Goal: Task Accomplishment & Management: Complete application form

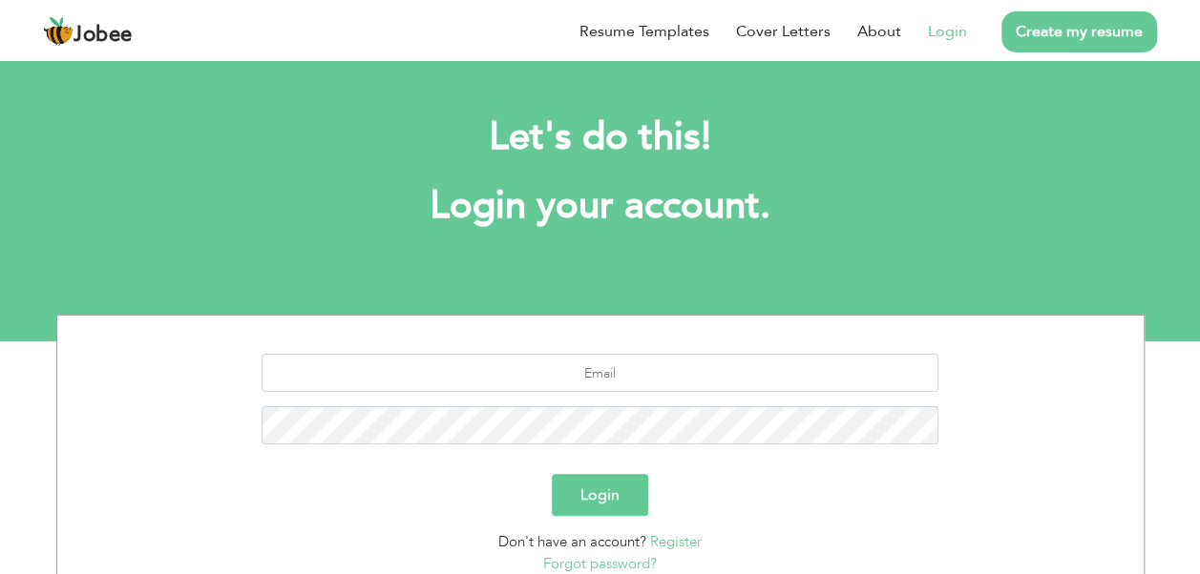
click at [955, 31] on link "Login" at bounding box center [947, 31] width 39 height 23
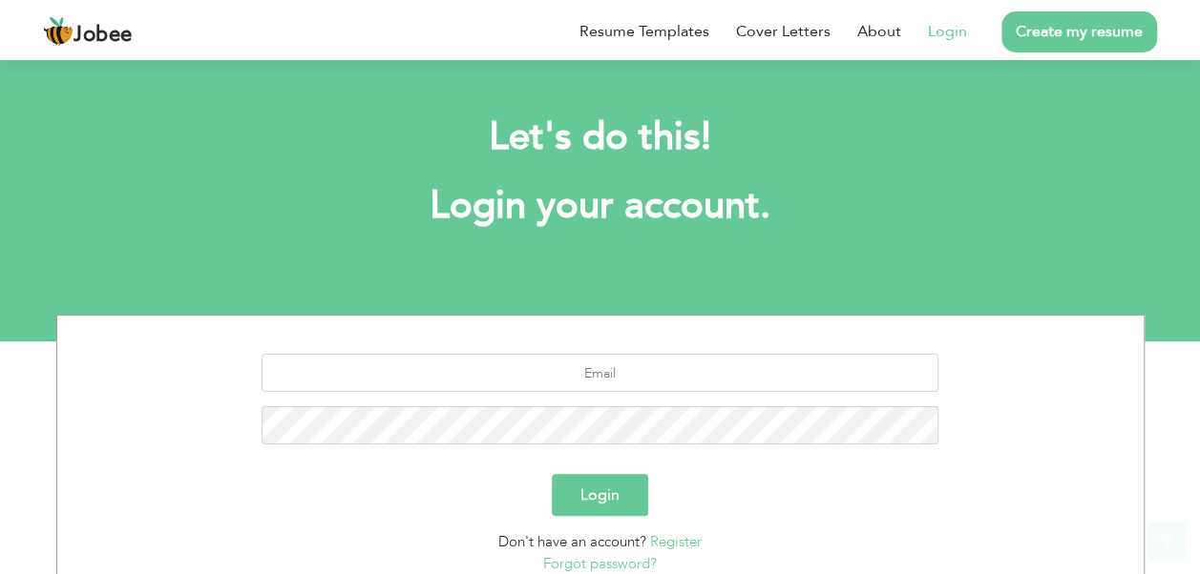
scroll to position [150, 0]
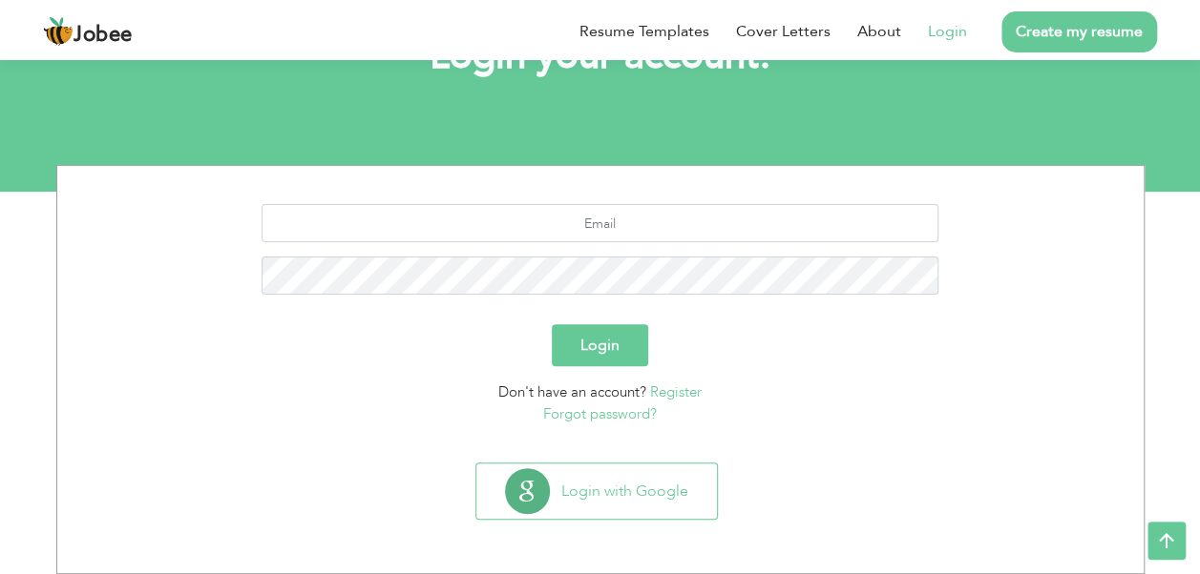
click at [888, 385] on form "Login Don't have an account? Register Forgot password?" at bounding box center [600, 314] width 1057 height 220
drag, startPoint x: 688, startPoint y: 487, endPoint x: 935, endPoint y: 441, distance: 251.4
click at [935, 441] on div "Login Don't have an account? Register Forgot password? Login with Google" at bounding box center [600, 369] width 1088 height 409
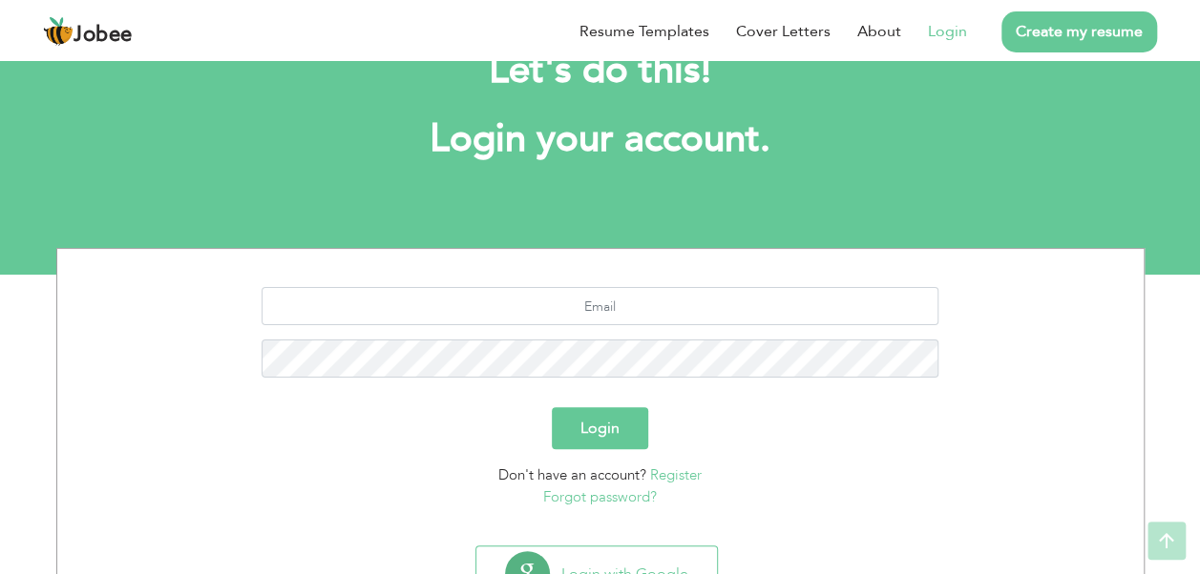
scroll to position [34, 0]
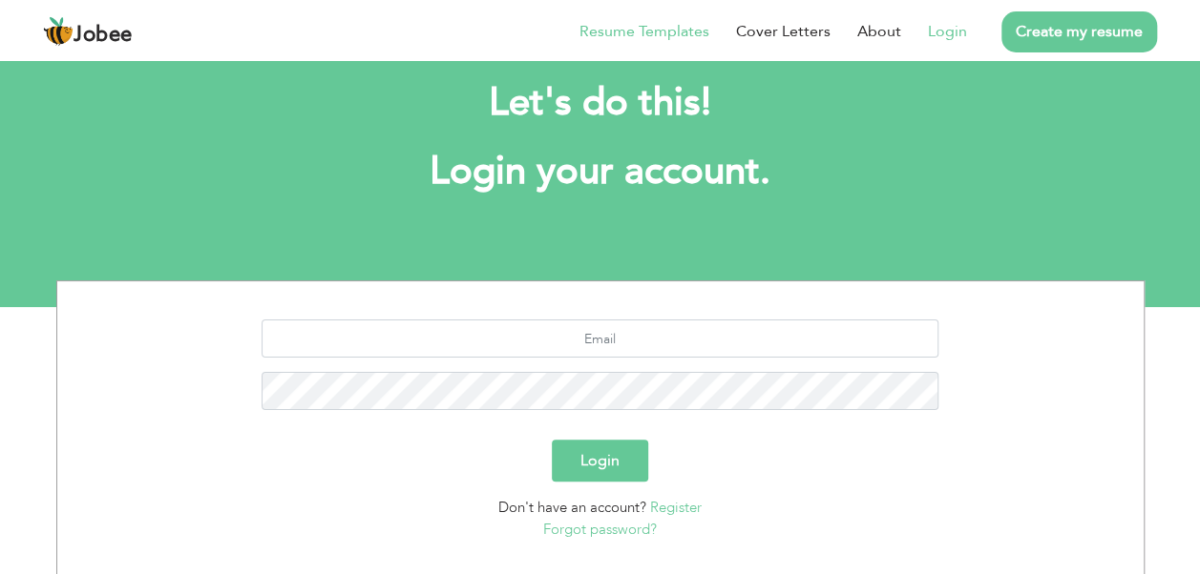
click at [696, 32] on link "Resume Templates" at bounding box center [644, 31] width 130 height 23
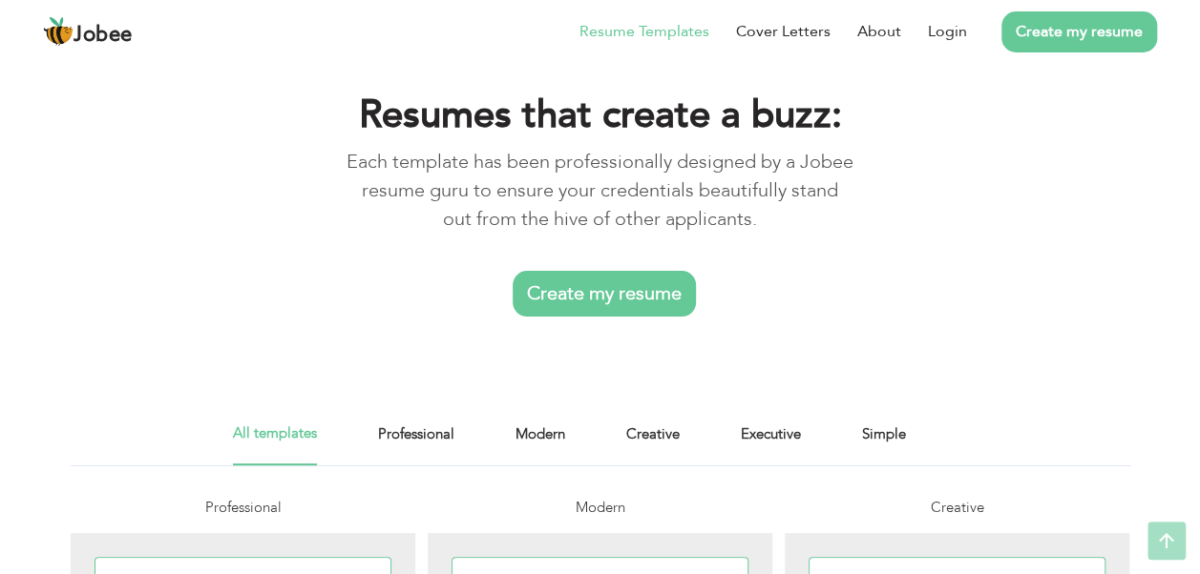
scroll to position [11, 0]
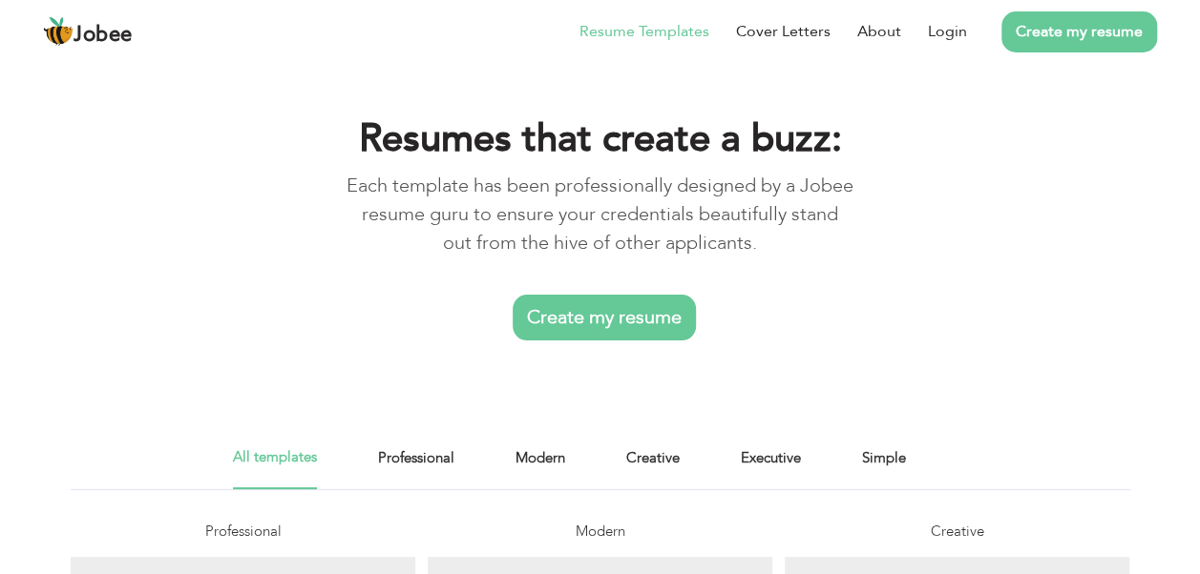
click at [556, 324] on link "Create my resume" at bounding box center [603, 318] width 183 height 46
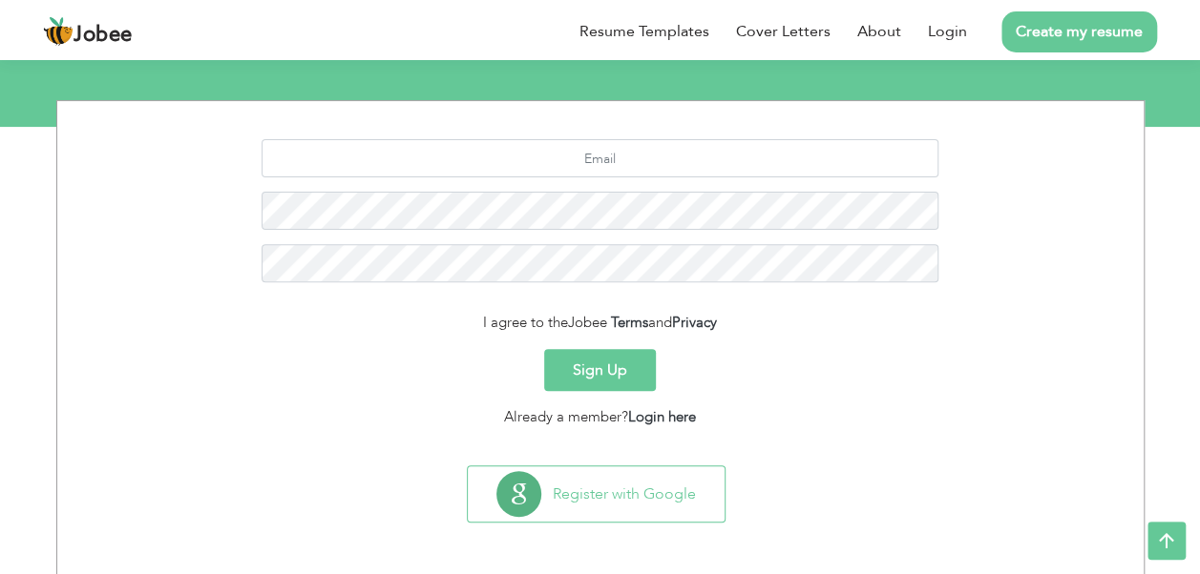
scroll to position [218, 0]
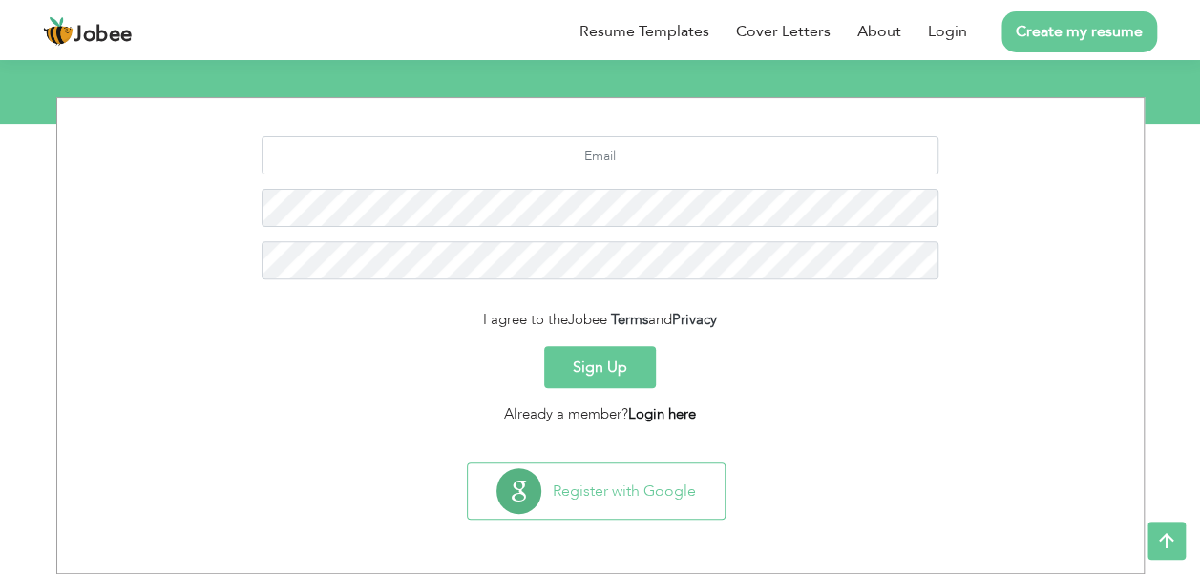
click at [662, 408] on link "Login here" at bounding box center [662, 414] width 68 height 19
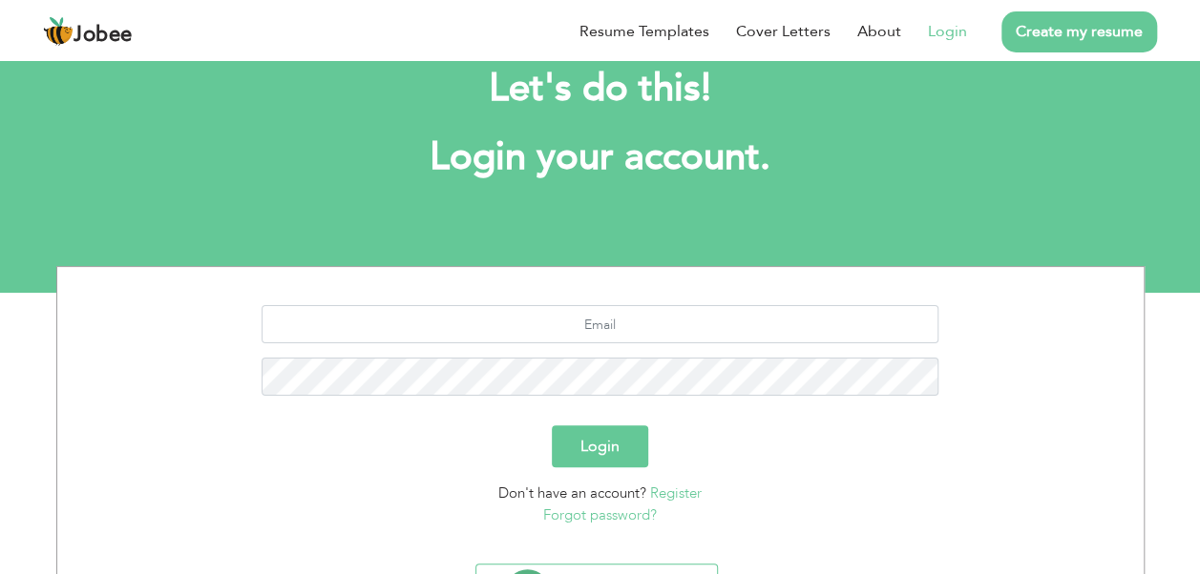
scroll to position [68, 0]
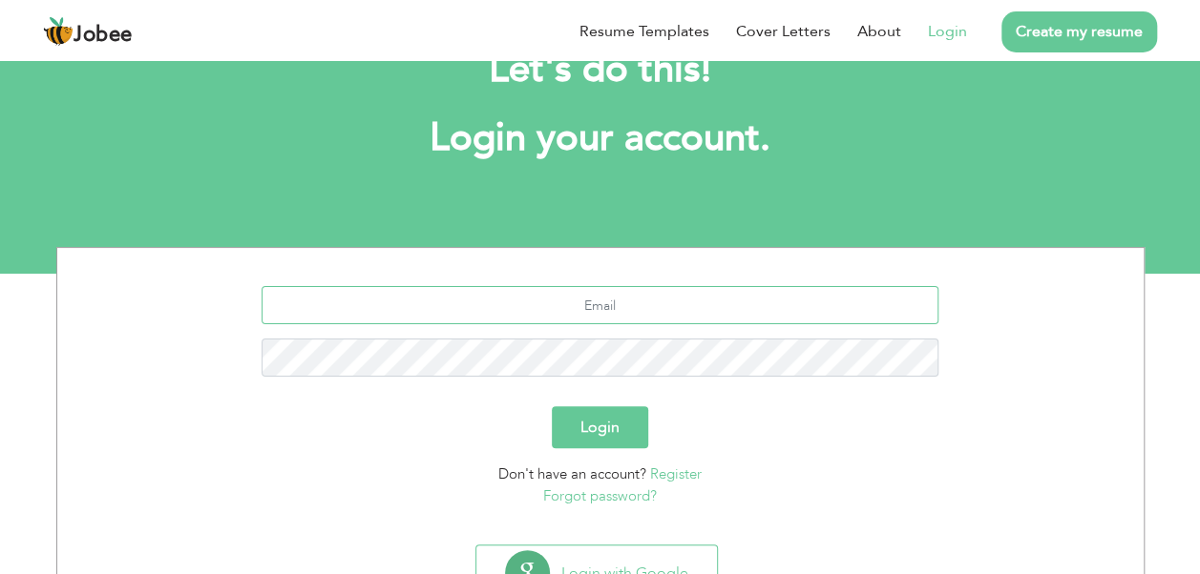
click at [627, 303] on input "text" at bounding box center [599, 305] width 677 height 38
drag, startPoint x: 640, startPoint y: 307, endPoint x: 578, endPoint y: 307, distance: 62.0
click at [578, 307] on input "abdul" at bounding box center [599, 305] width 677 height 38
paste input "rehman456152@gmail.com"
type input "abdulrehman456152@gmail.com"
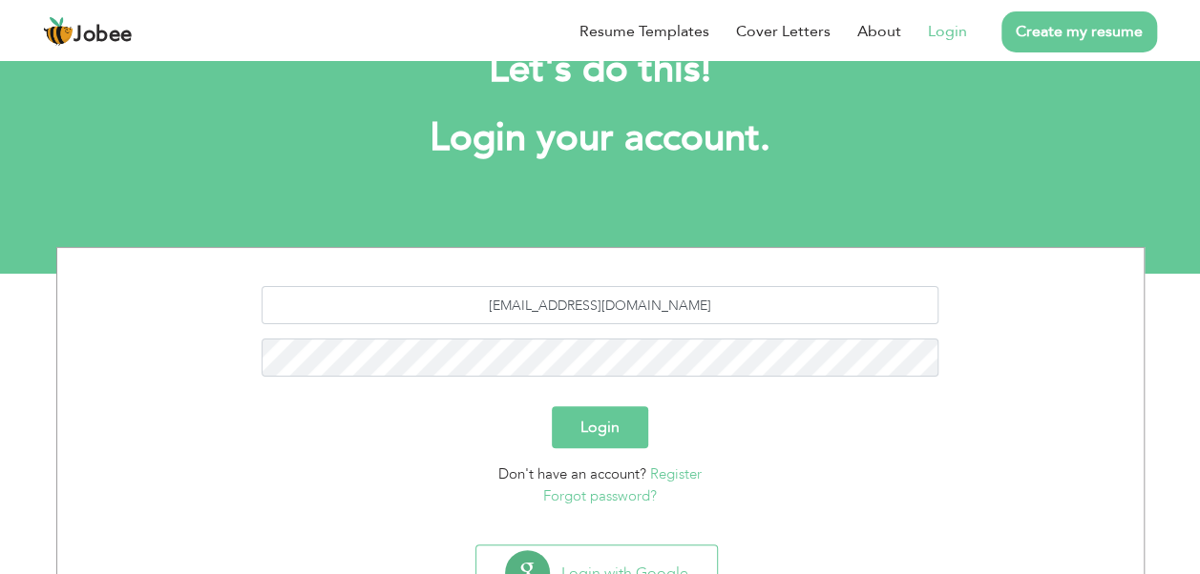
click at [624, 431] on button "Login" at bounding box center [600, 428] width 96 height 42
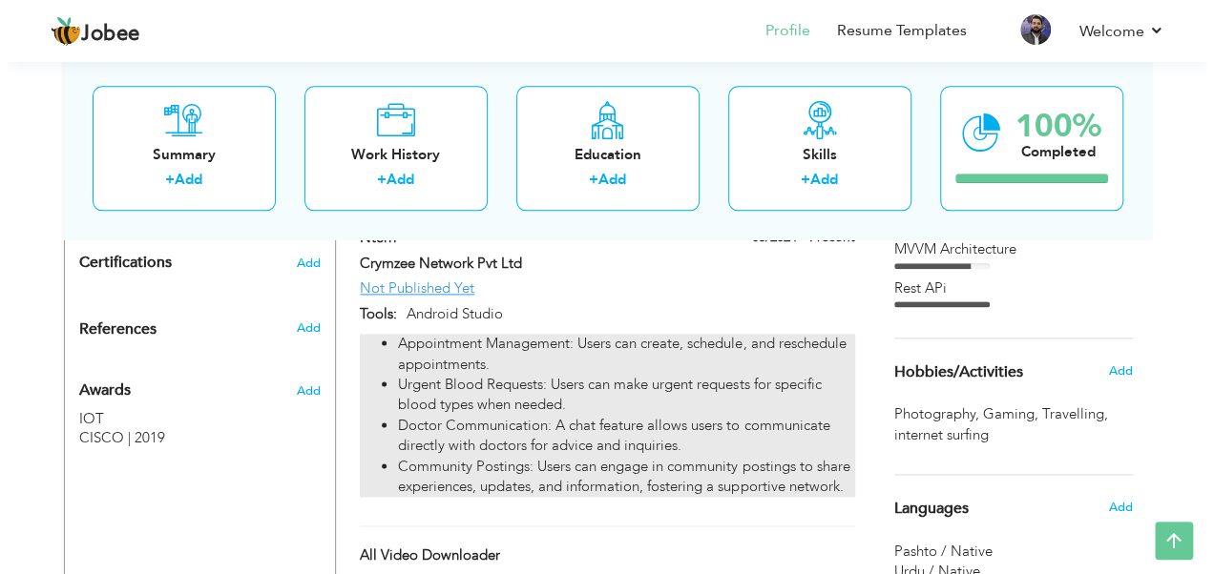
scroll to position [1083, 0]
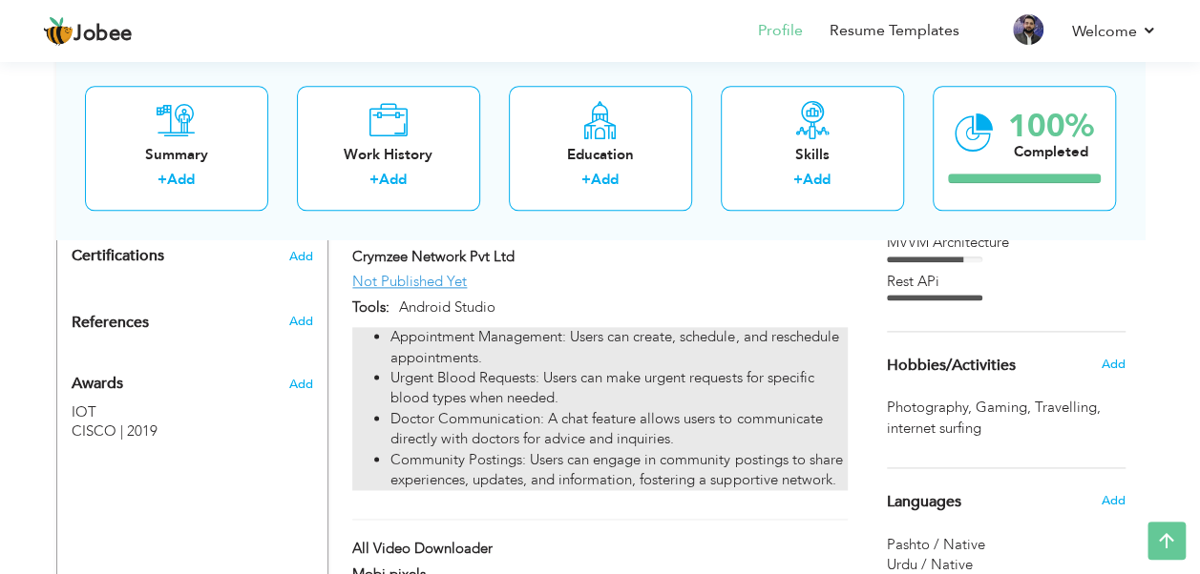
drag, startPoint x: 833, startPoint y: 483, endPoint x: 605, endPoint y: 399, distance: 243.0
click at [605, 399] on ul "Appointment Management: Users can create, schedule, and reschedule appointments…" at bounding box center [599, 408] width 494 height 163
type input "Nterri"
type input "Crymzee Network Pvt Ltd"
type input "05/2024"
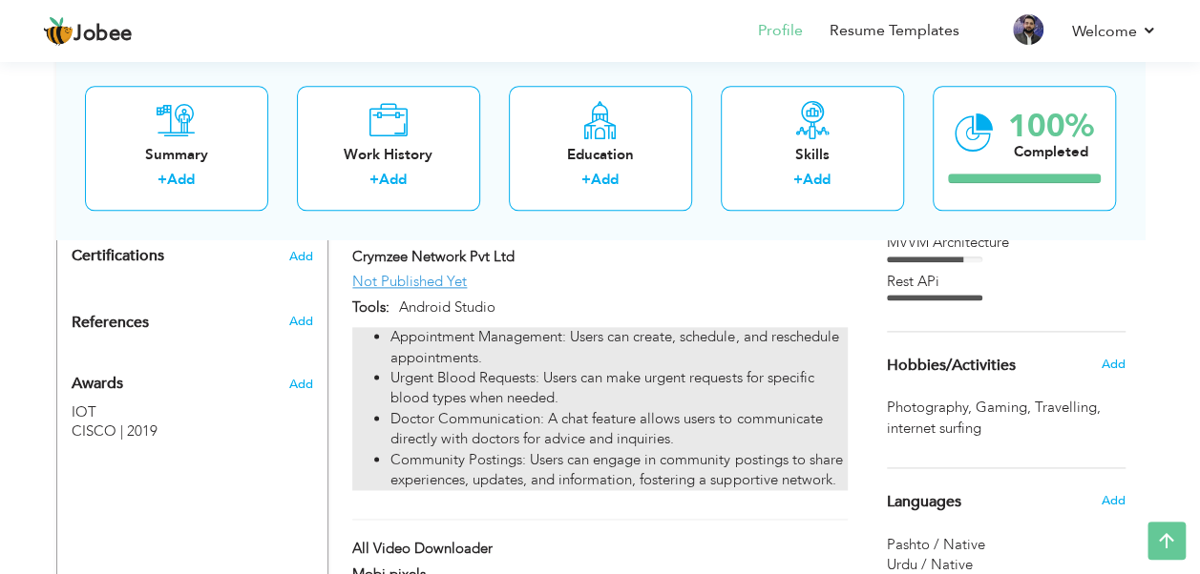
type input "Not Published Yet"
type input "Android Studio"
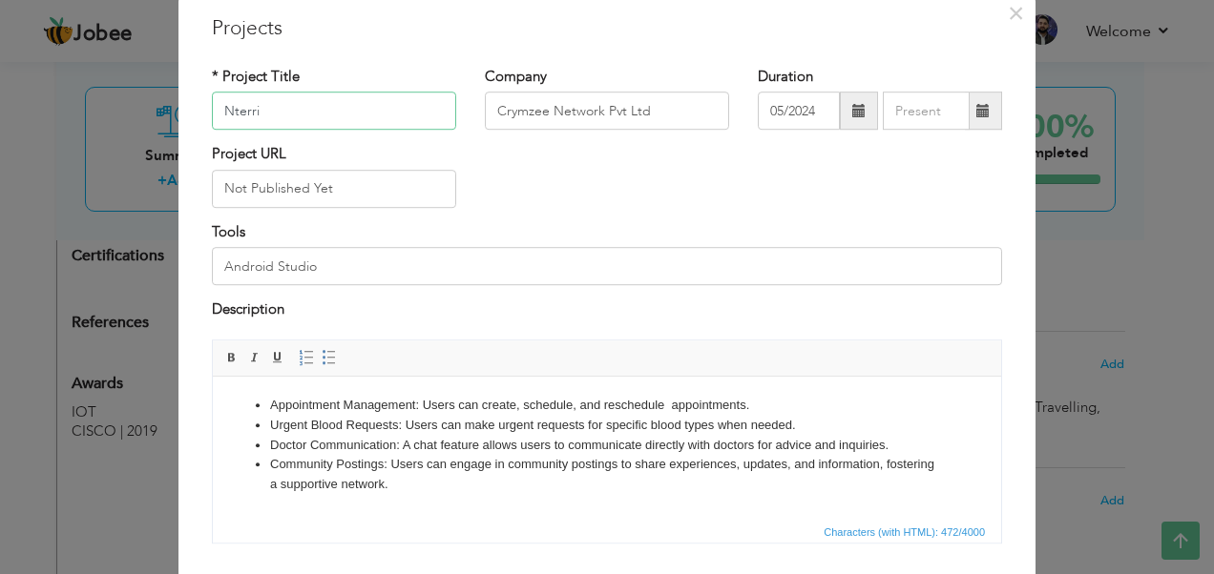
scroll to position [72, 0]
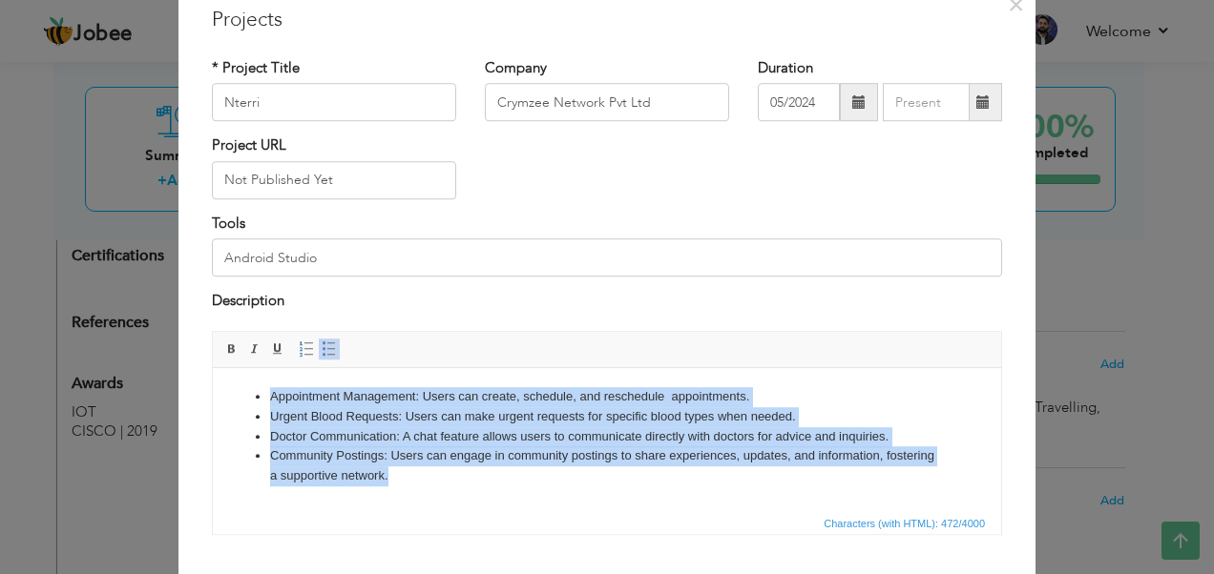
drag, startPoint x: 383, startPoint y: 476, endPoint x: 266, endPoint y: 386, distance: 147.0
click at [266, 386] on ul "Appointment Management: Users can create, schedule, and reschedule appointments…" at bounding box center [607, 435] width 750 height 99
copy ul "Appointment Management: Users can create, schedule, and reschedule appointments…"
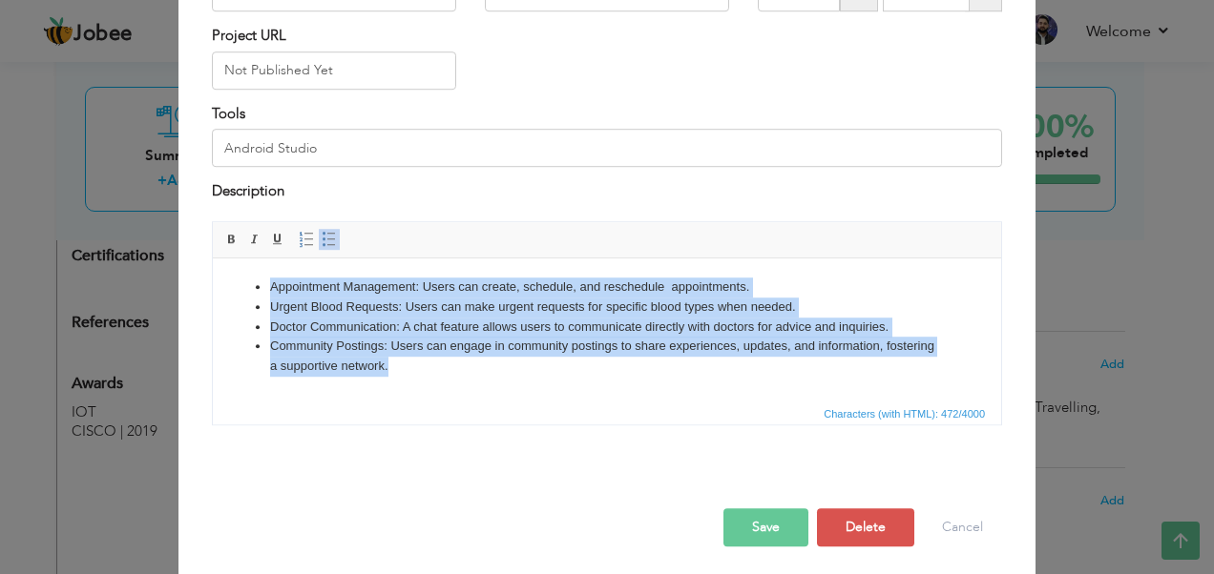
scroll to position [185, 0]
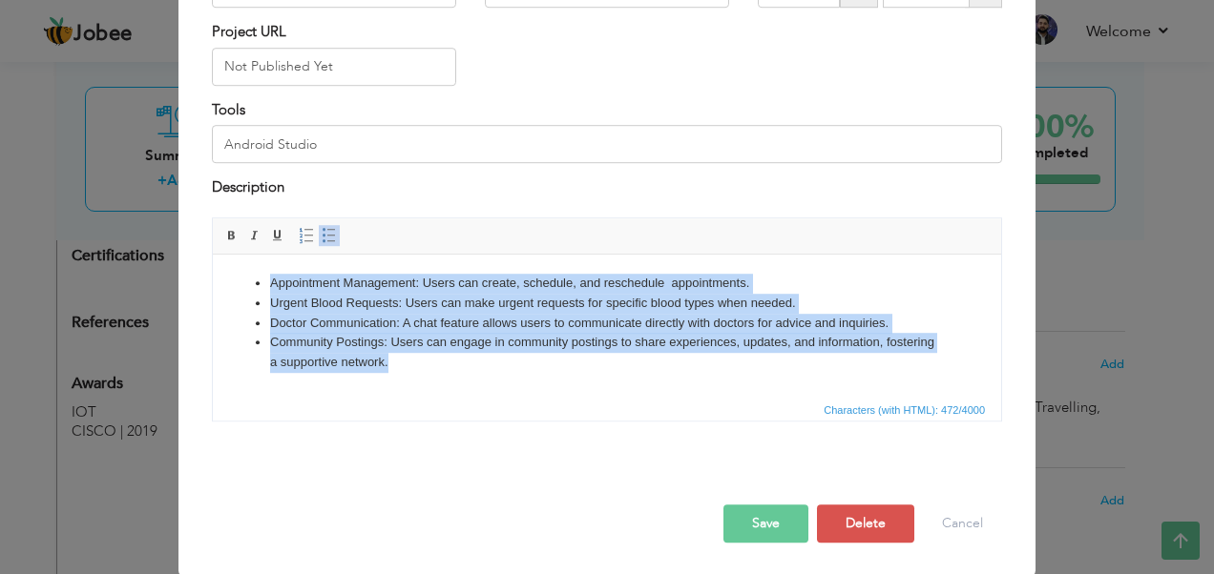
click at [299, 344] on li "Community Postings: Users can engage in community postings to share experiences…" at bounding box center [607, 352] width 674 height 40
drag, startPoint x: 382, startPoint y: 366, endPoint x: 252, endPoint y: 288, distance: 151.6
click at [252, 288] on ul "Appointment Management: Users can create, schedule, and reschedule appointments…" at bounding box center [607, 322] width 750 height 99
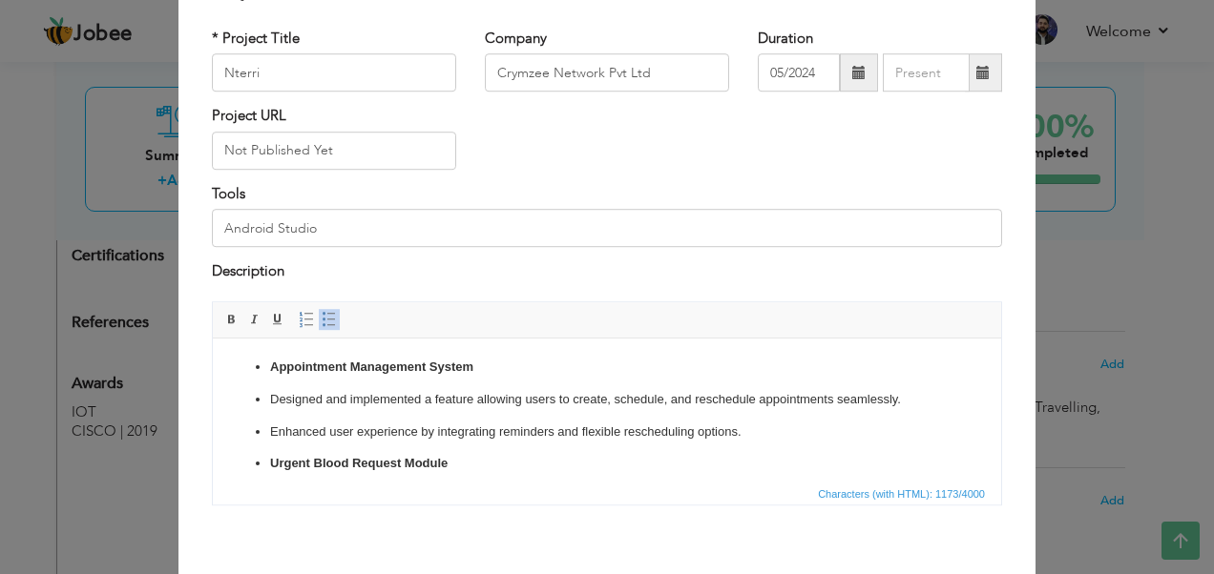
scroll to position [99, 0]
click at [261, 373] on ul "Appointment Management System Designed and implemented a feature allowing users…" at bounding box center [607, 546] width 750 height 375
click at [264, 464] on ul "Designed and implemented a feature allowing users to create, schedule, and resc…" at bounding box center [607, 562] width 750 height 343
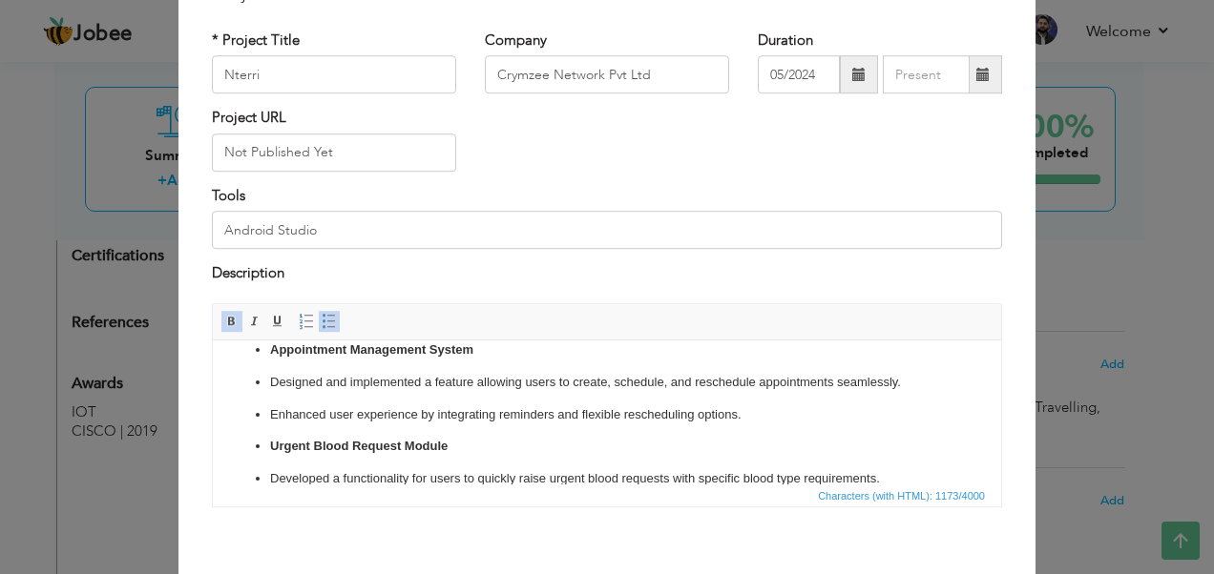
scroll to position [0, 0]
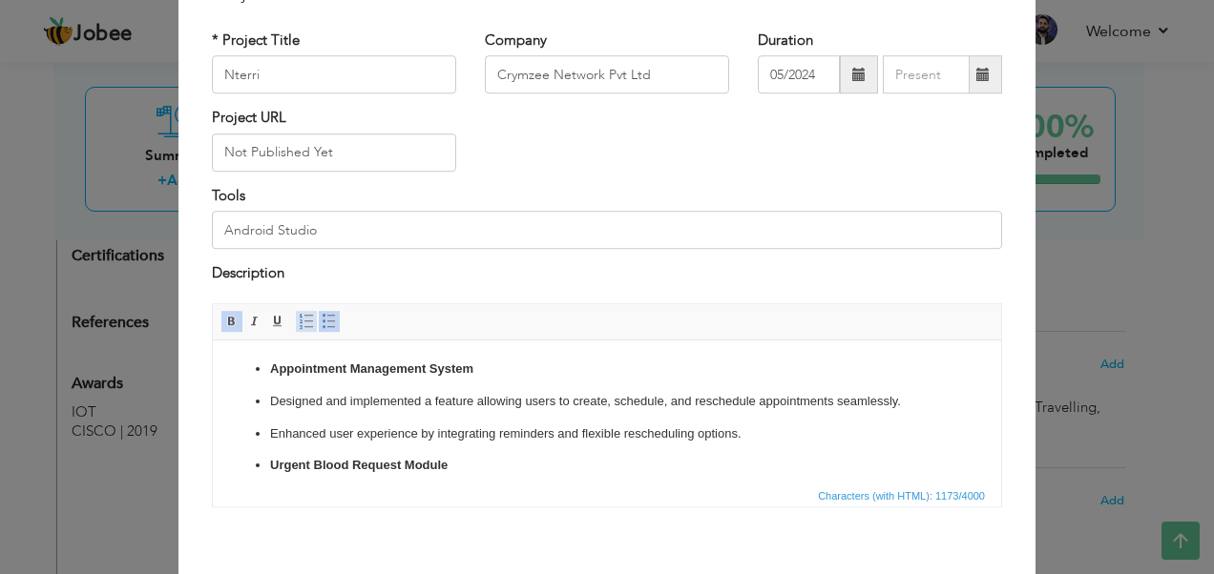
click at [299, 324] on span at bounding box center [306, 321] width 15 height 15
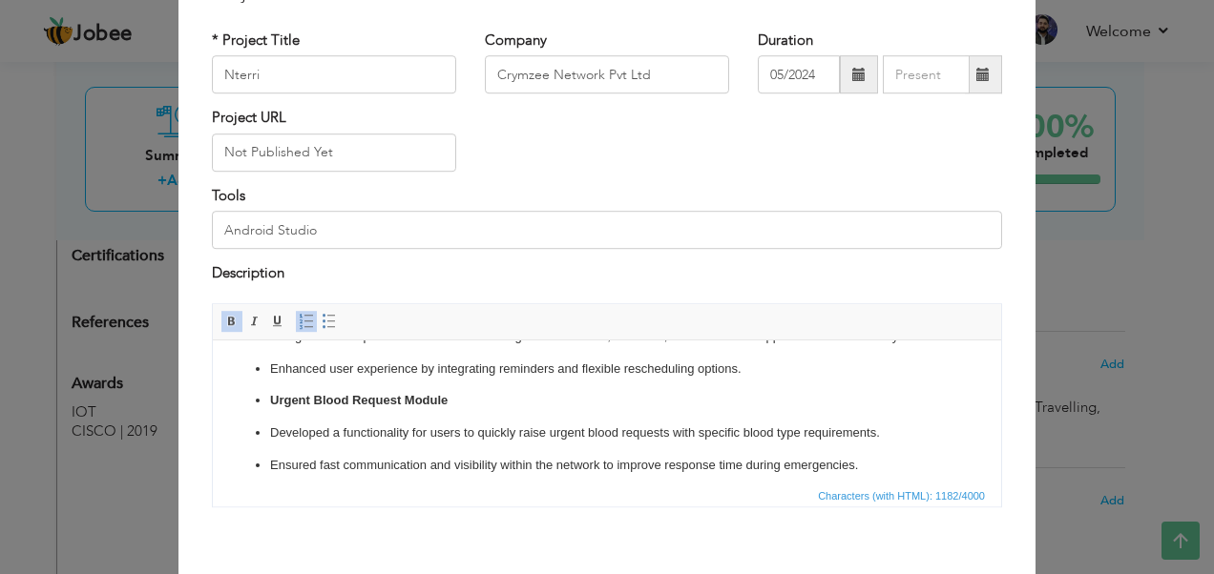
scroll to position [66, 0]
click at [274, 399] on strong "Urgent Blood Request Module" at bounding box center [359, 398] width 178 height 14
click at [299, 324] on span at bounding box center [306, 321] width 15 height 15
click at [270, 399] on li "Urgent Blood Request Module" at bounding box center [607, 399] width 674 height 20
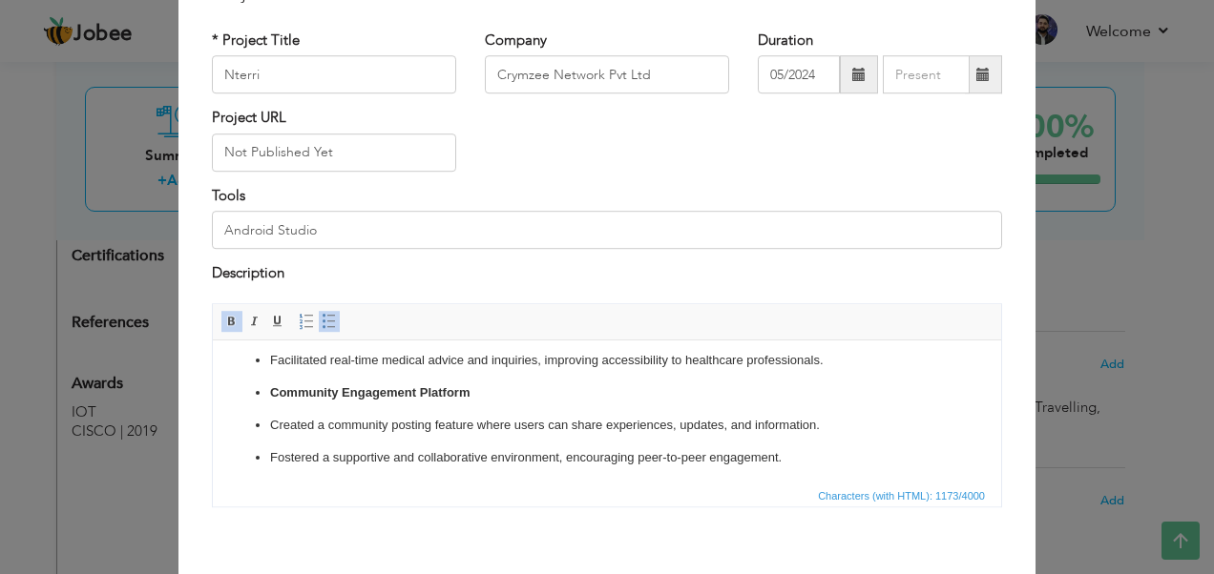
scroll to position [269, 0]
click at [268, 427] on ul "Appointment Management System Designed and implemented a feature allowing users…" at bounding box center [607, 277] width 750 height 375
click at [266, 393] on ul "Appointment Management System Designed and implemented a feature allowing users…" at bounding box center [607, 277] width 750 height 375
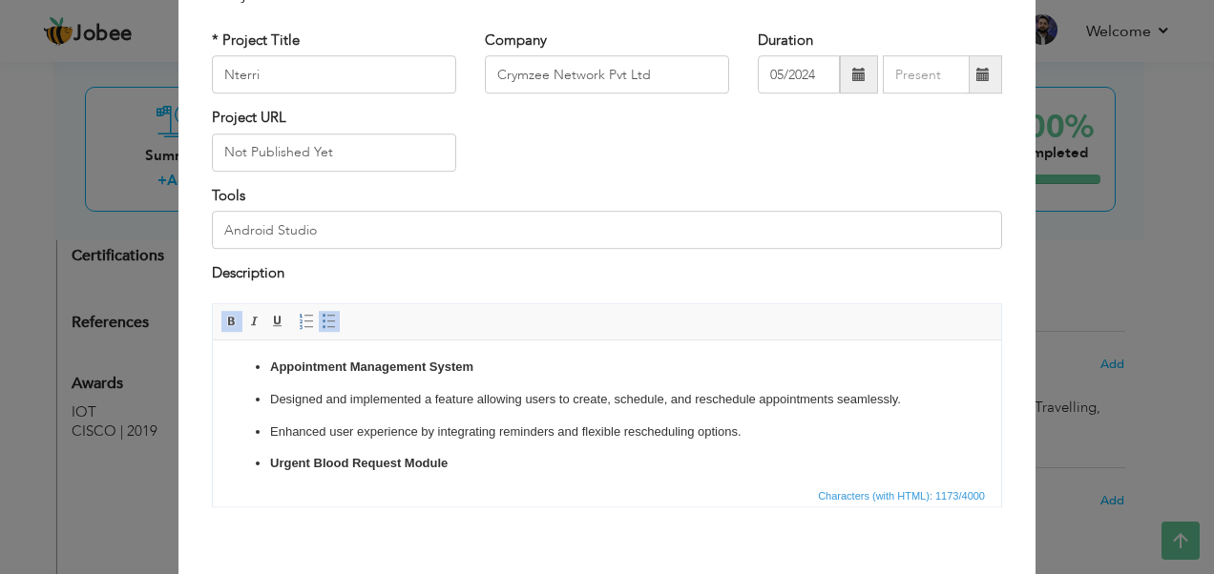
scroll to position [0, 0]
click at [267, 400] on ul "Appointment Management System Designed and implemented a feature allowing users…" at bounding box center [607, 546] width 750 height 375
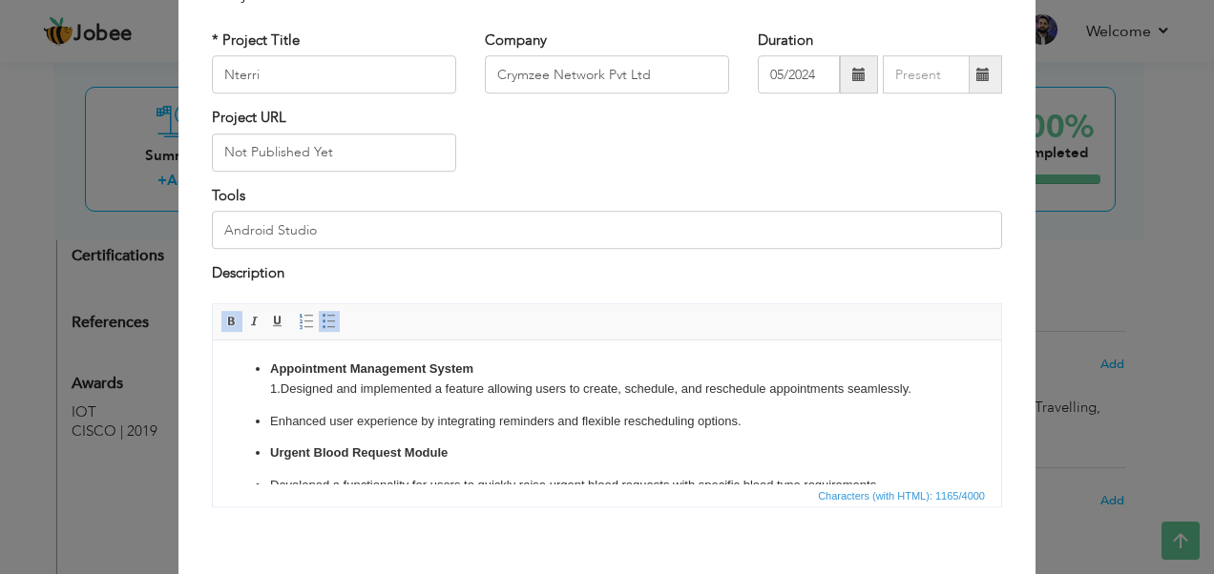
click at [280, 388] on p "Appointment Management System ​​​​​​​ 1. Designed and implemented a feature all…" at bounding box center [607, 379] width 674 height 40
click at [266, 422] on ul "Appointment Management System ​​​​​​​ 1. Designed and implemented a feature all…" at bounding box center [607, 540] width 750 height 363
click at [270, 422] on li "2. Enhanced user experience by integrating reminders and flexible rescheduling …" at bounding box center [607, 421] width 674 height 20
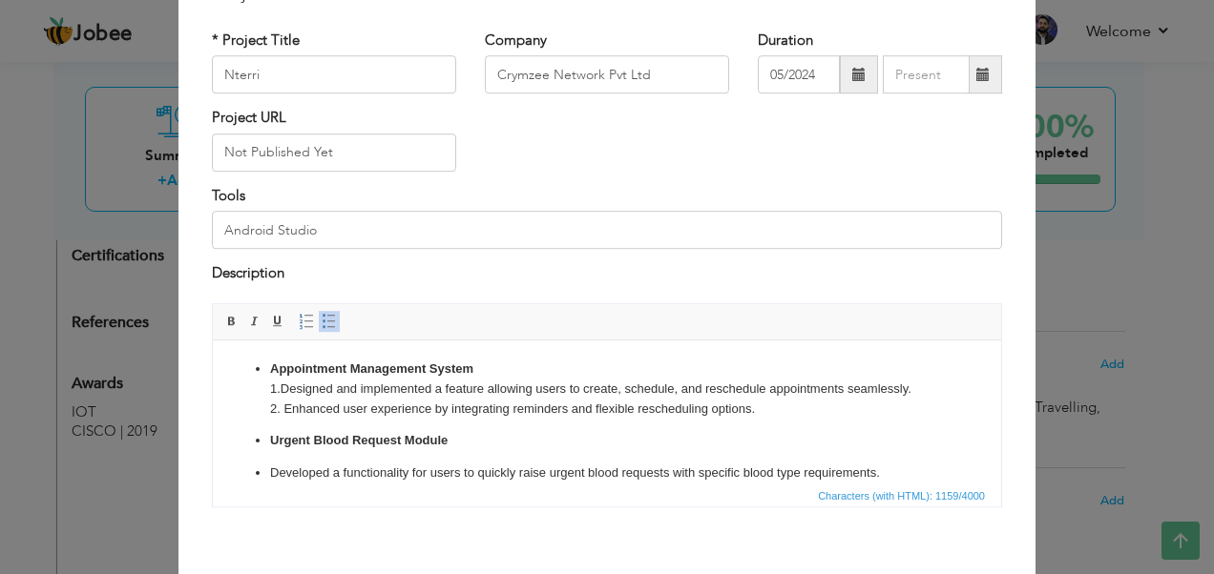
click at [505, 368] on p "Appointment Management System 1. Designed and implemented a feature allowing us…" at bounding box center [607, 388] width 674 height 59
click at [929, 389] on p "Appointment Management System 1. Designed and implemented a feature allowing us…" at bounding box center [607, 388] width 674 height 59
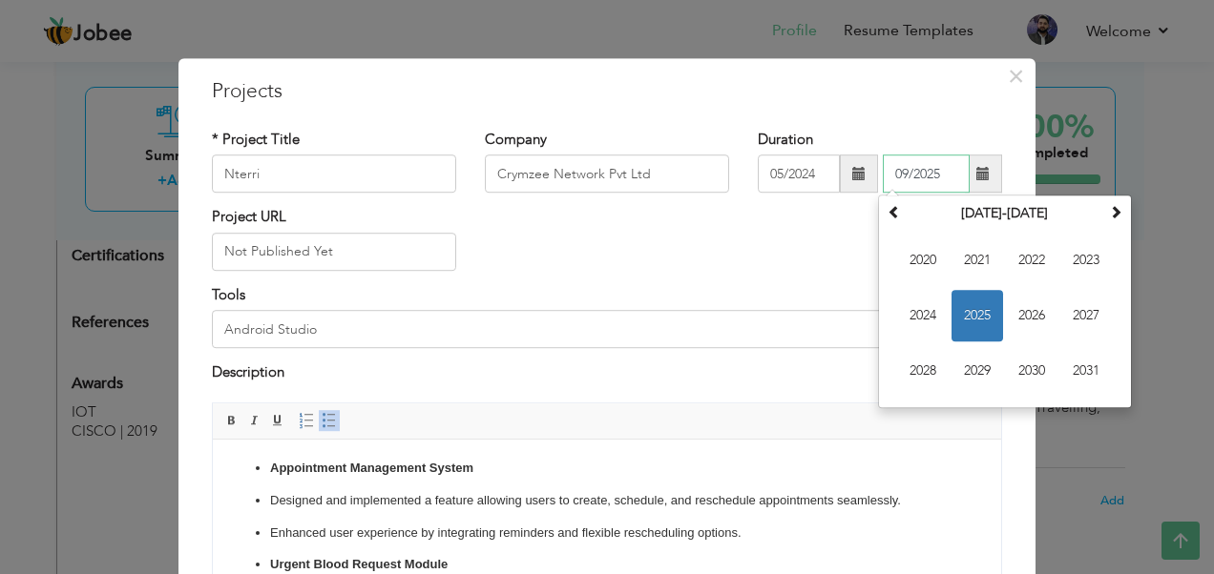
click at [906, 179] on input "09/2025" at bounding box center [926, 175] width 87 height 38
click at [910, 313] on span "2024" at bounding box center [923, 317] width 52 height 52
click at [1028, 312] on span "[DATE]" at bounding box center [1032, 317] width 52 height 52
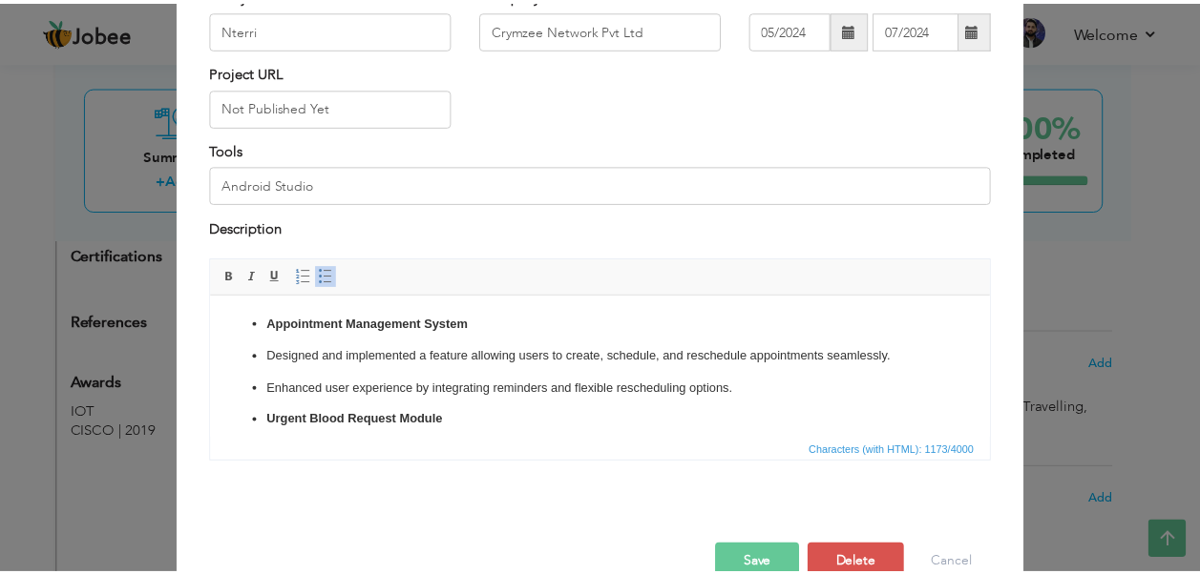
scroll to position [185, 0]
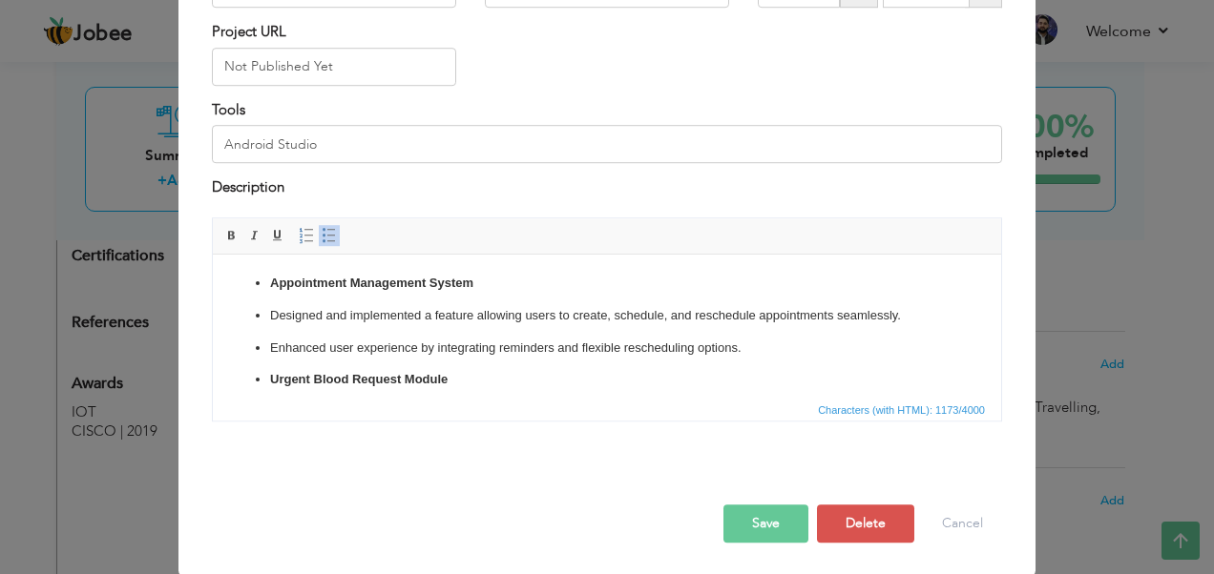
click at [765, 519] on button "Save" at bounding box center [765, 524] width 85 height 38
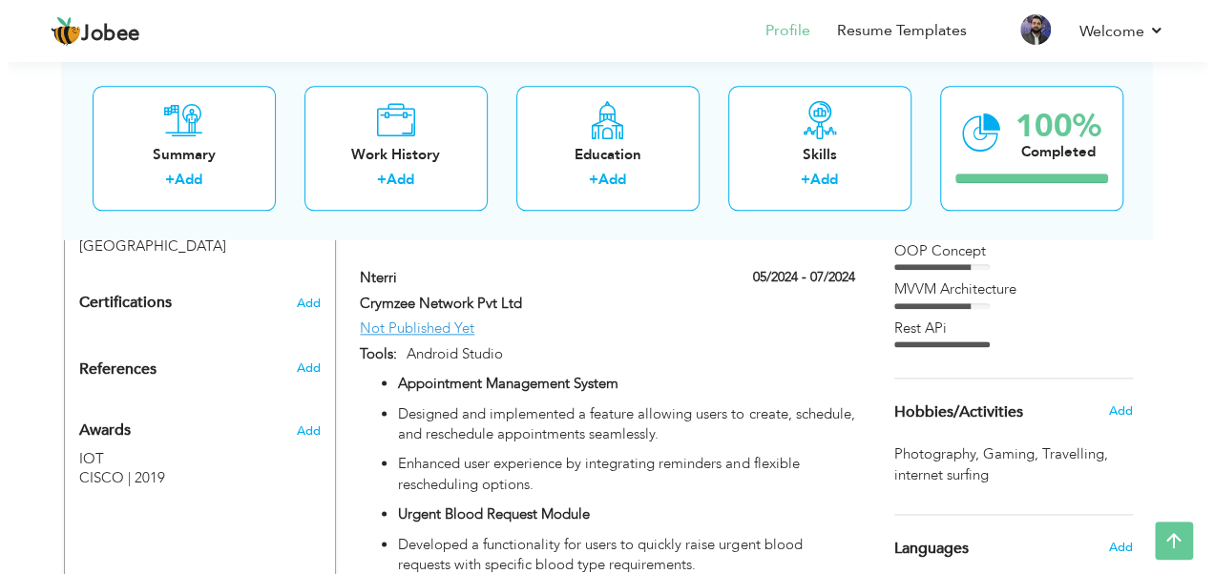
scroll to position [1035, 0]
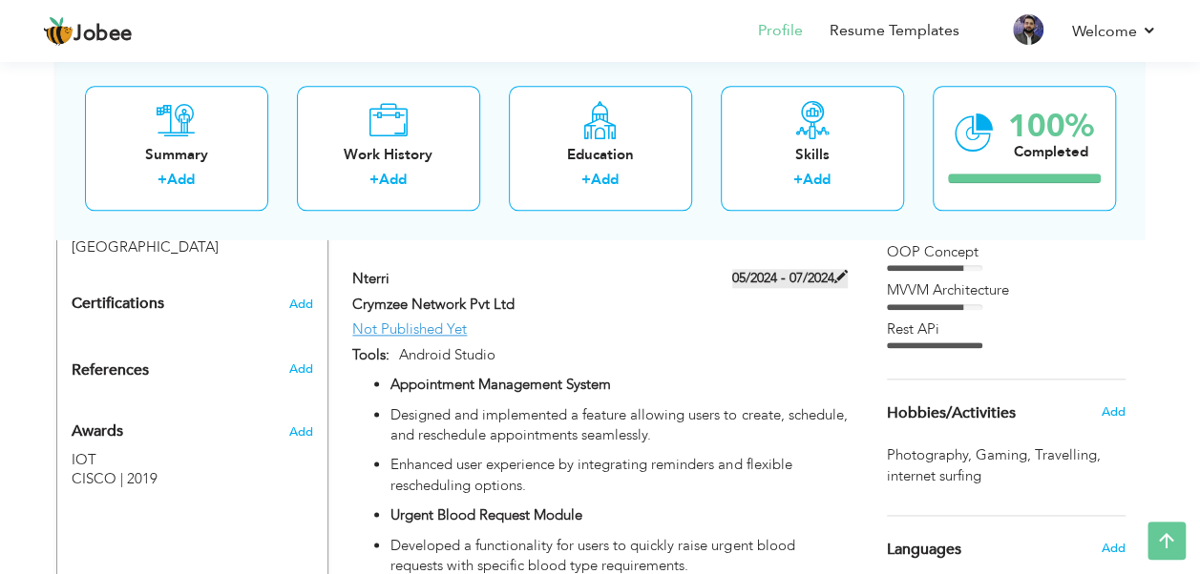
click at [834, 288] on label "05/2024 - 07/2024" at bounding box center [789, 278] width 115 height 19
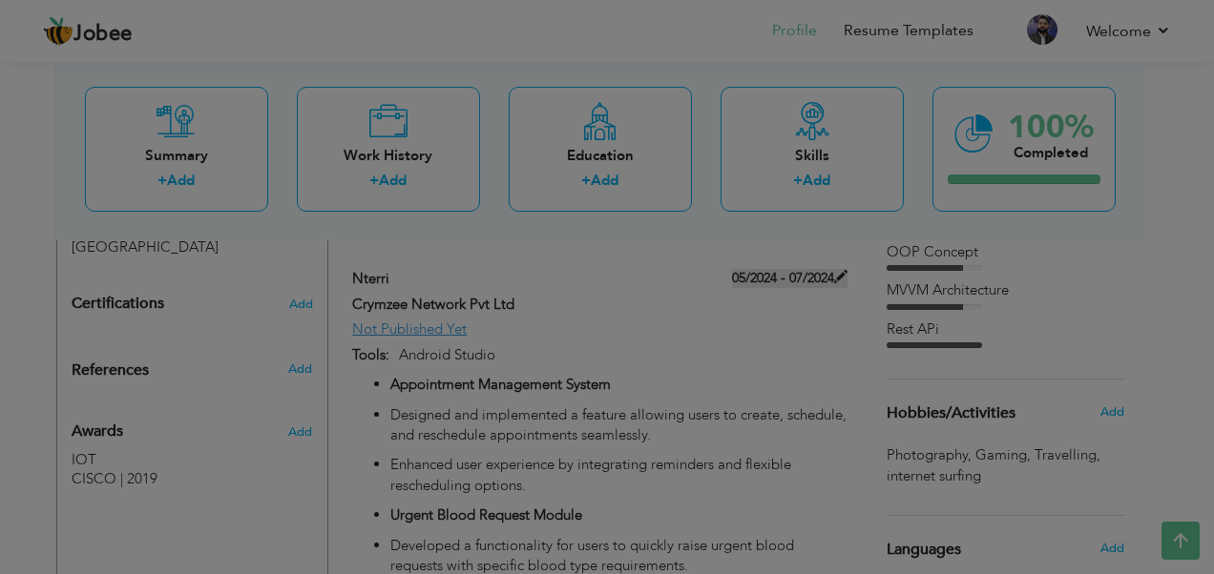
scroll to position [0, 0]
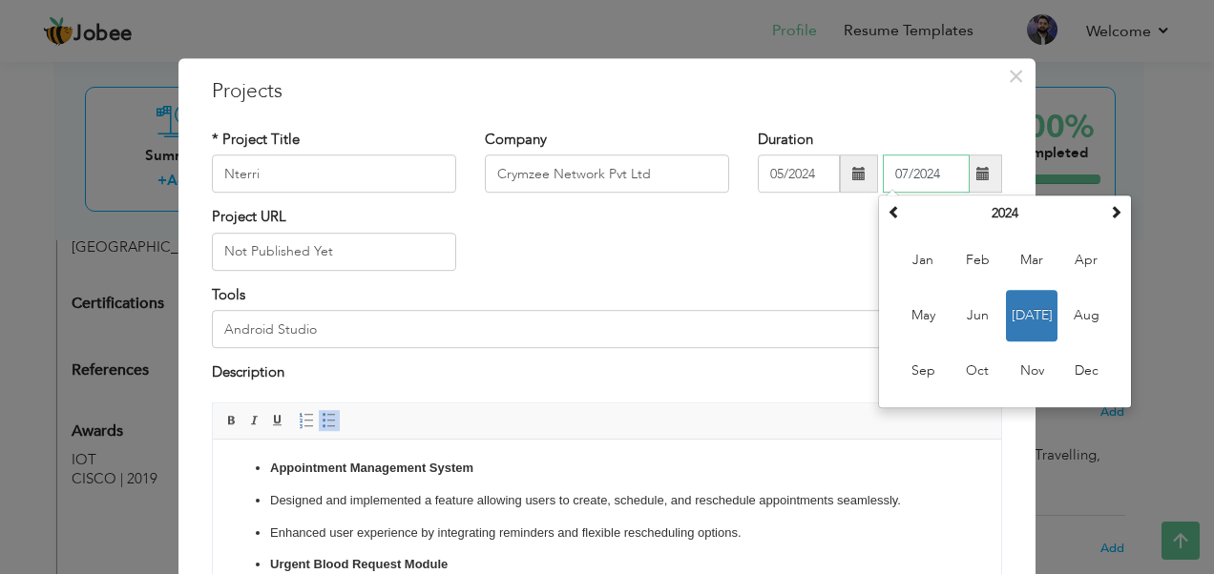
click at [926, 177] on input "07/2024" at bounding box center [926, 175] width 87 height 38
click at [1076, 310] on span "Aug" at bounding box center [1086, 317] width 52 height 52
type input "08/2024"
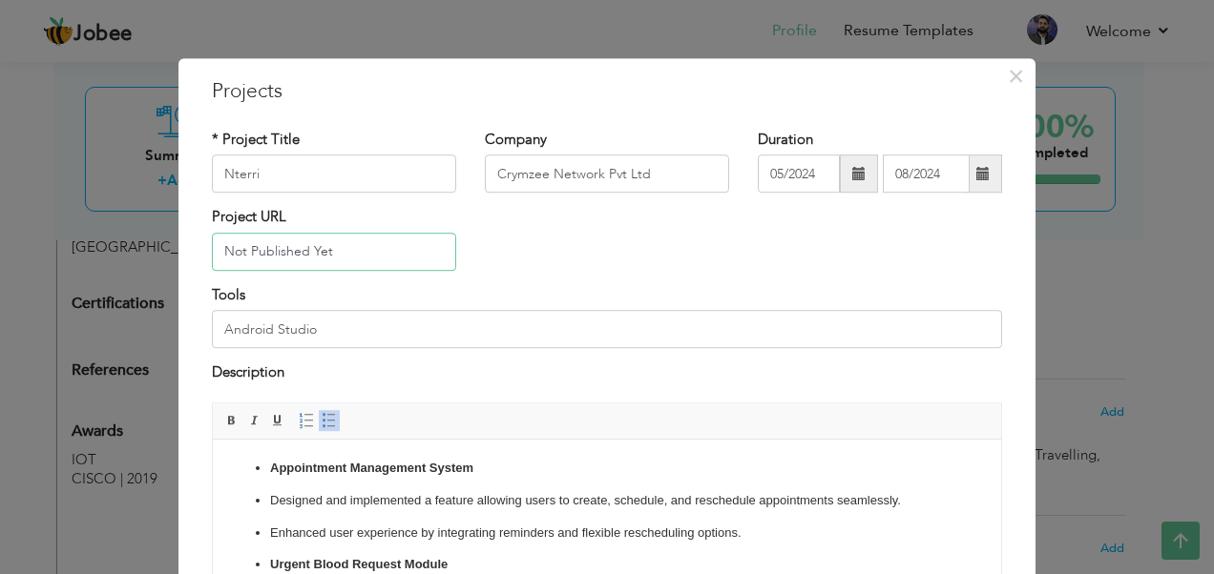
click at [359, 260] on input "Not Published Yet" at bounding box center [334, 252] width 244 height 38
drag, startPoint x: 336, startPoint y: 250, endPoint x: 81, endPoint y: 249, distance: 254.8
click at [82, 249] on div "× Projects * Project Title Nterri Company Crymzee Network Pvt Ltd 05/2024" at bounding box center [607, 287] width 1214 height 574
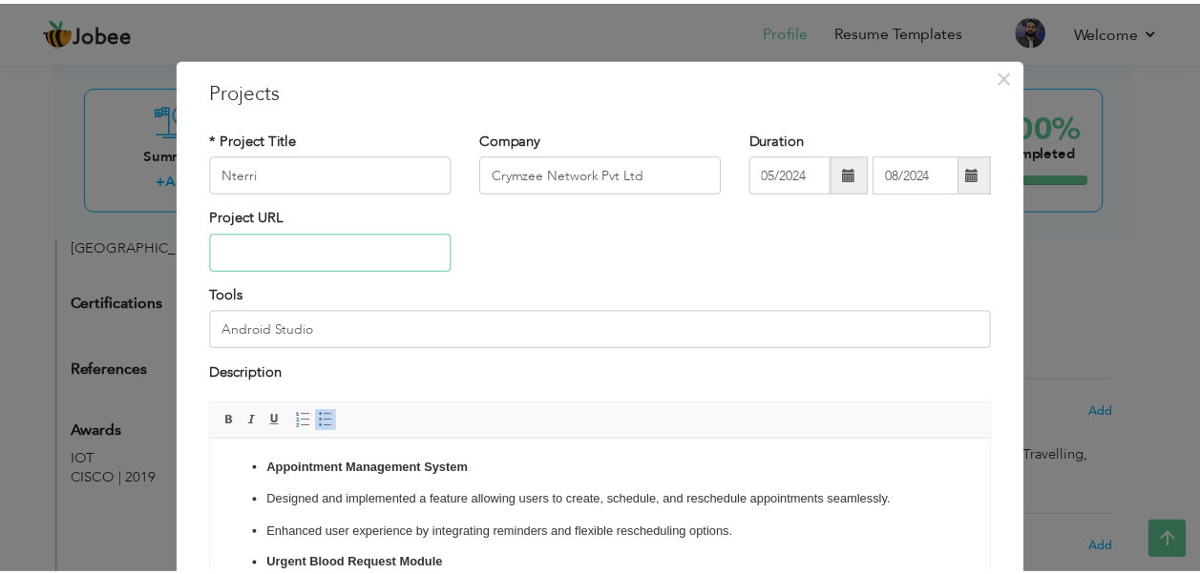
scroll to position [185, 0]
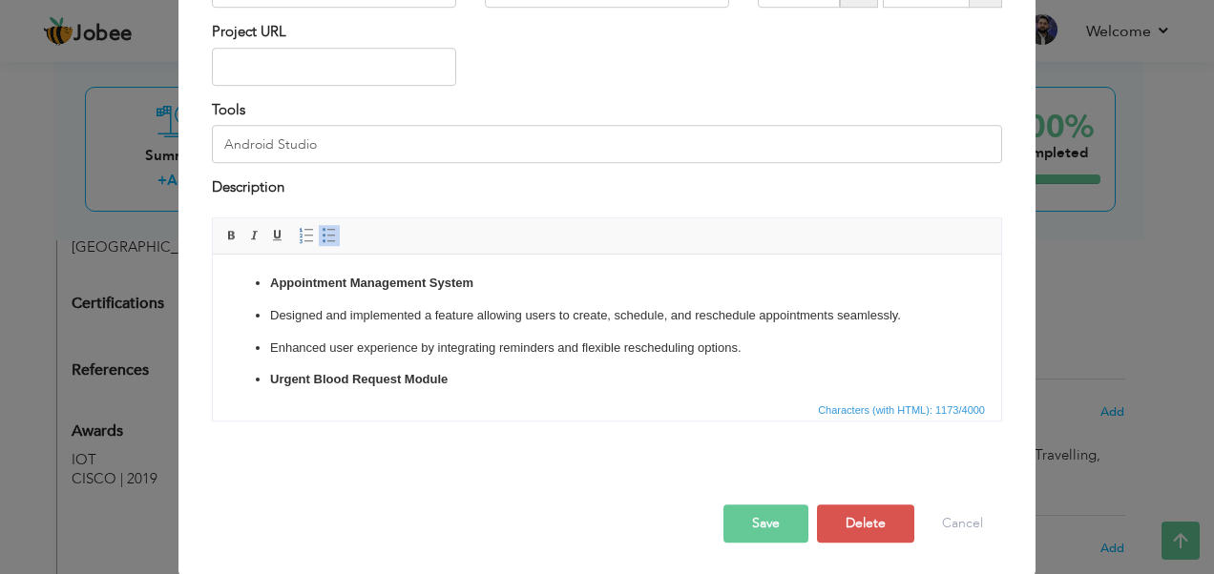
click at [765, 525] on button "Save" at bounding box center [765, 524] width 85 height 38
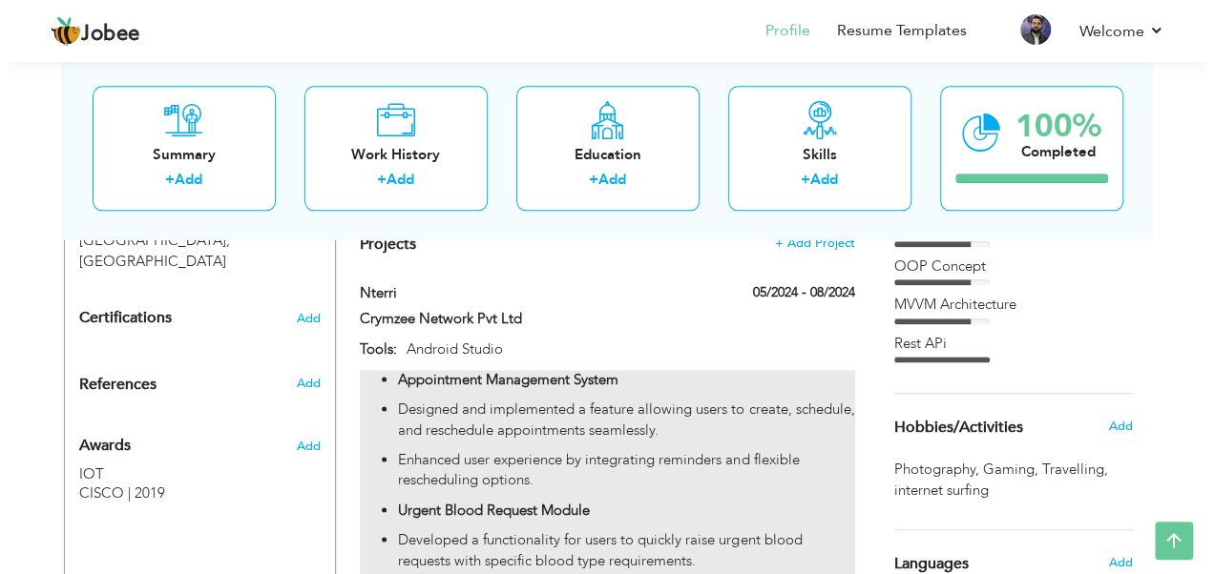
scroll to position [1018, 0]
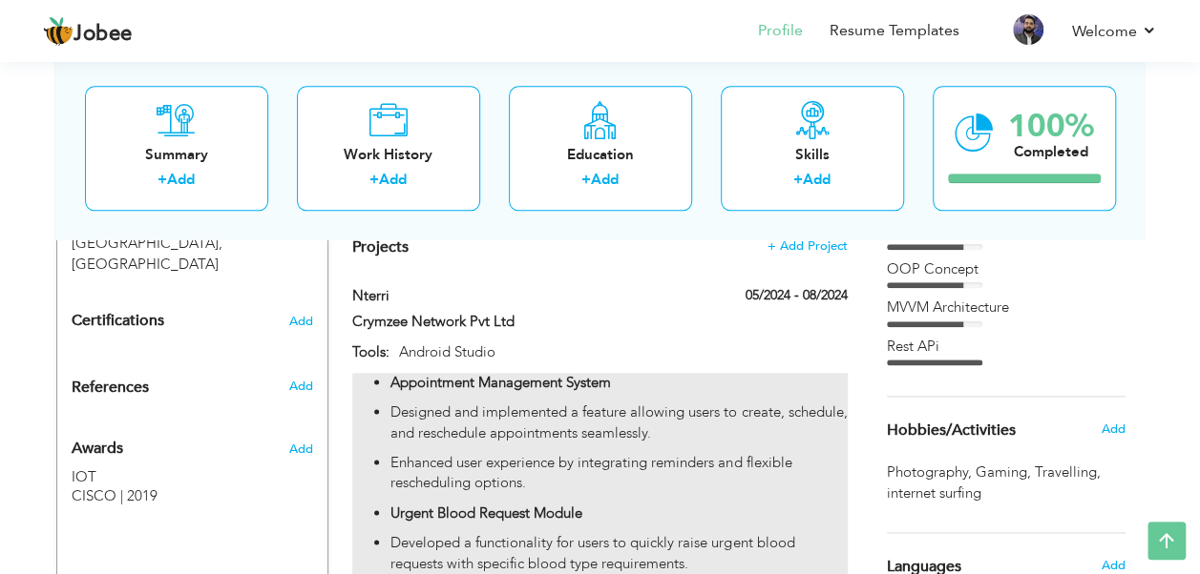
click at [771, 420] on p "Designed and implemented a feature allowing users to create, schedule, and resc…" at bounding box center [618, 423] width 456 height 41
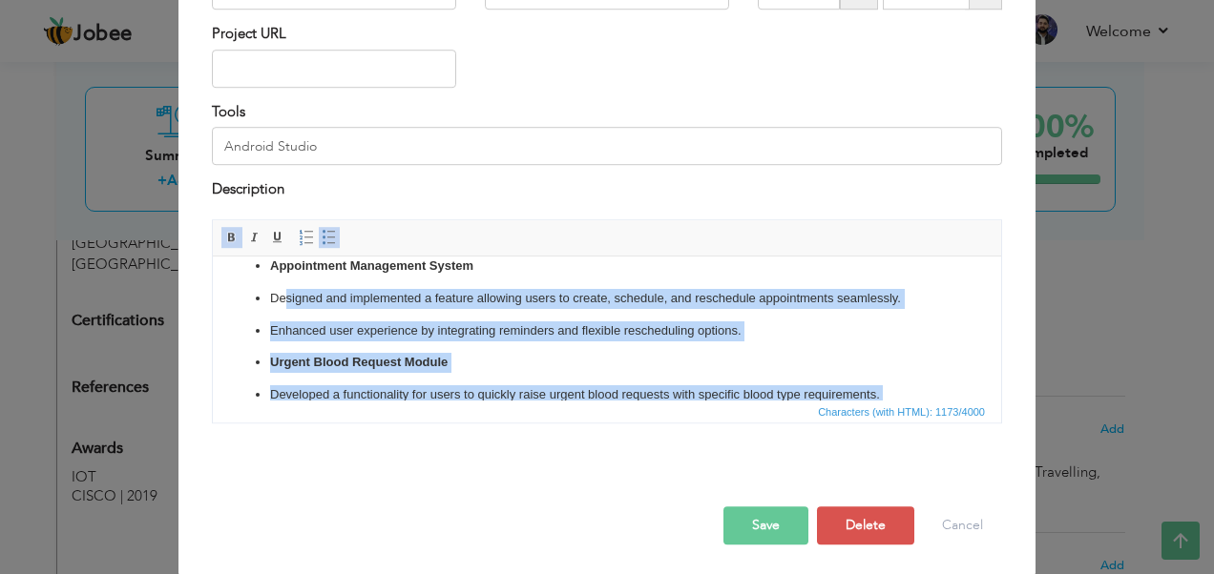
scroll to position [0, 0]
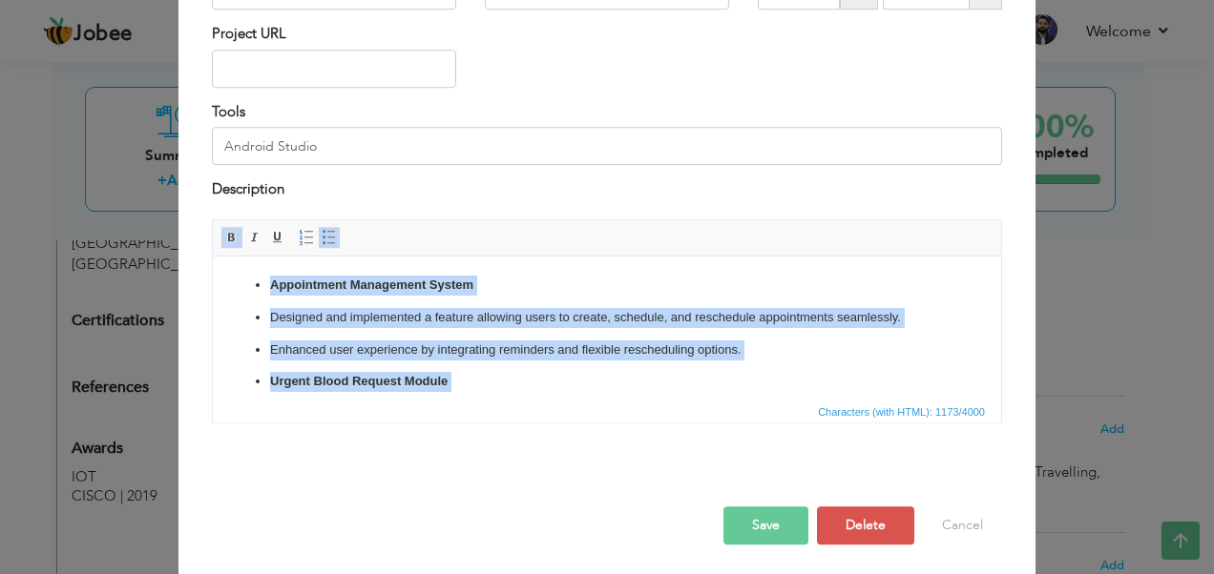
drag, startPoint x: 811, startPoint y: 369, endPoint x: 253, endPoint y: 291, distance: 563.7
click at [253, 291] on ul "Appointment Management System Designed and implemented a feature allowing users…" at bounding box center [607, 462] width 750 height 375
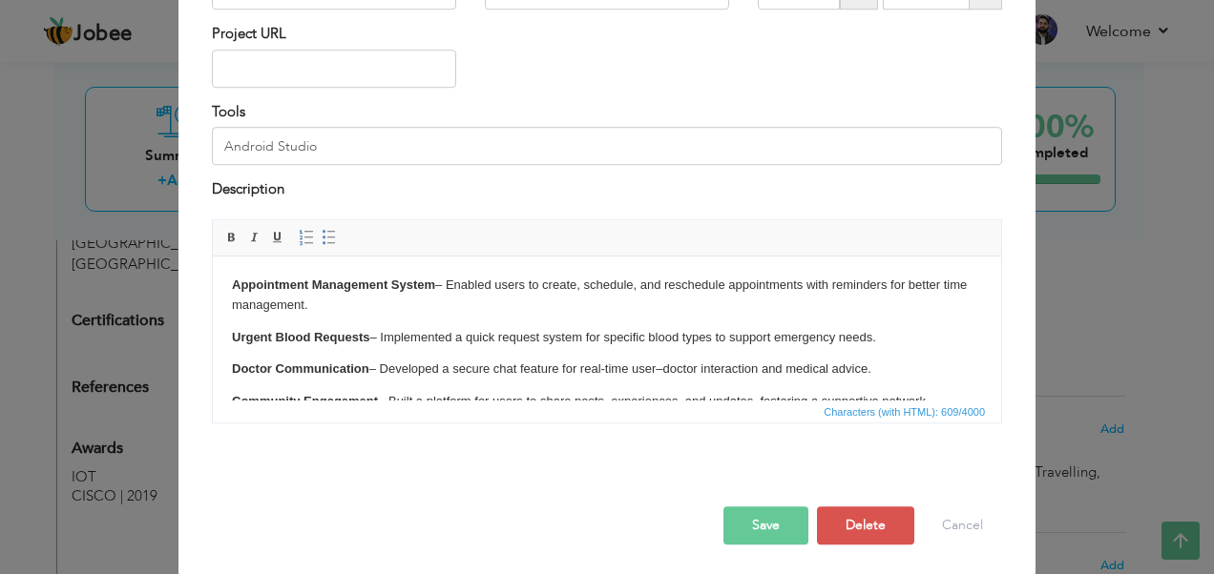
click at [754, 533] on button "Save" at bounding box center [765, 526] width 85 height 38
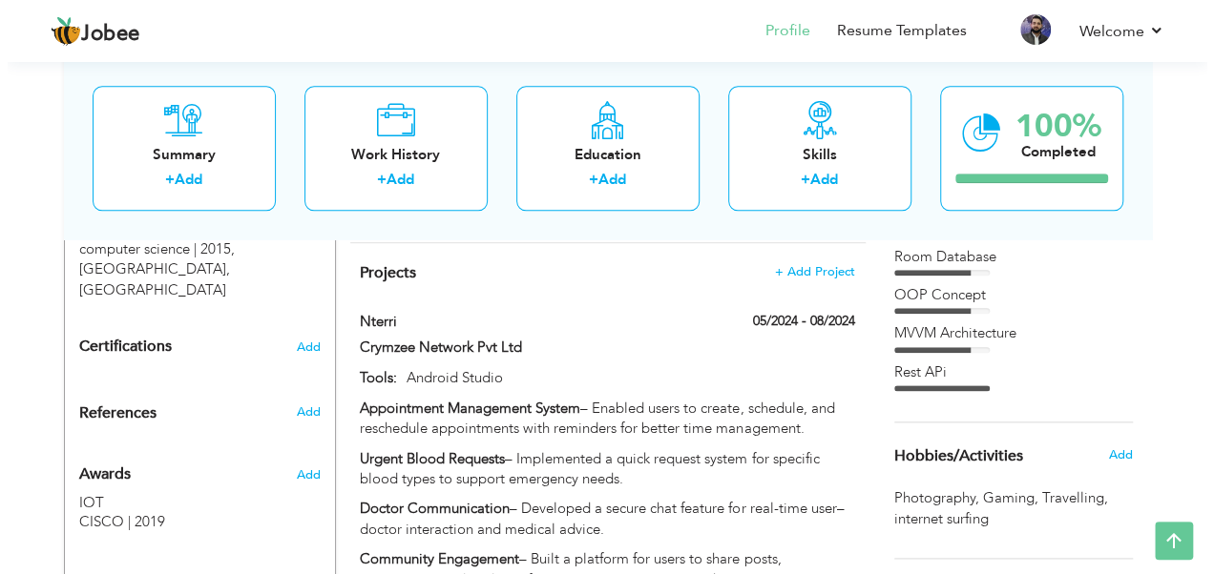
scroll to position [992, 0]
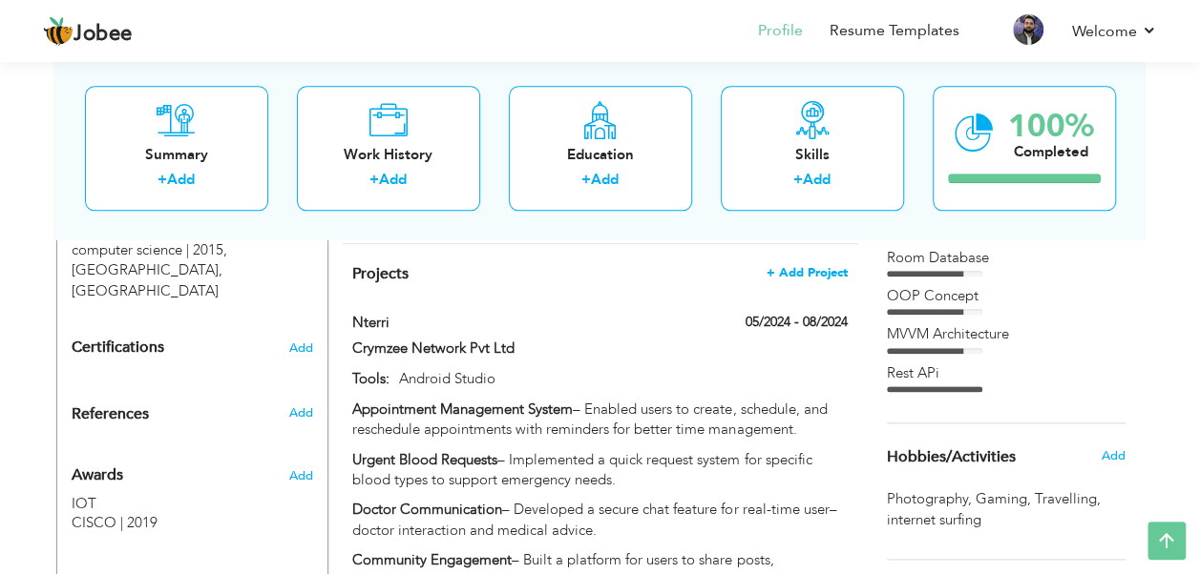
click at [824, 273] on span "+ Add Project" at bounding box center [806, 272] width 81 height 13
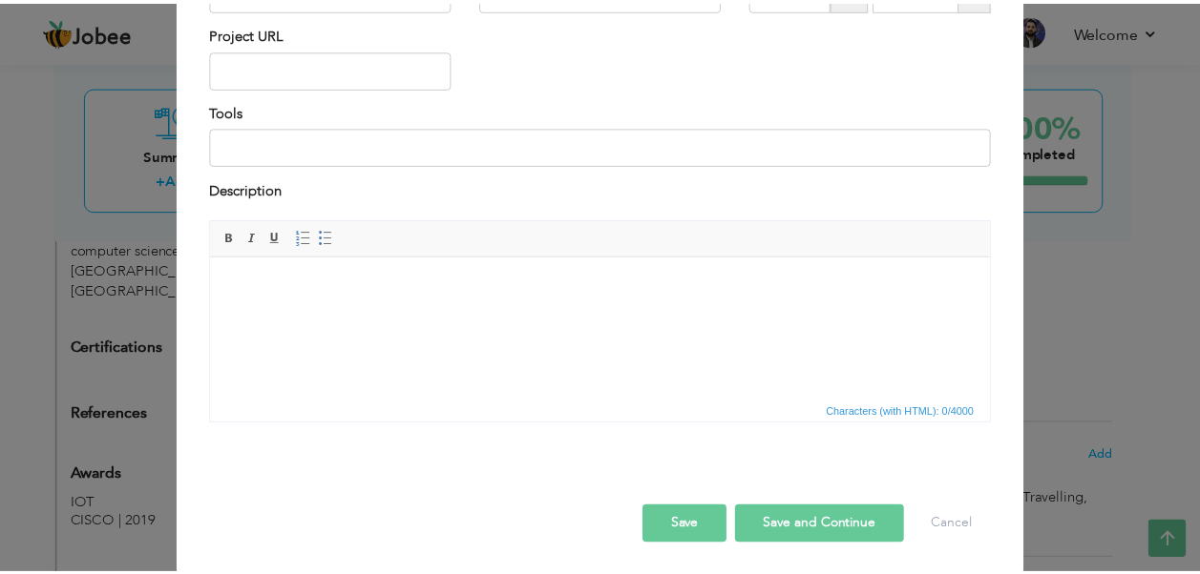
scroll to position [0, 0]
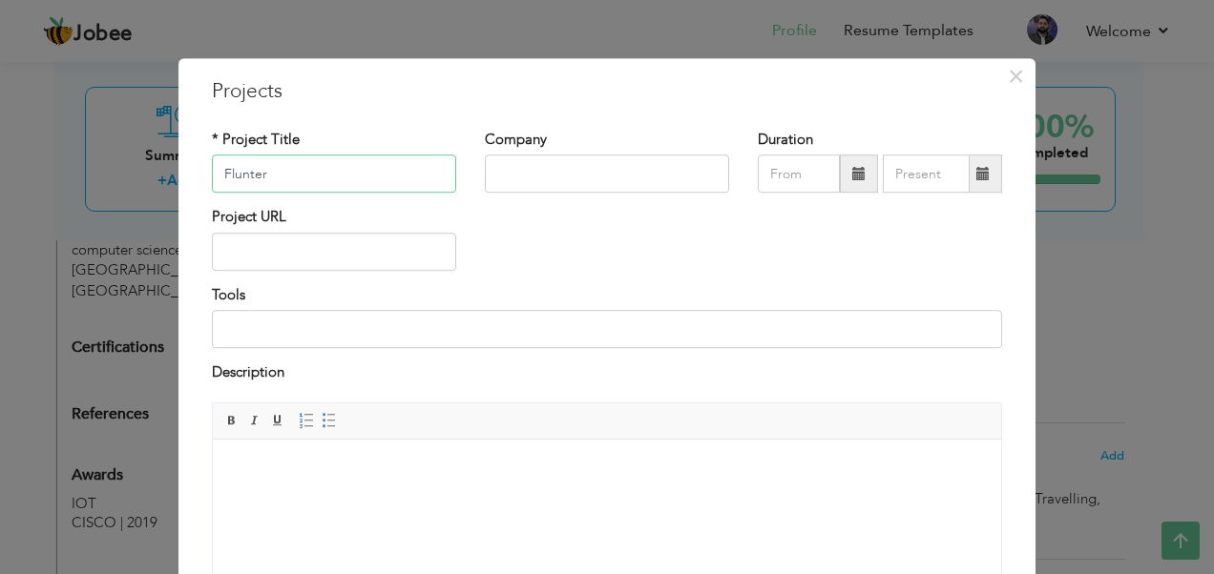
type input "Flunter"
click at [549, 160] on input "text" at bounding box center [607, 175] width 244 height 38
type input "C"
click at [1008, 82] on span "×" at bounding box center [1016, 76] width 16 height 34
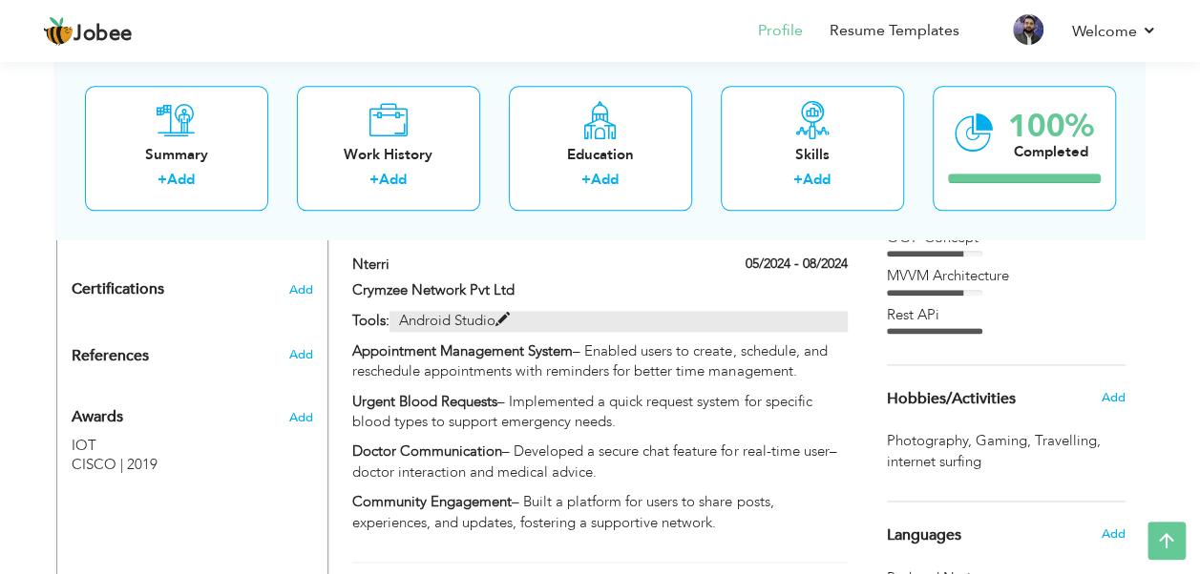
scroll to position [1042, 0]
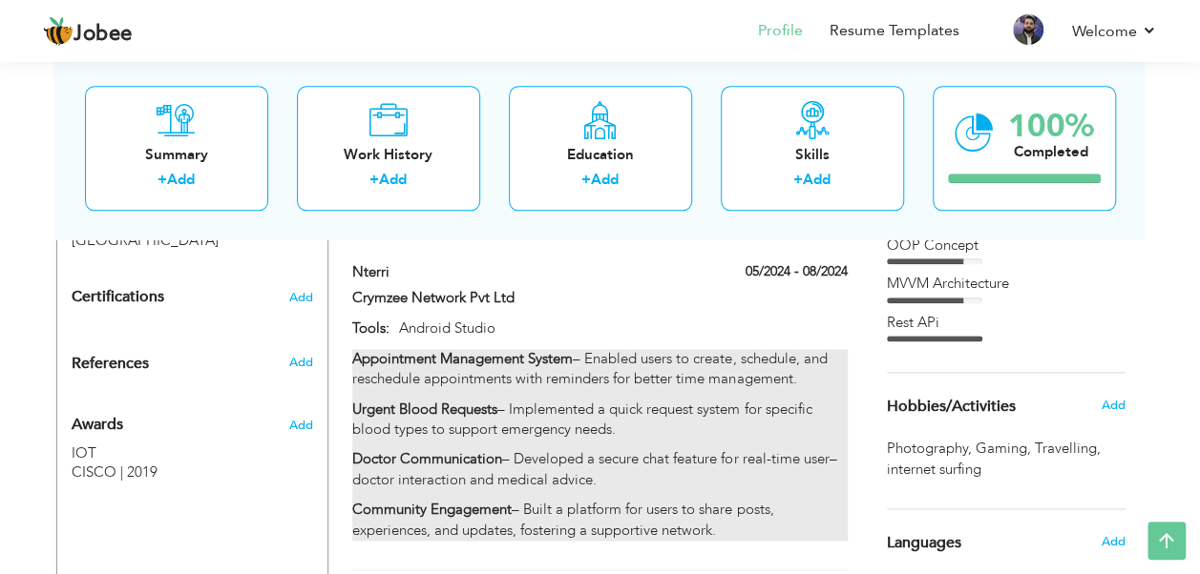
click at [605, 407] on p "Urgent Blood Requests – Implemented a quick request system for specific blood t…" at bounding box center [599, 420] width 494 height 41
type input "Nterri"
type input "Crymzee Network Pvt Ltd"
type input "05/2024"
type input "08/2024"
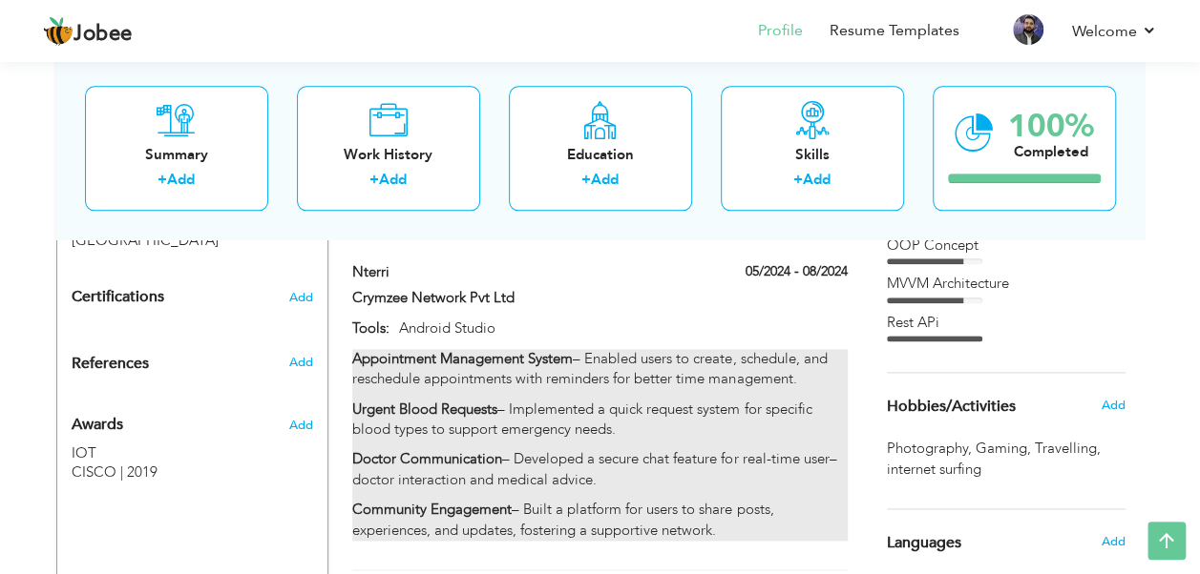
type input "Android Studio"
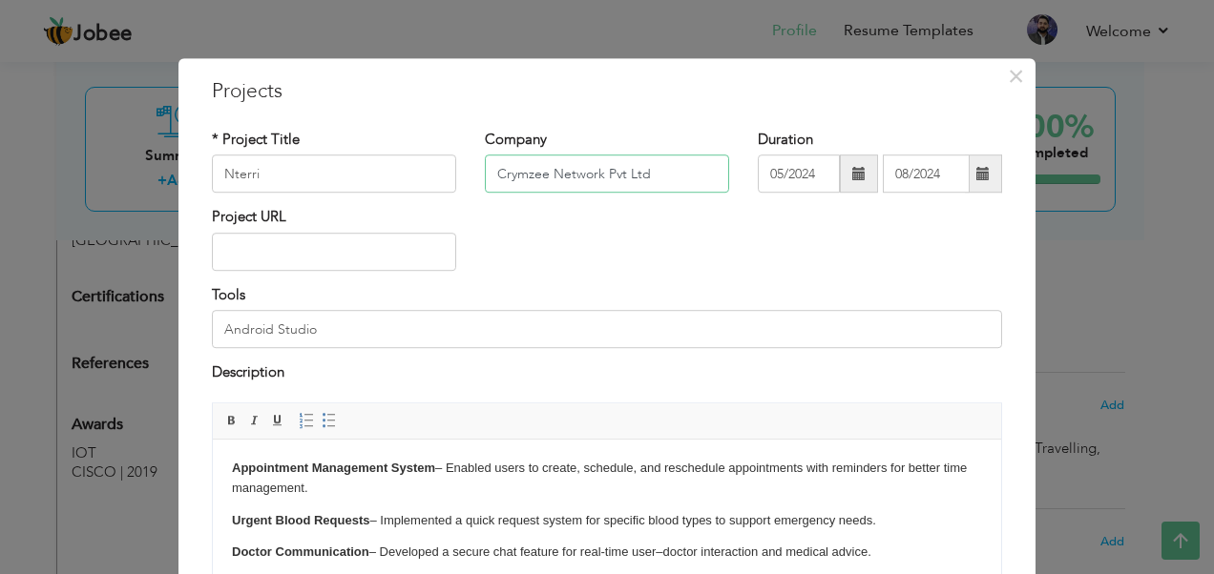
drag, startPoint x: 647, startPoint y: 178, endPoint x: 483, endPoint y: 171, distance: 164.3
click at [485, 171] on input "Crymzee Network Pvt Ltd" at bounding box center [607, 175] width 244 height 38
click at [1017, 76] on button "×" at bounding box center [1015, 76] width 31 height 31
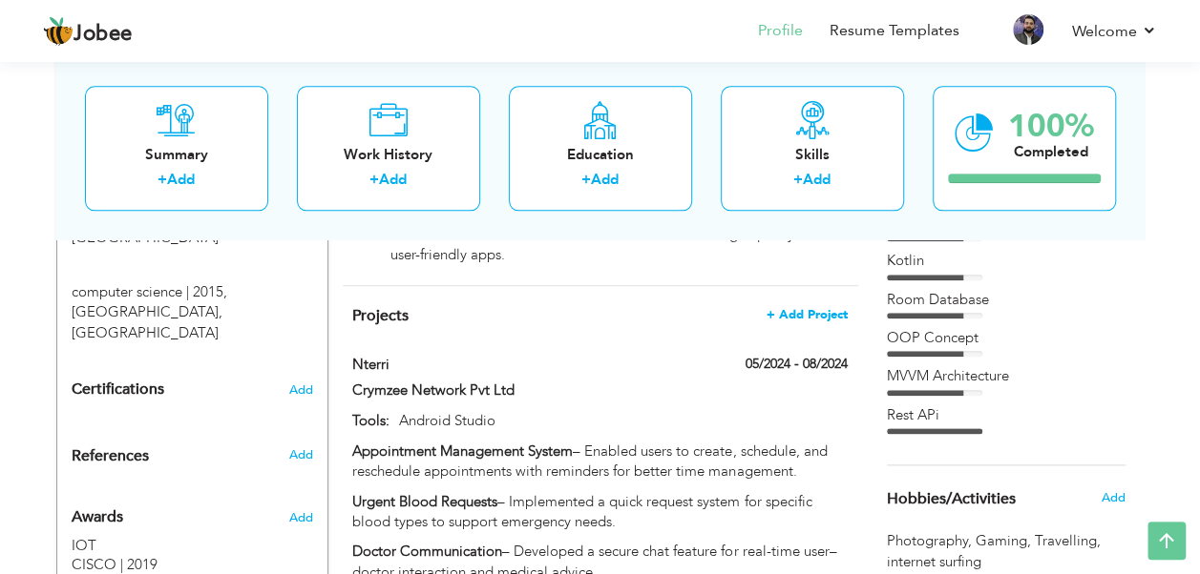
scroll to position [949, 0]
click at [800, 322] on span "+ Add Project" at bounding box center [806, 315] width 81 height 13
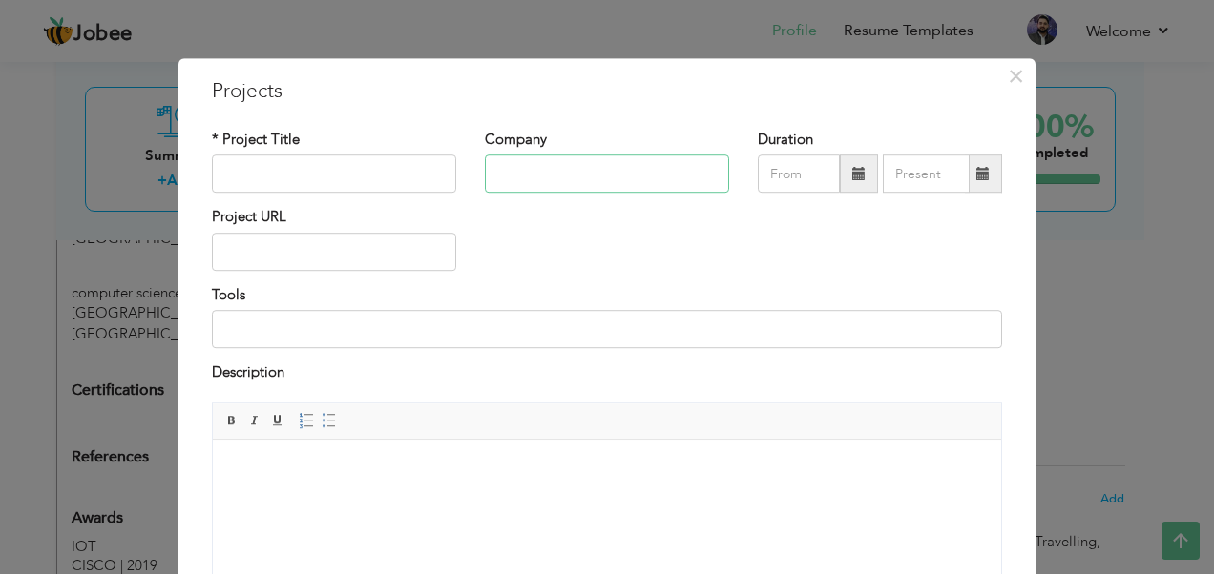
click at [517, 172] on input "text" at bounding box center [607, 175] width 244 height 38
click at [403, 190] on input "text" at bounding box center [334, 175] width 244 height 38
type input "Flunter"
type input "C"
type input "09/2025"
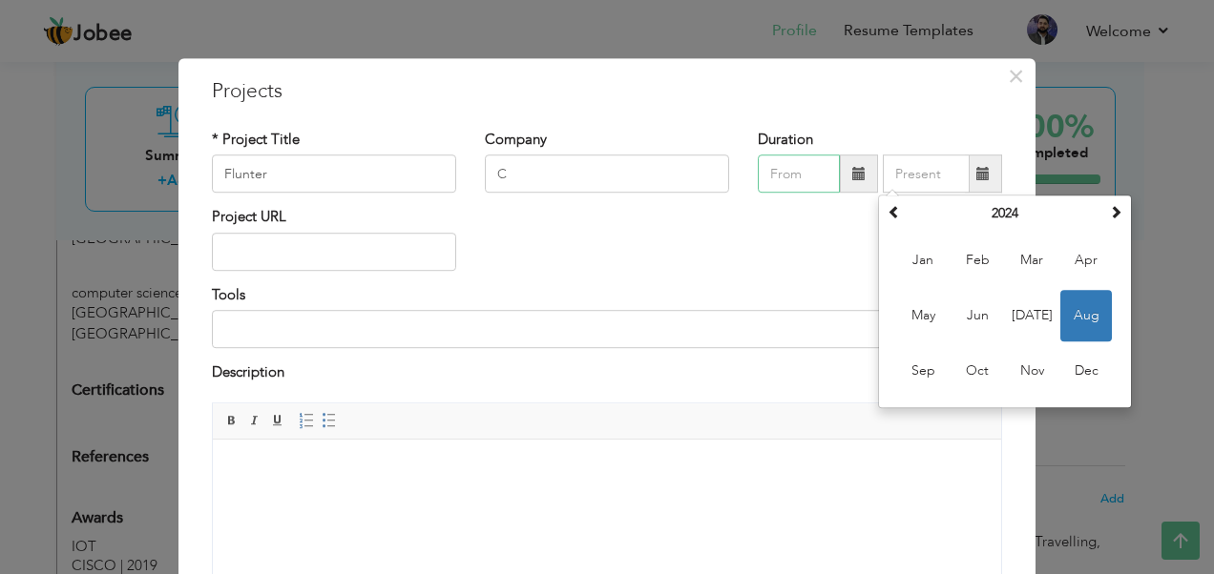
type input "09/2025"
click at [518, 176] on input "C" at bounding box center [607, 175] width 244 height 38
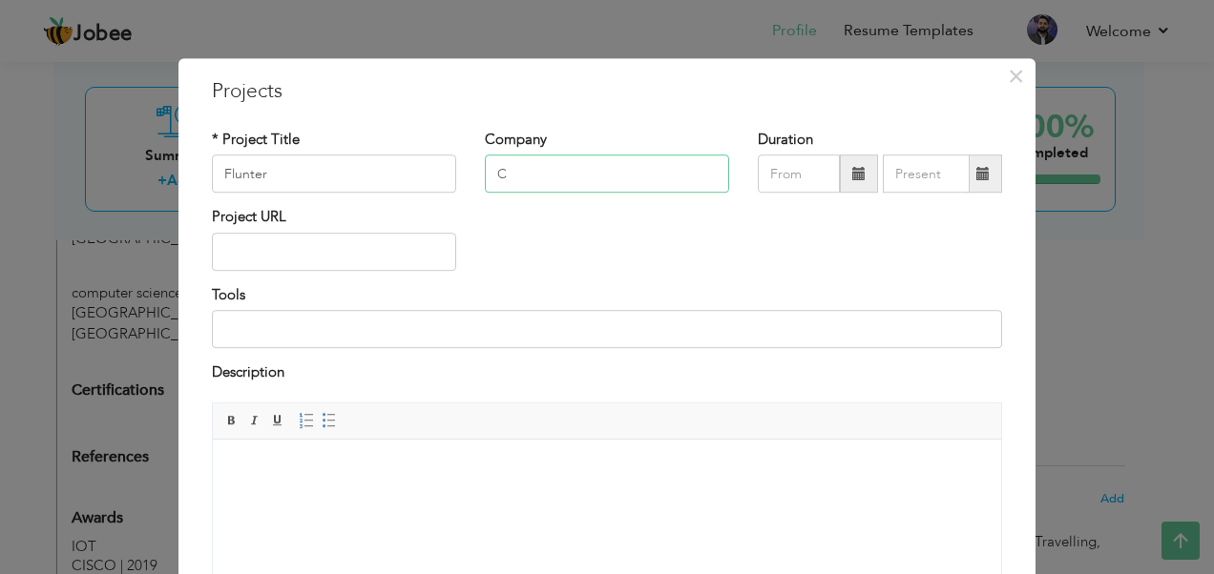
drag, startPoint x: 515, startPoint y: 177, endPoint x: 471, endPoint y: 177, distance: 43.9
click at [471, 177] on div "Company C" at bounding box center [606, 168] width 273 height 77
paste input "rymzee Network Pvt Ltd"
drag, startPoint x: 662, startPoint y: 171, endPoint x: 628, endPoint y: 174, distance: 34.5
click at [660, 171] on input "Crymzee Network Pvt Ltd" at bounding box center [607, 175] width 244 height 38
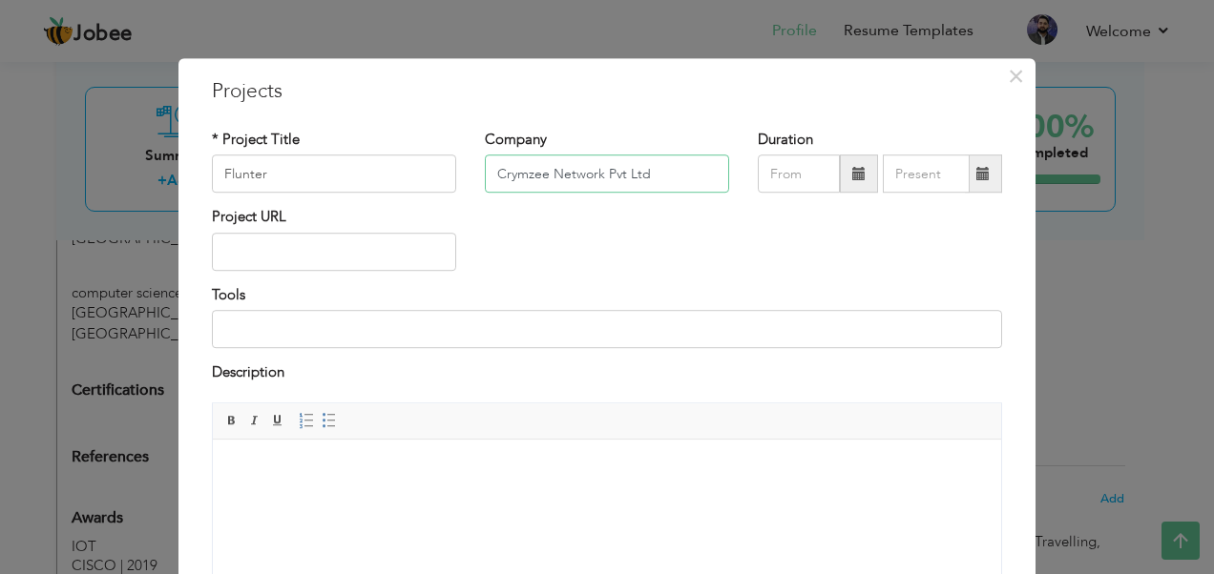
type input "Crymzee Network Pvt Ltd"
type input "09/2025"
click at [783, 177] on input "09/2025" at bounding box center [799, 175] width 82 height 38
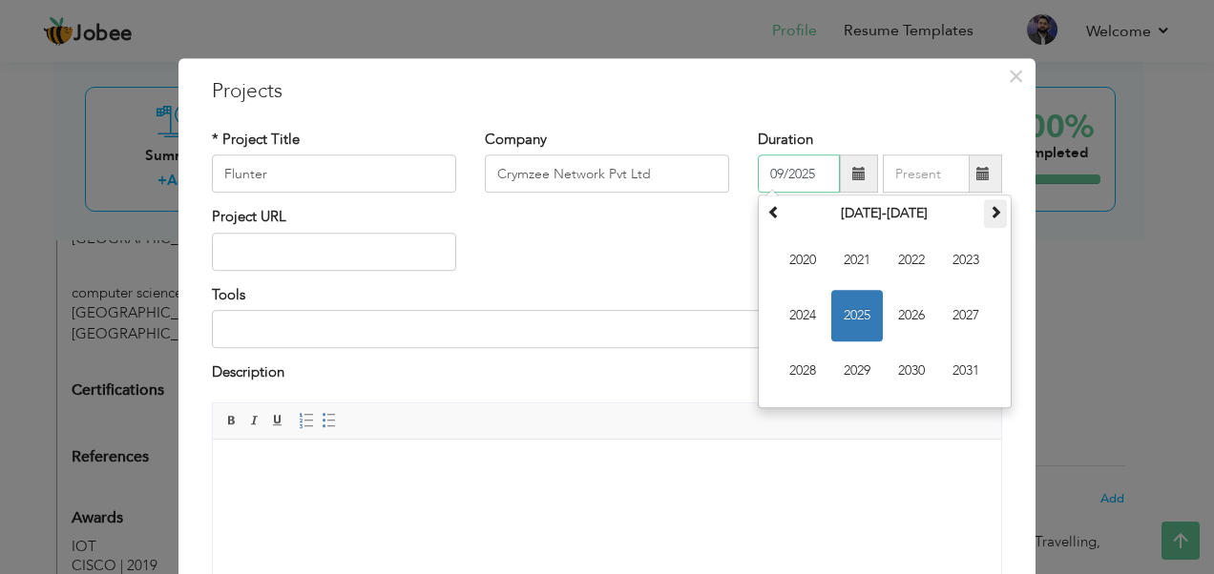
click at [989, 219] on span at bounding box center [995, 212] width 13 height 13
click at [984, 214] on th at bounding box center [995, 214] width 23 height 29
click at [992, 217] on span at bounding box center [995, 212] width 13 height 13
click at [771, 218] on span at bounding box center [773, 212] width 13 height 13
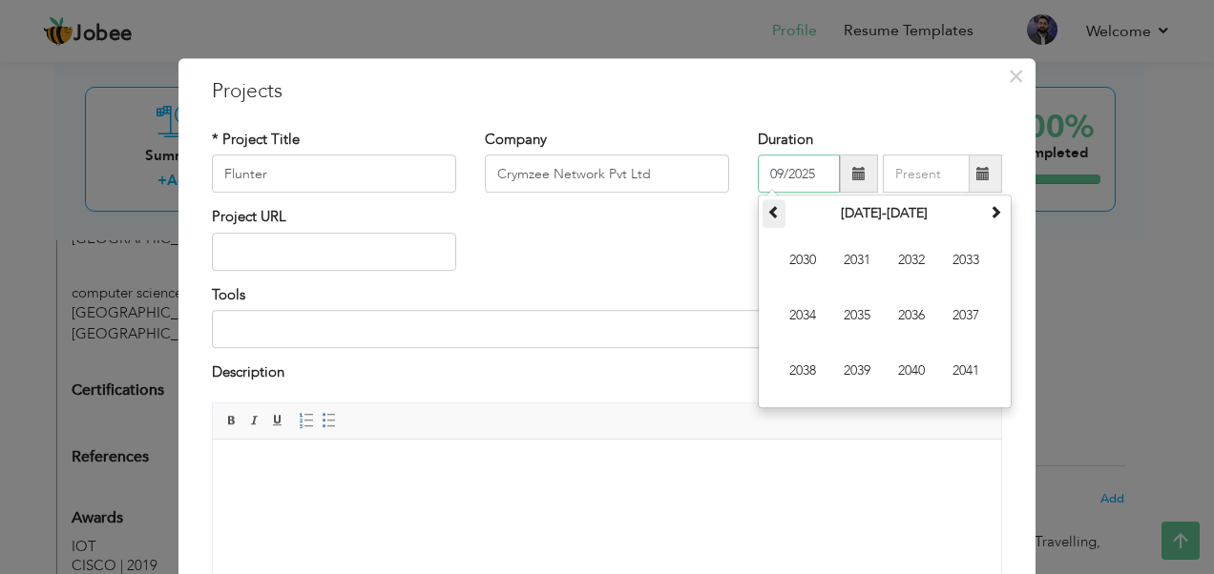
click at [771, 218] on span at bounding box center [773, 212] width 13 height 13
click at [808, 315] on span "2024" at bounding box center [803, 317] width 52 height 52
click at [776, 178] on input "09/2025" at bounding box center [799, 175] width 82 height 38
click at [769, 171] on input "09/2025" at bounding box center [799, 175] width 82 height 38
drag, startPoint x: 775, startPoint y: 178, endPoint x: 763, endPoint y: 178, distance: 11.5
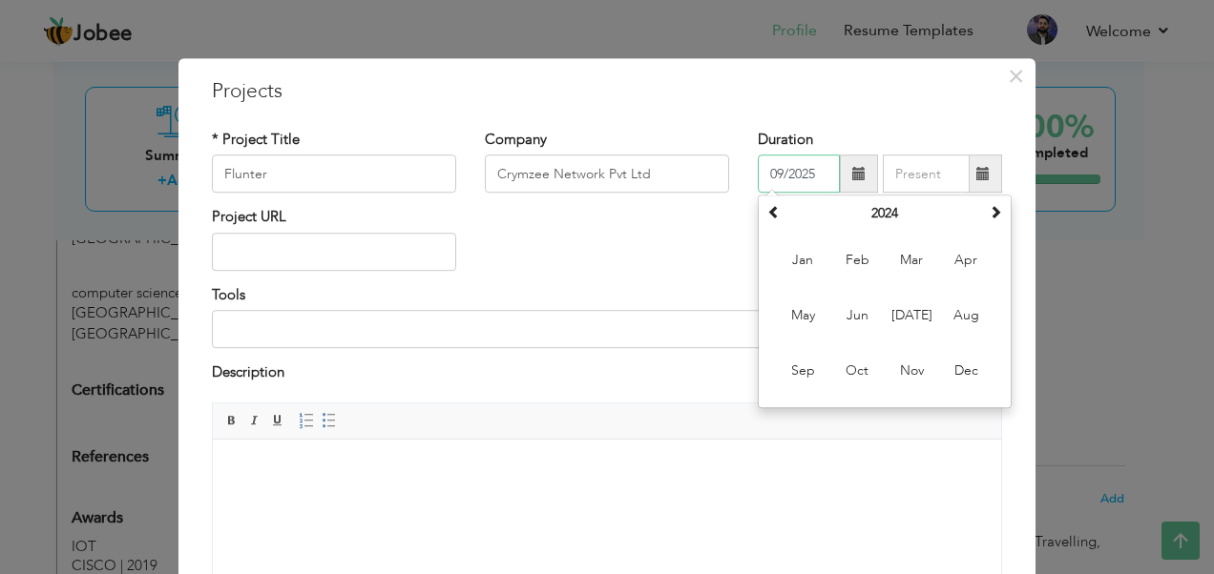
click at [763, 178] on input "09/2025" at bounding box center [799, 175] width 82 height 38
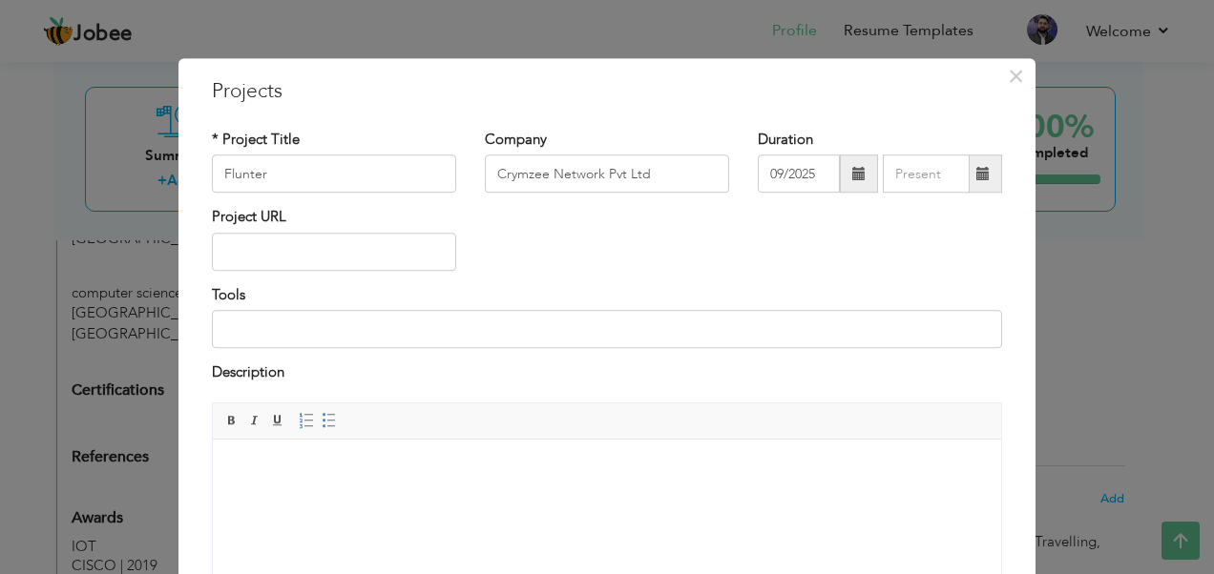
click at [1050, 321] on div "× Projects * Project Title Flunter Company Crymzee Network Pvt Ltd Tools" at bounding box center [607, 287] width 1214 height 574
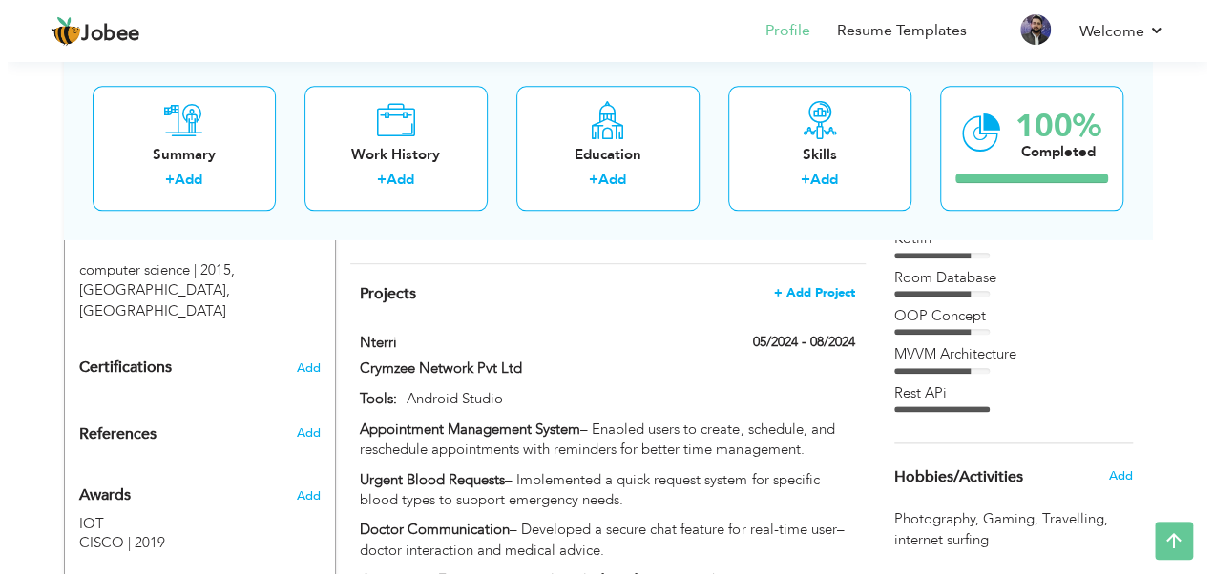
scroll to position [961, 0]
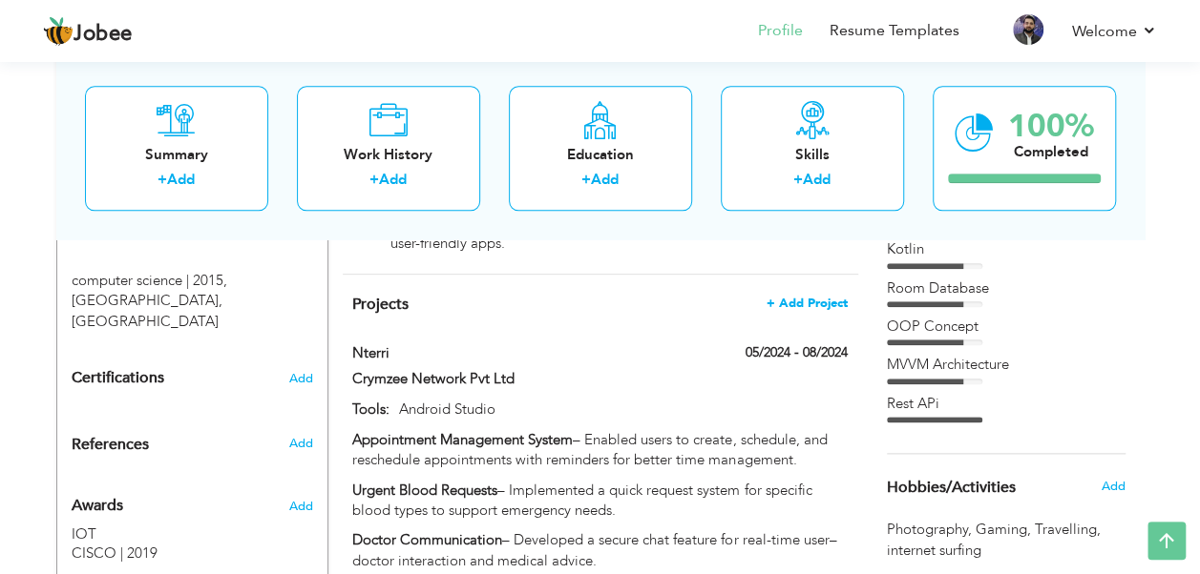
click at [815, 309] on span "+ Add Project" at bounding box center [806, 303] width 81 height 13
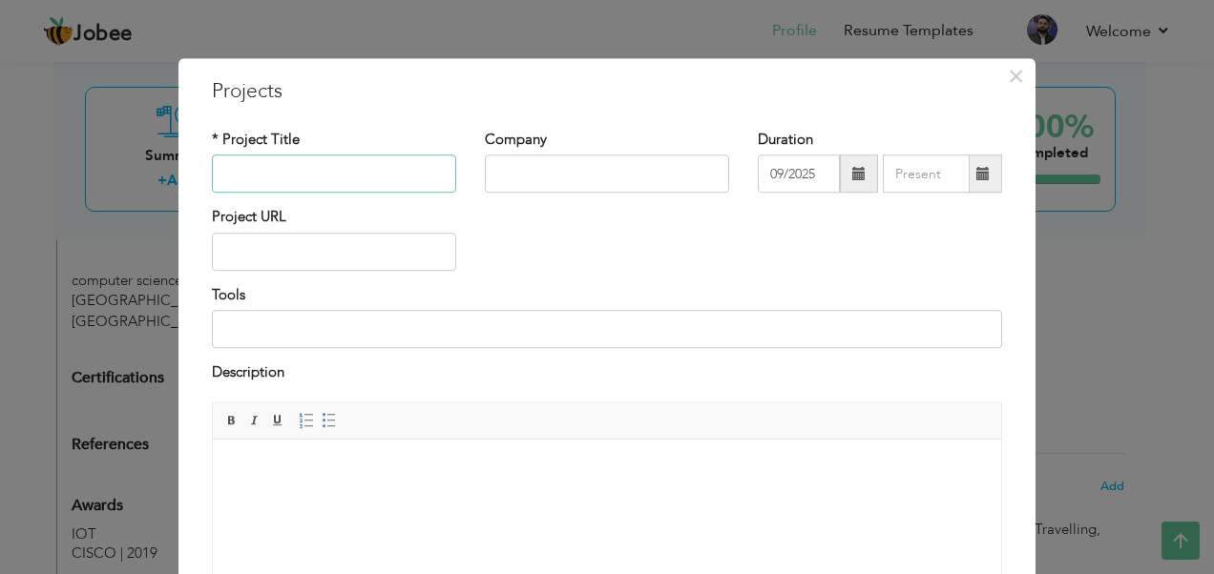
click at [354, 170] on input "text" at bounding box center [334, 175] width 244 height 38
type input "Flunter"
type input "Crymzee Network Pvt Ltd"
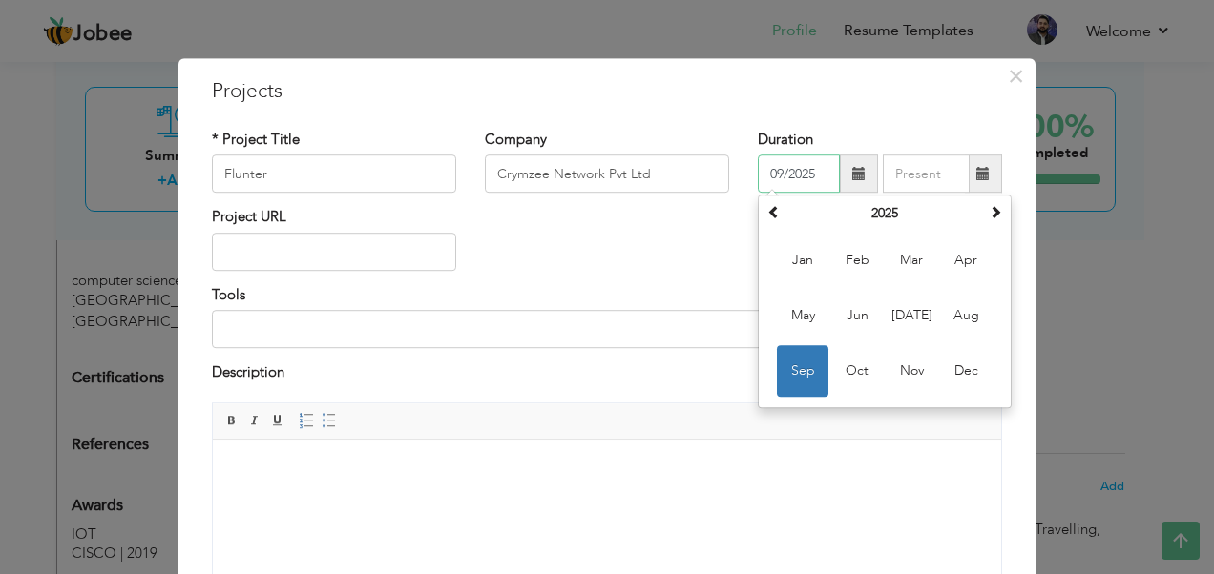
click at [793, 178] on input "09/2025" at bounding box center [799, 175] width 82 height 38
click at [804, 178] on input "09/2025" at bounding box center [799, 175] width 82 height 38
drag, startPoint x: 811, startPoint y: 178, endPoint x: 797, endPoint y: 180, distance: 14.4
click at [798, 180] on input "09/2025" at bounding box center [799, 175] width 82 height 38
click at [807, 179] on input "09/2025" at bounding box center [799, 175] width 82 height 38
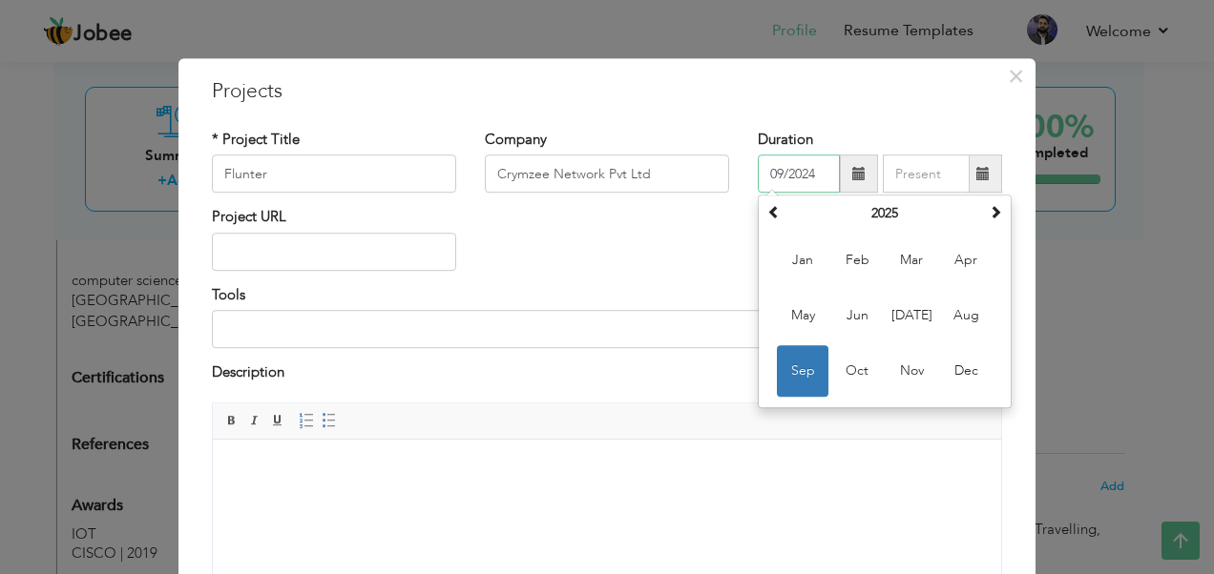
type input "09/2024"
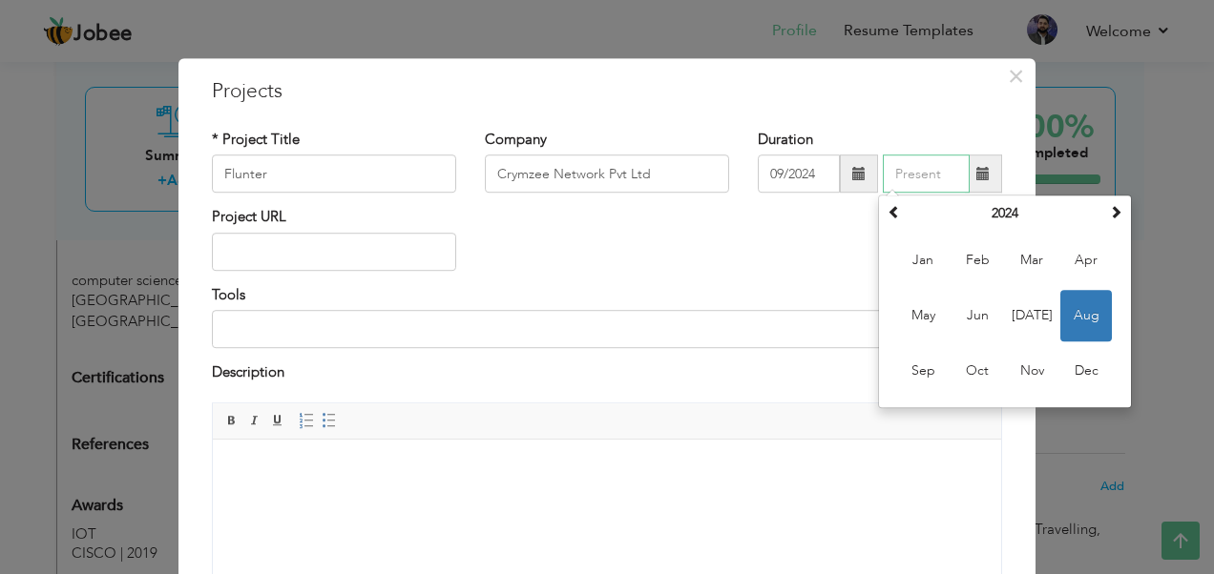
click at [912, 182] on input "text" at bounding box center [926, 175] width 87 height 38
click at [1113, 216] on span at bounding box center [1115, 212] width 13 height 13
click at [920, 261] on span "Jan" at bounding box center [923, 262] width 52 height 52
type input "01/2025"
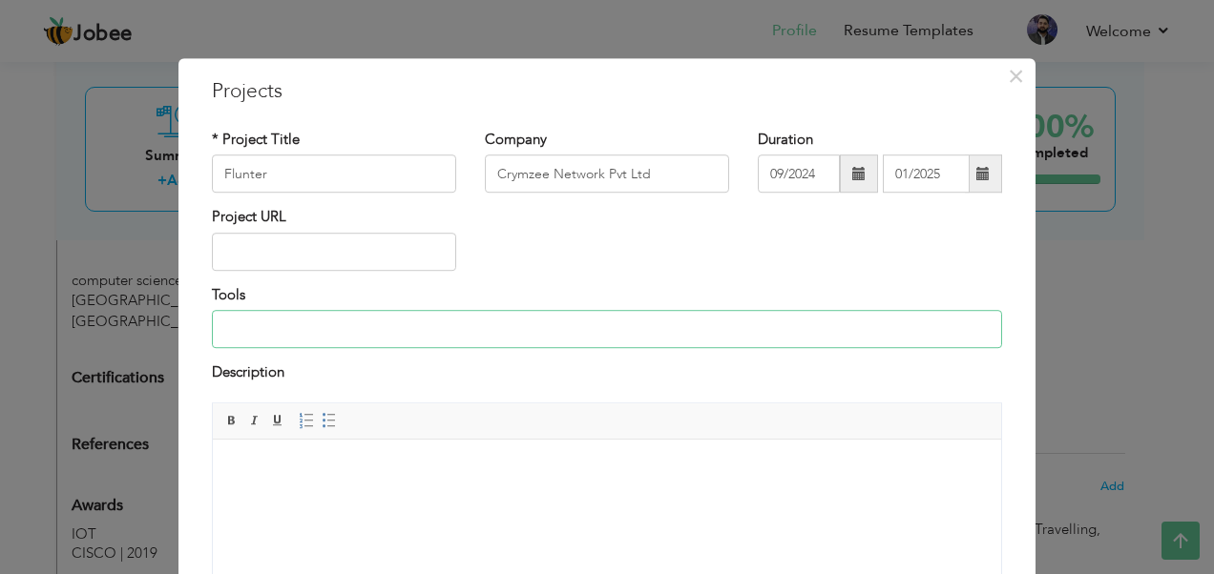
click at [249, 330] on input at bounding box center [607, 329] width 790 height 38
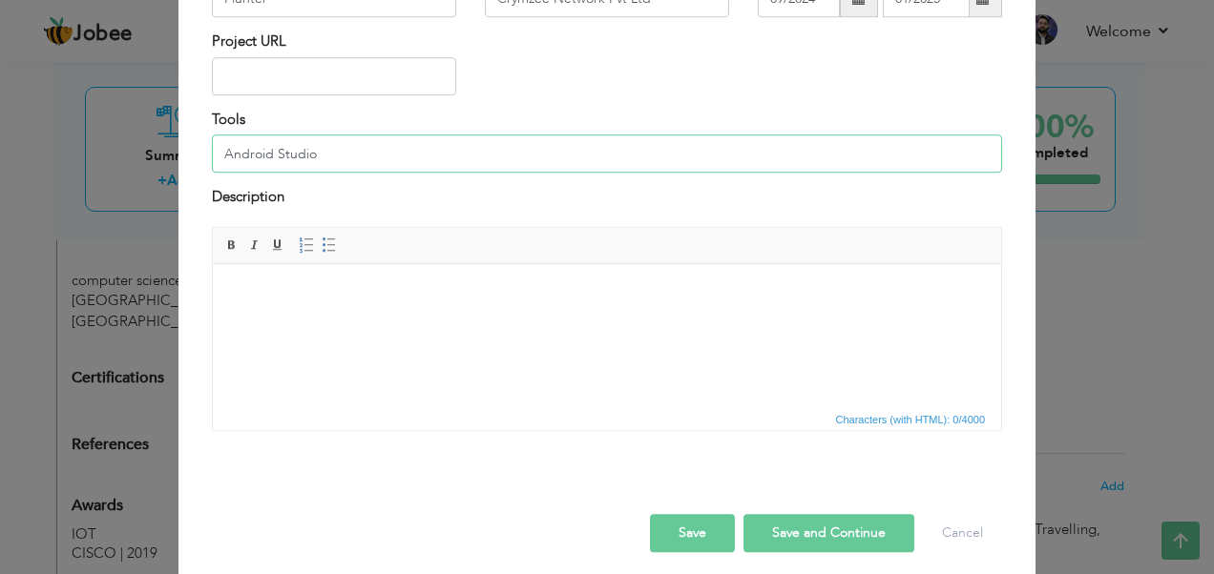
scroll to position [185, 0]
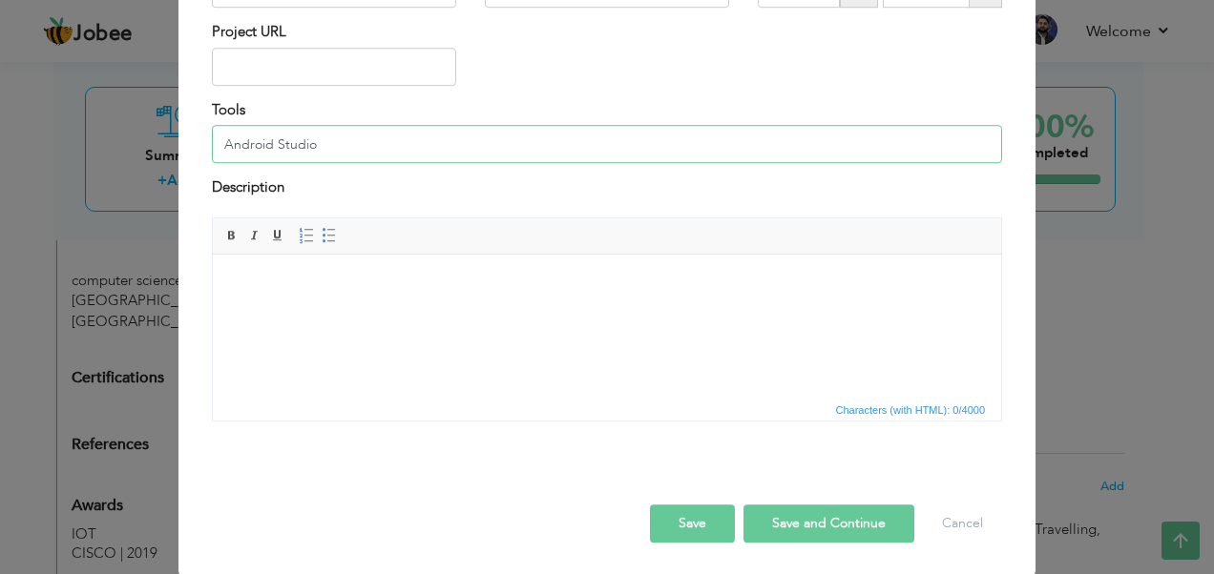
type input "Android Studio"
click at [290, 290] on body at bounding box center [607, 283] width 750 height 20
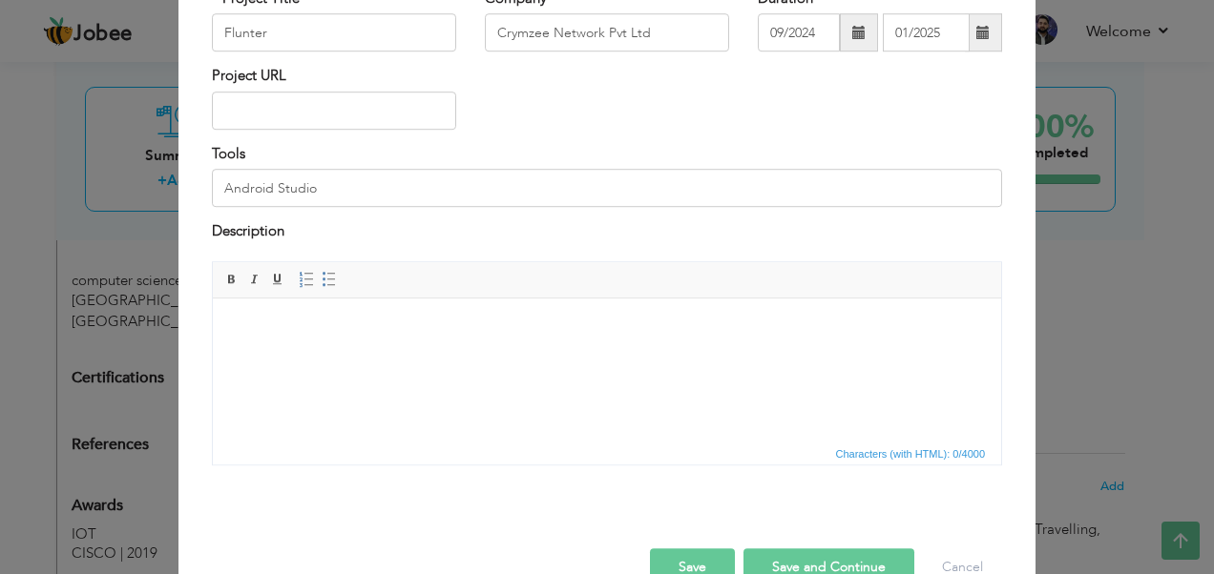
scroll to position [124, 0]
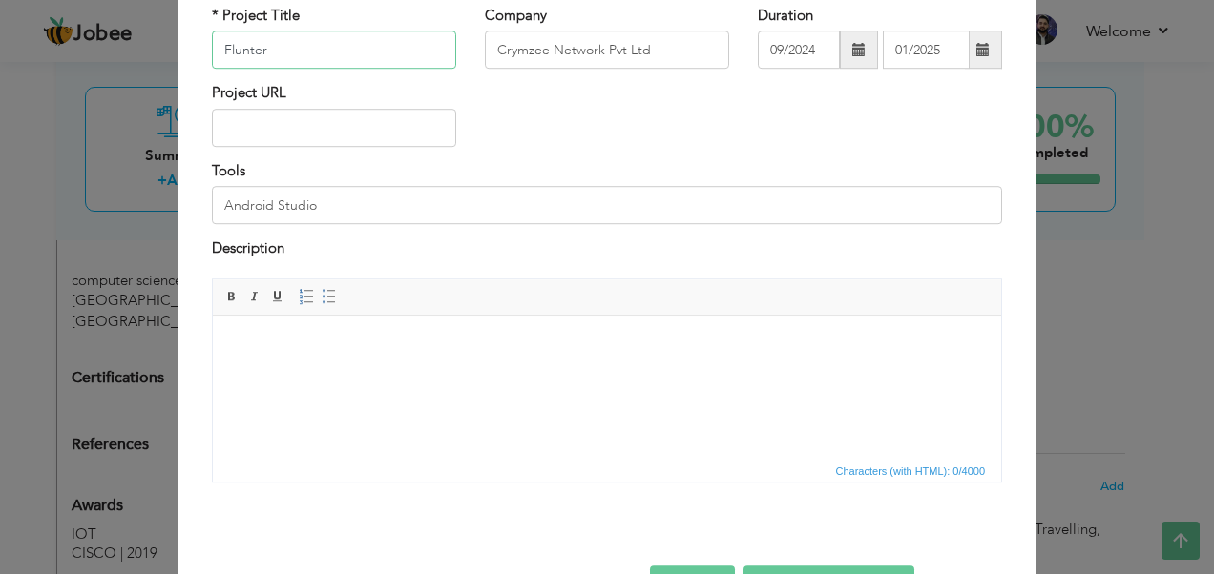
click at [265, 56] on input "Flunter" at bounding box center [334, 50] width 244 height 38
paste input "– Professional Networking App"
click at [369, 357] on html at bounding box center [607, 344] width 788 height 58
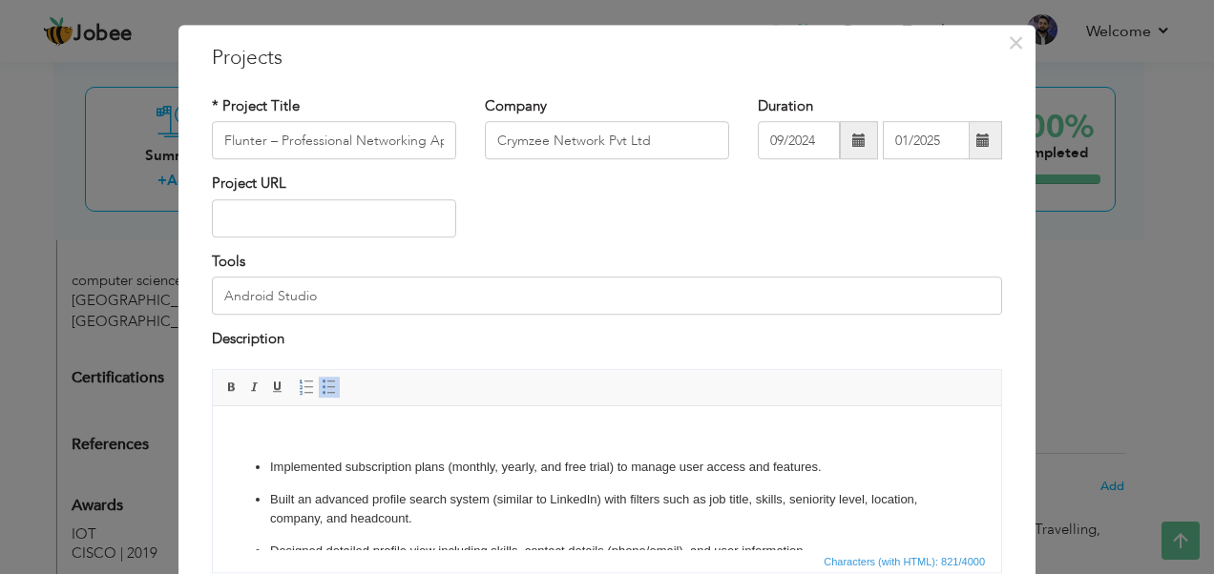
scroll to position [34, 0]
click at [279, 449] on body "Implemented subscription plans (monthly, yearly, and free trial) to manage user…" at bounding box center [607, 540] width 750 height 233
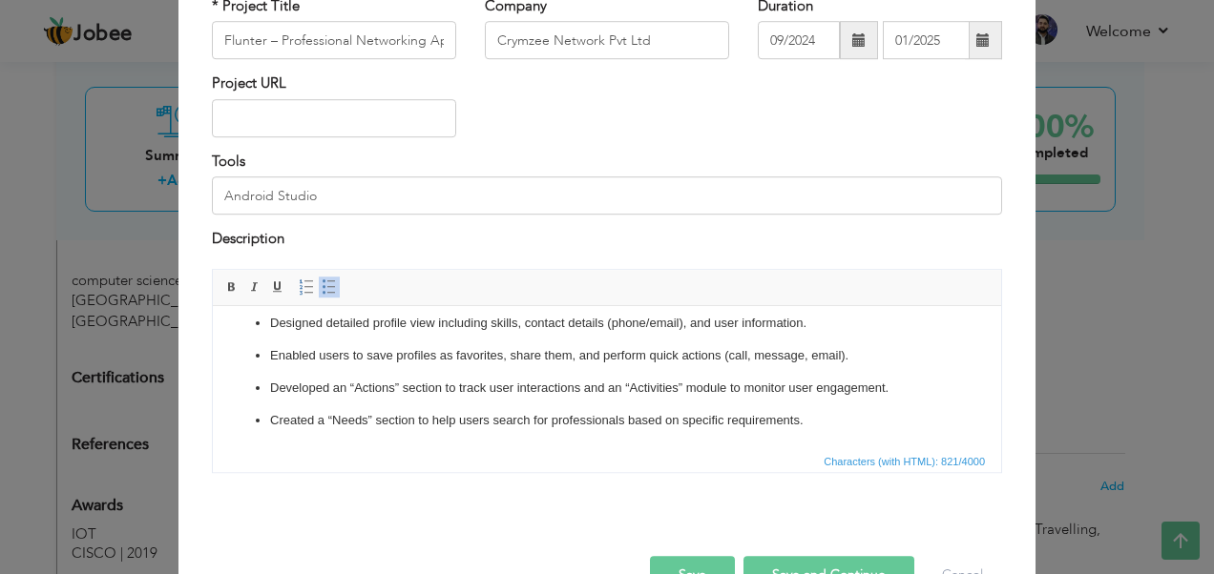
scroll to position [185, 0]
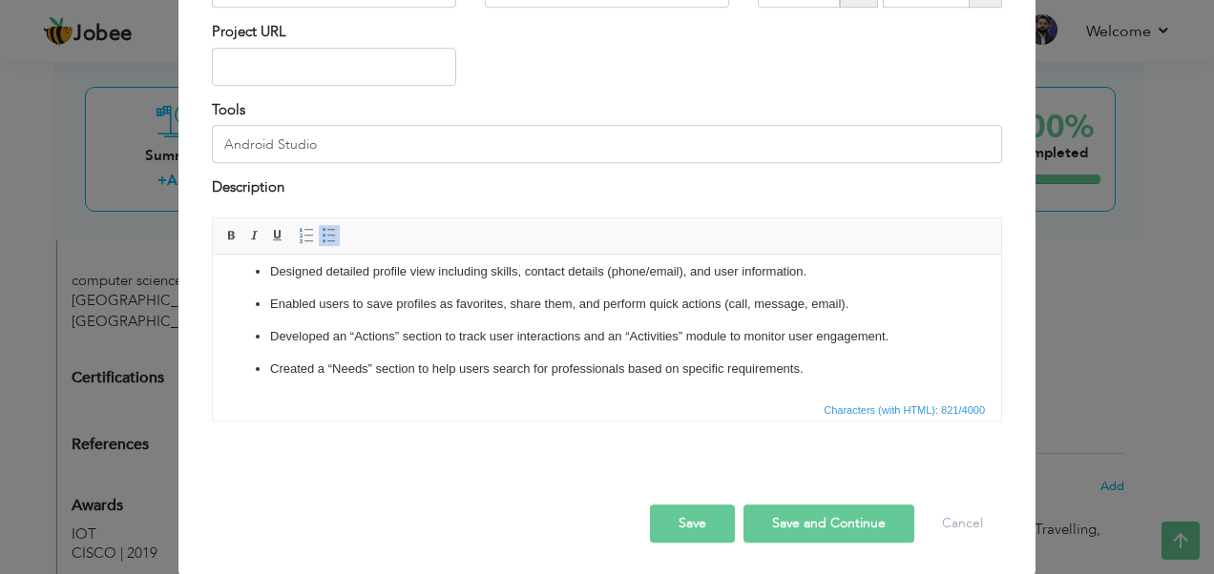
click at [682, 527] on button "Save" at bounding box center [692, 524] width 85 height 38
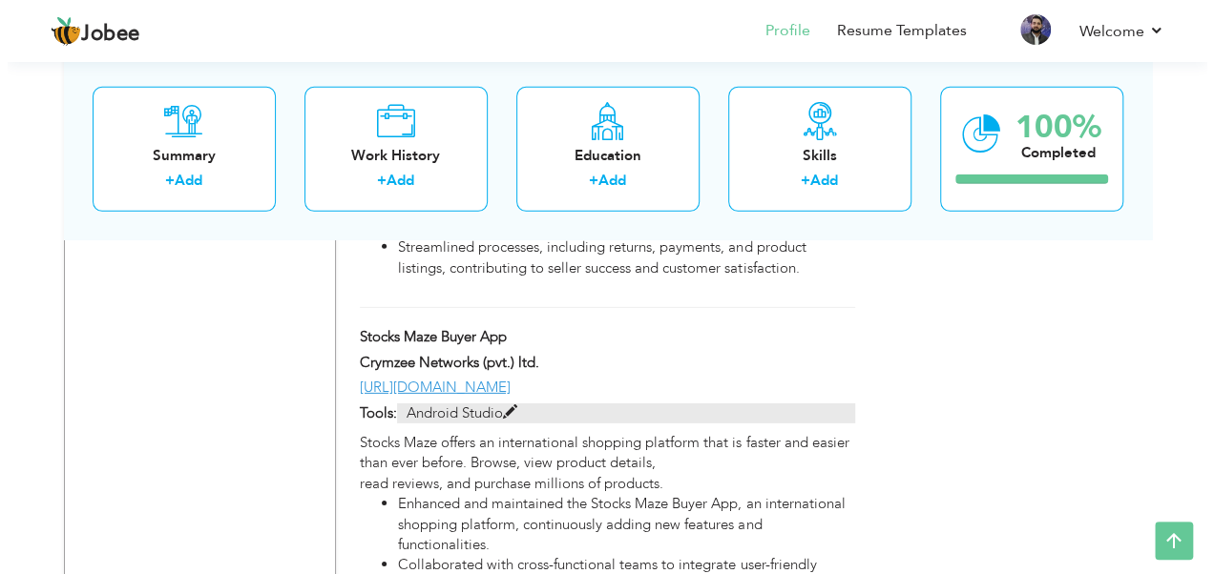
scroll to position [2740, 0]
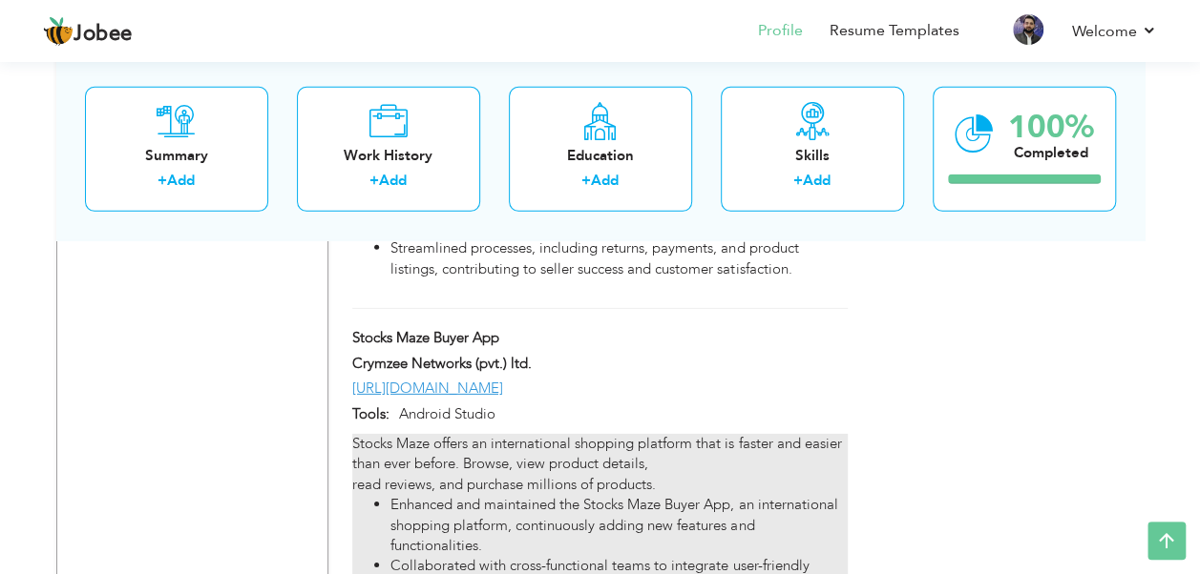
type input "Stocks Maze Buyer App"
type input "Crymzee Networks (pvt.) ltd."
type input "[URL][DOMAIN_NAME]"
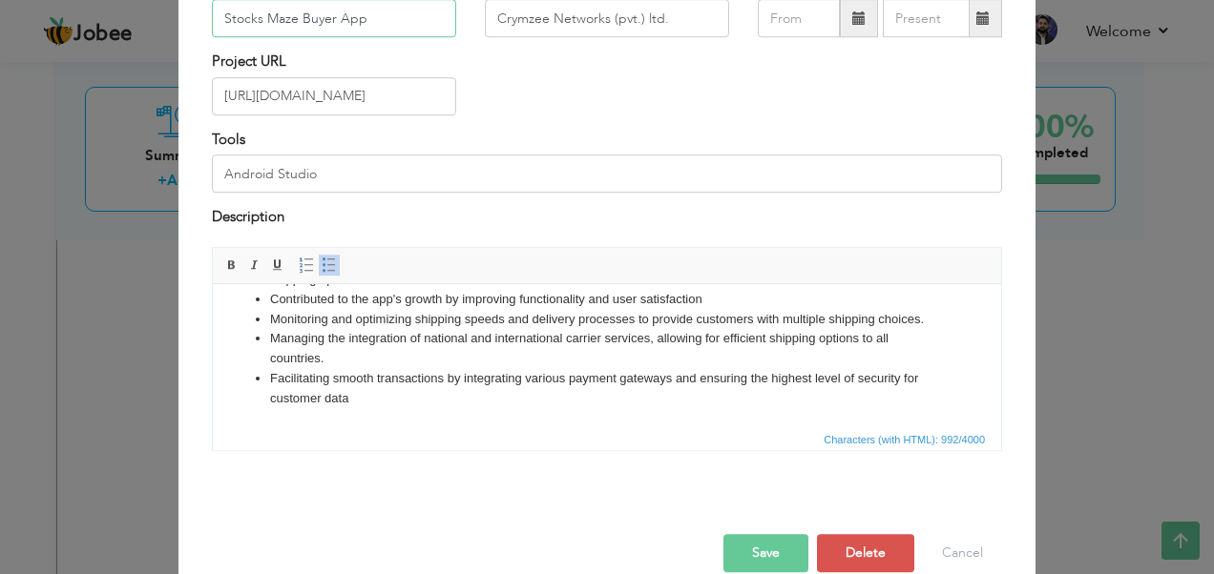
scroll to position [0, 0]
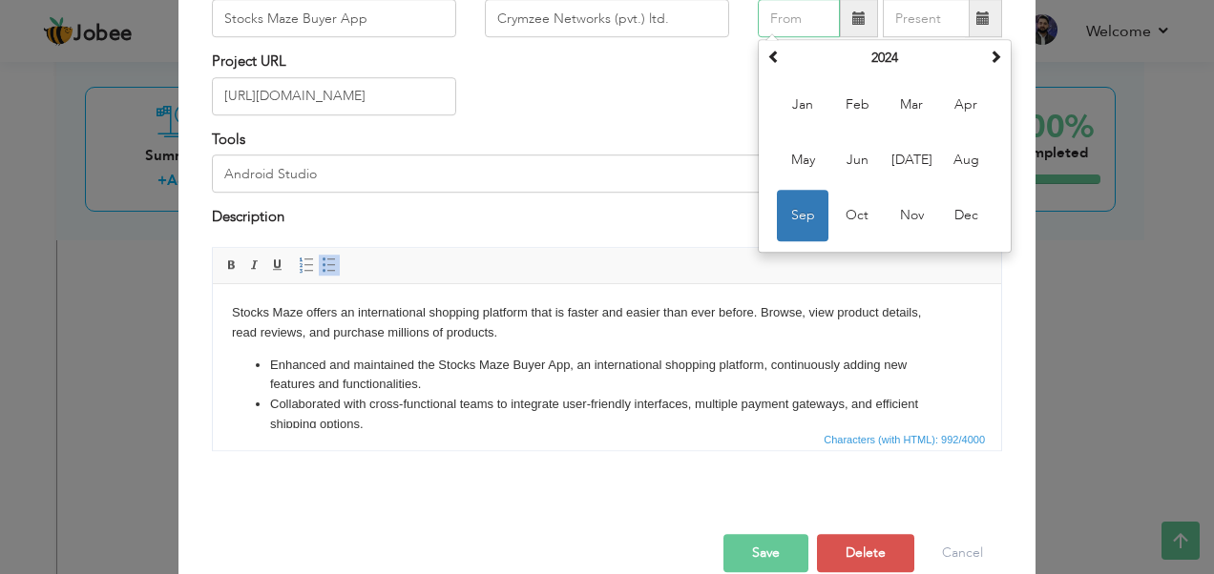
click at [799, 12] on input "text" at bounding box center [799, 19] width 82 height 38
click at [767, 57] on span at bounding box center [773, 57] width 13 height 13
click at [992, 56] on span at bounding box center [995, 57] width 13 height 13
click at [819, 97] on span "Jan" at bounding box center [803, 106] width 52 height 52
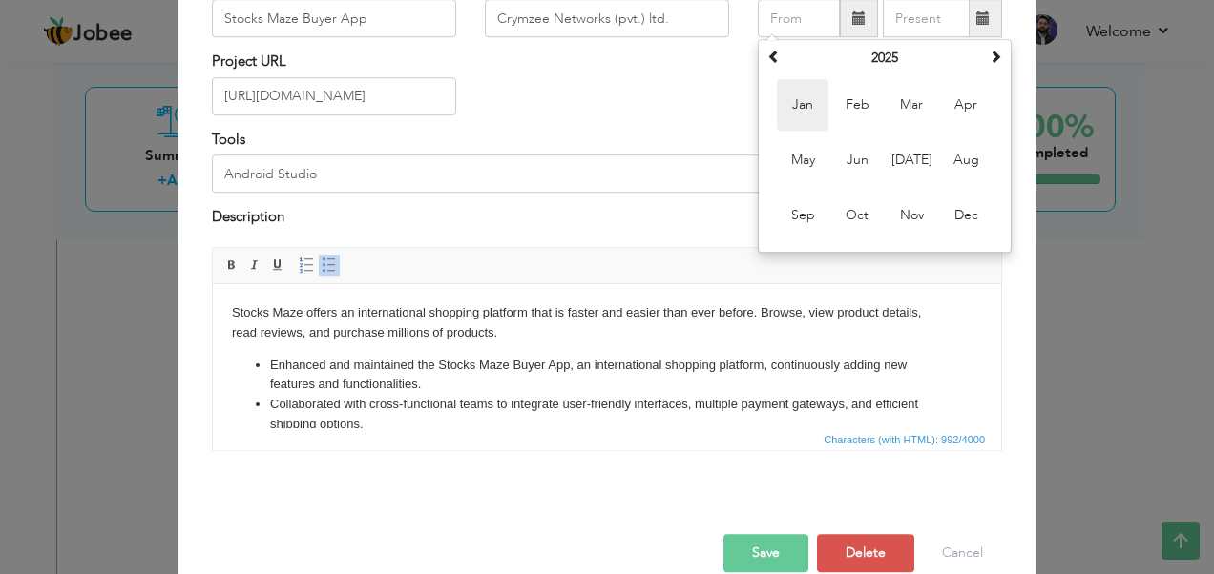
type input "01/2025"
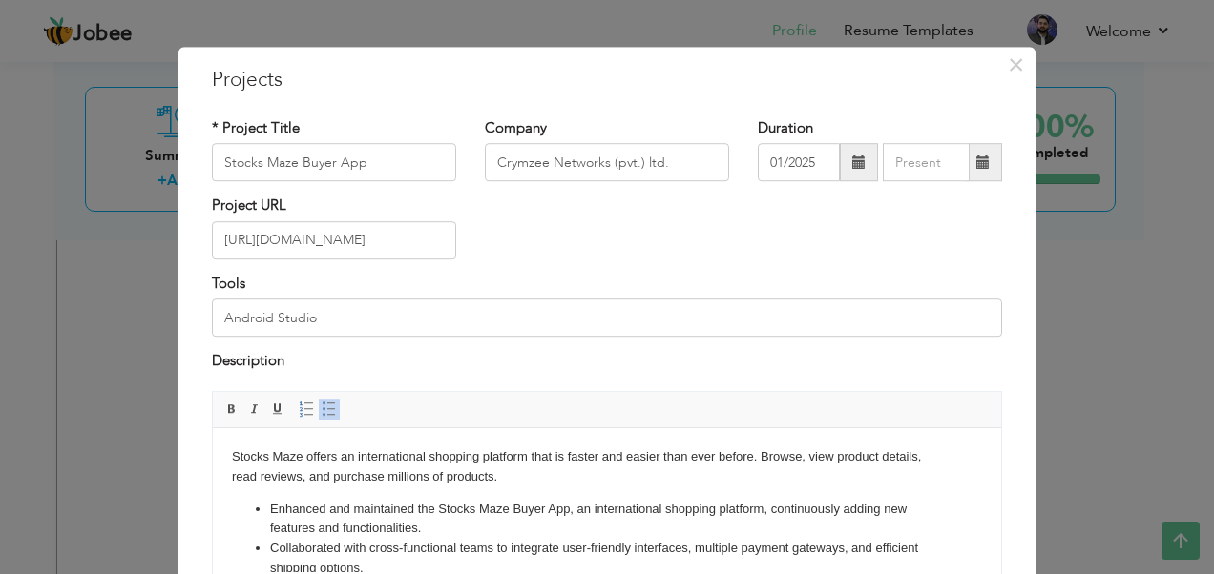
scroll to position [10, 0]
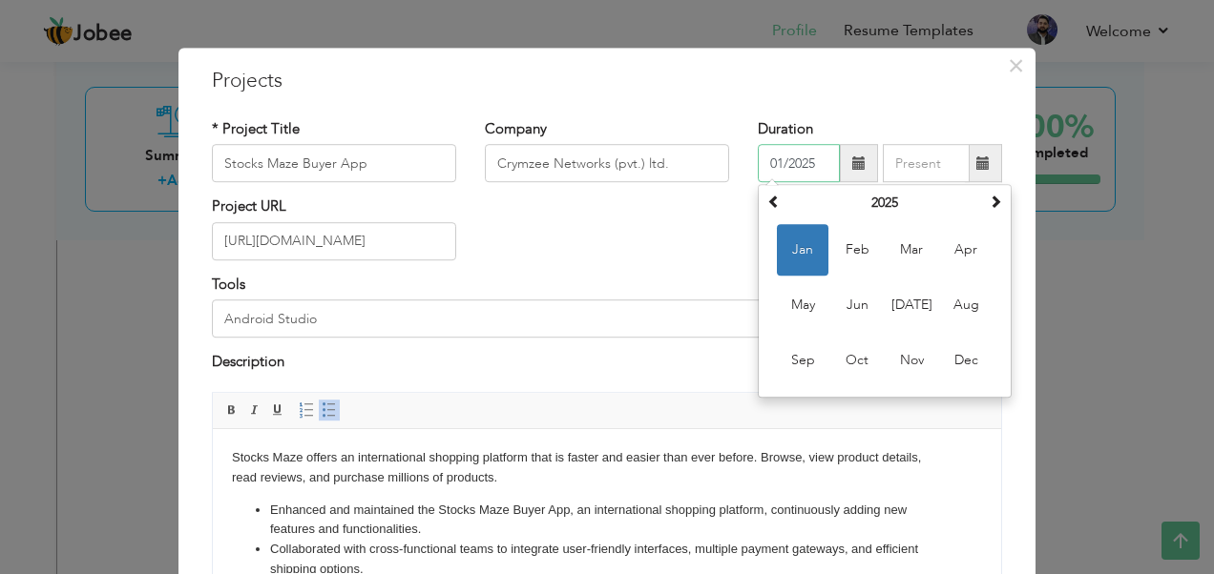
click at [779, 167] on input "01/2025" at bounding box center [799, 164] width 82 height 38
click at [808, 168] on input "01/2025" at bounding box center [799, 164] width 82 height 38
click at [718, 227] on div "Project URL [URL][DOMAIN_NAME]" at bounding box center [607, 236] width 819 height 77
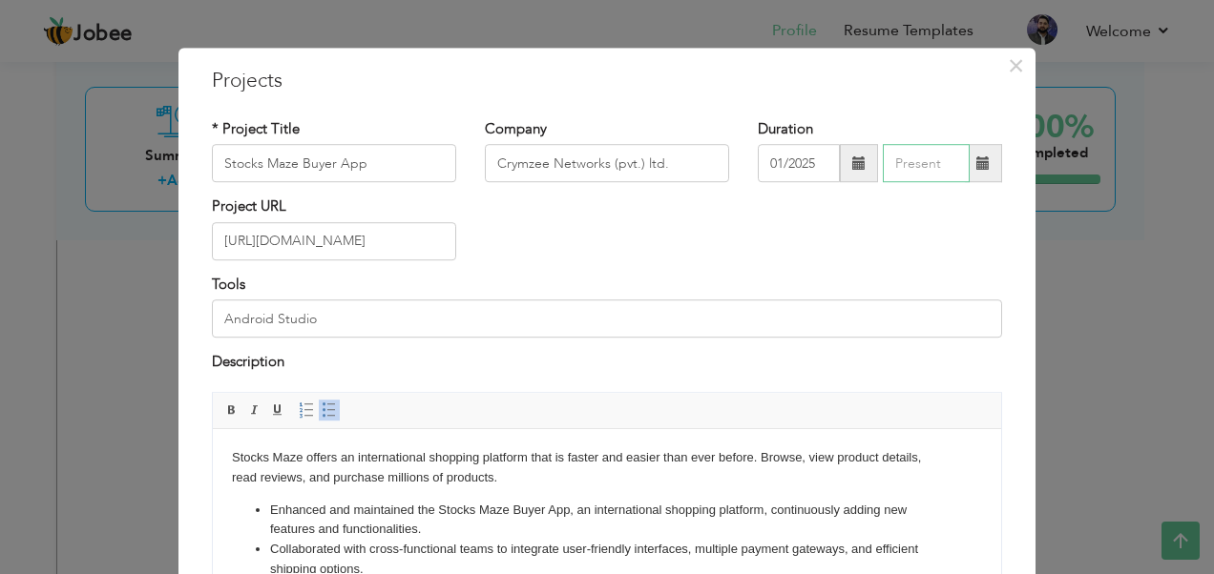
click at [914, 170] on input "text" at bounding box center [926, 164] width 87 height 38
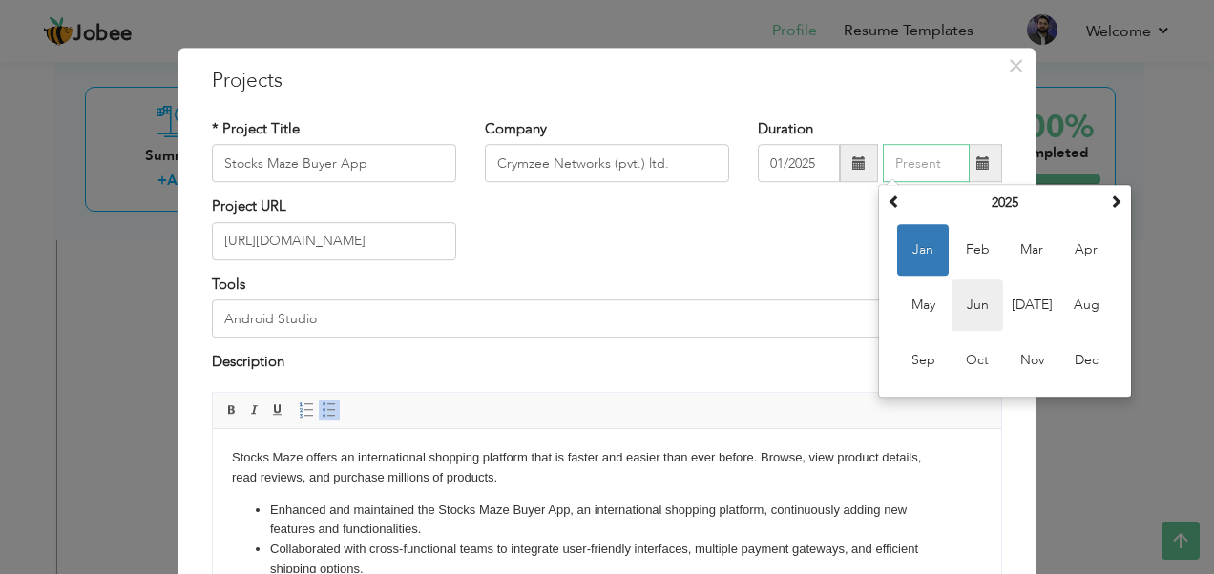
click at [971, 303] on span "Jun" at bounding box center [977, 307] width 52 height 52
click at [917, 162] on input "06/2025" at bounding box center [926, 164] width 87 height 38
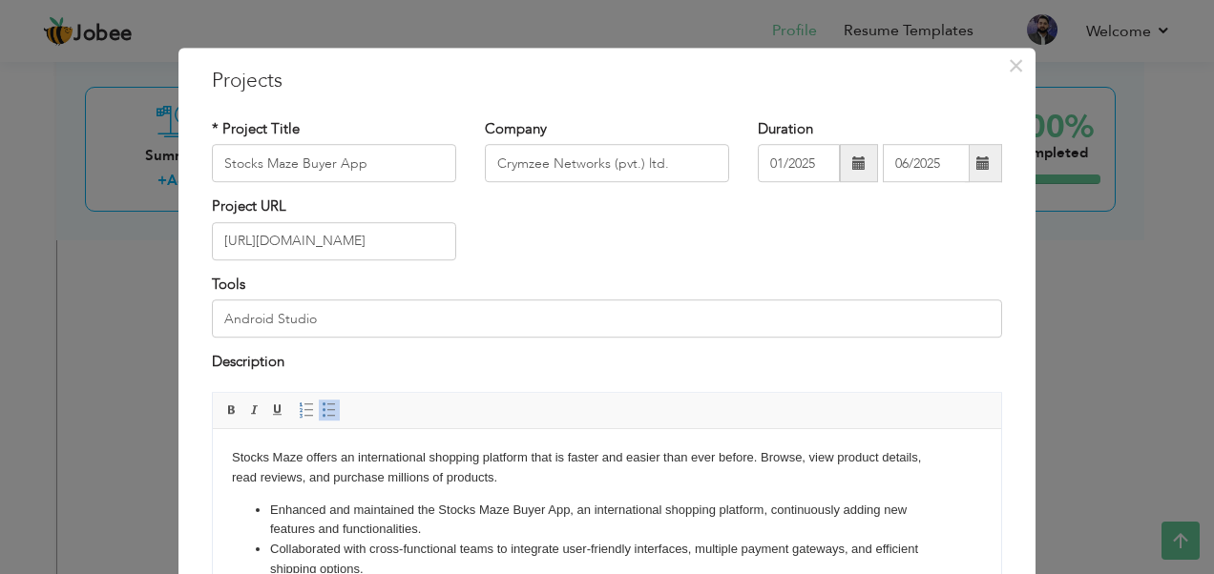
click at [917, 117] on div "* Project Title Stocks Maze Buyer App Company Crymzee Networks (pvt.) ltd. Dura…" at bounding box center [607, 365] width 819 height 520
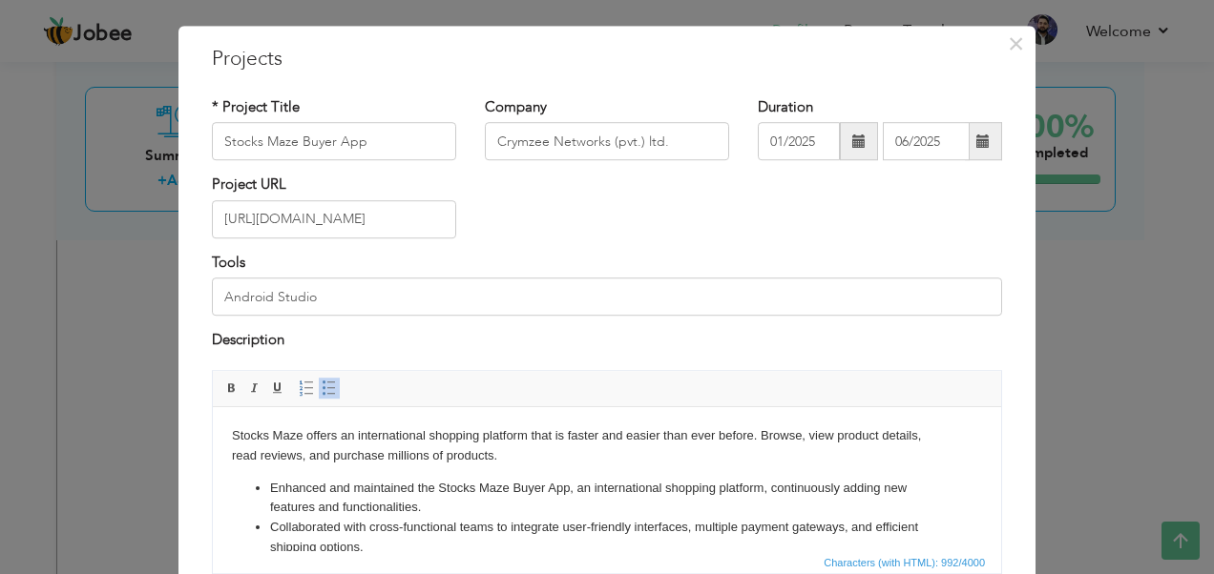
scroll to position [0, 0]
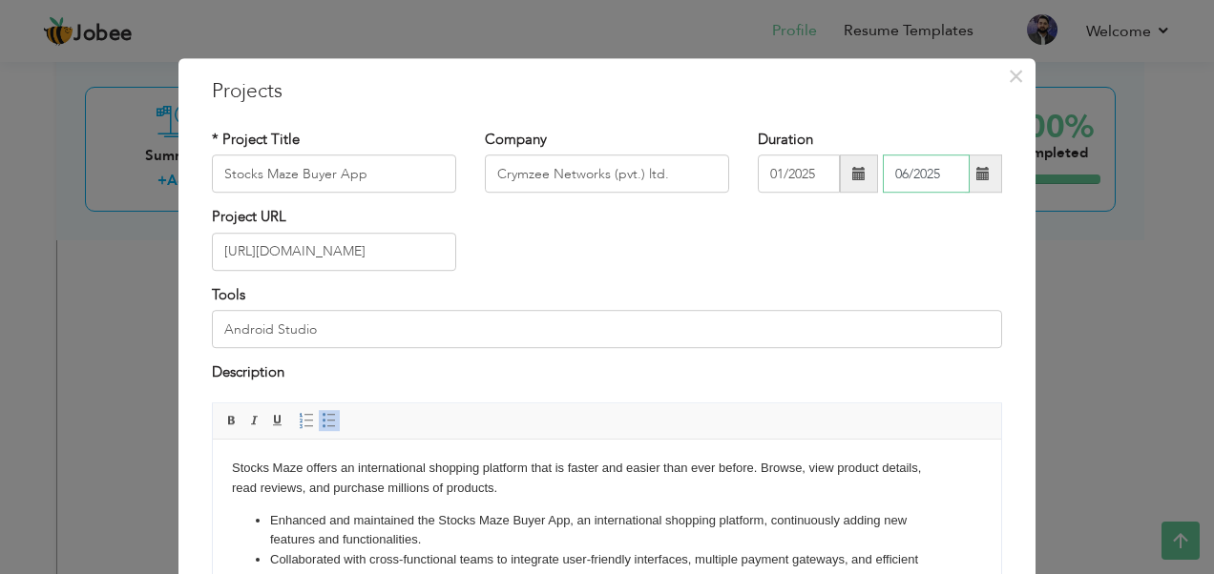
click at [906, 178] on input "06/2025" at bounding box center [926, 175] width 87 height 38
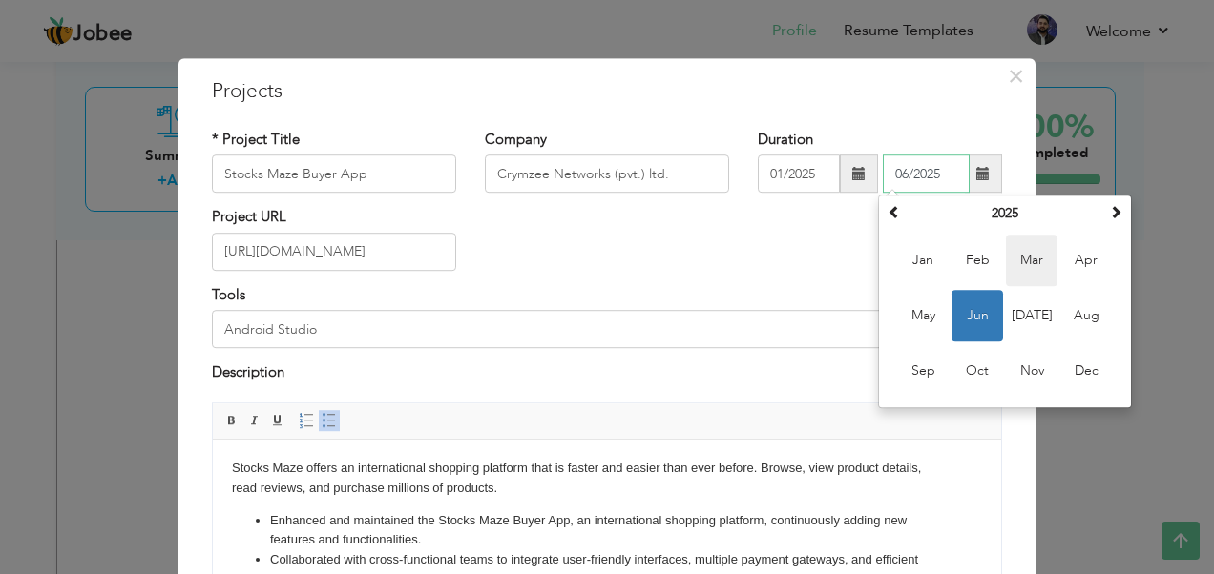
click at [1035, 270] on span "Mar" at bounding box center [1032, 262] width 52 height 52
type input "03/2025"
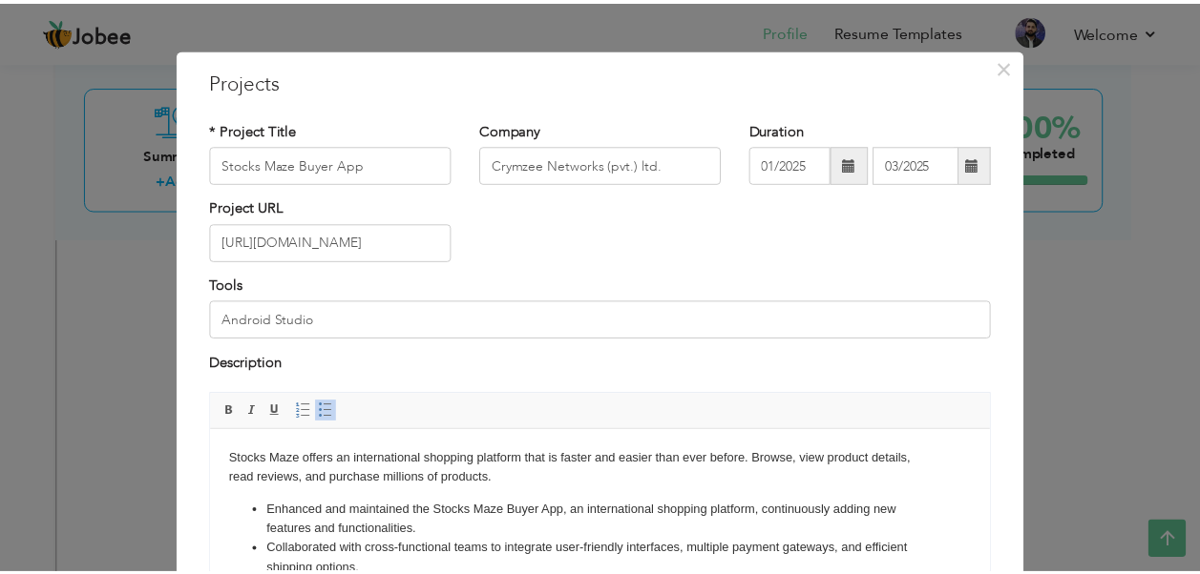
scroll to position [11, 0]
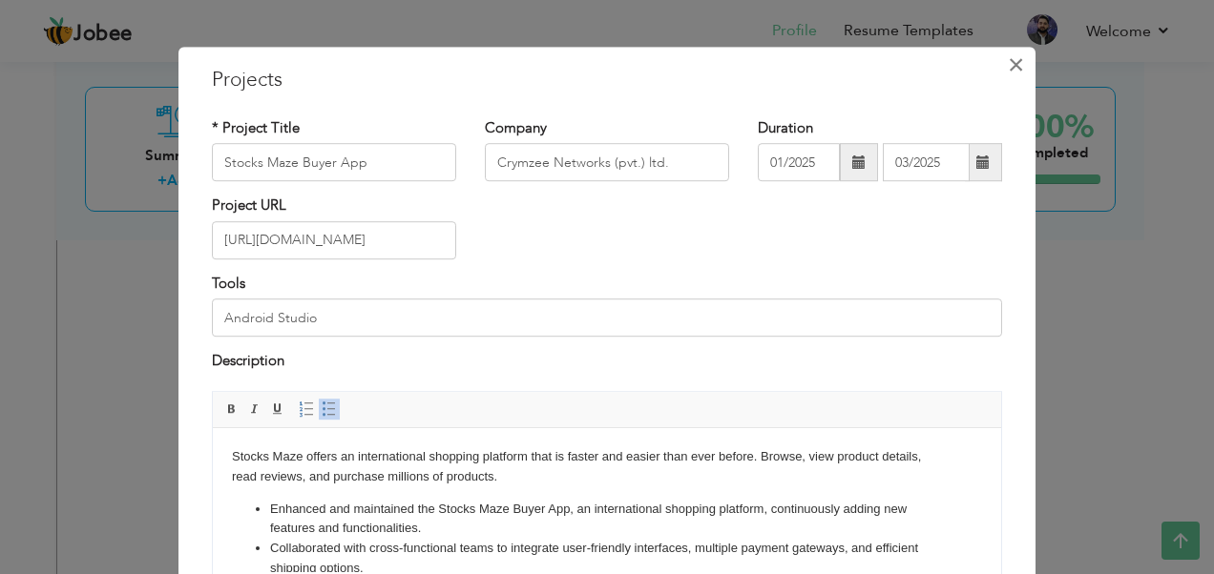
click at [1009, 71] on span "×" at bounding box center [1016, 65] width 16 height 34
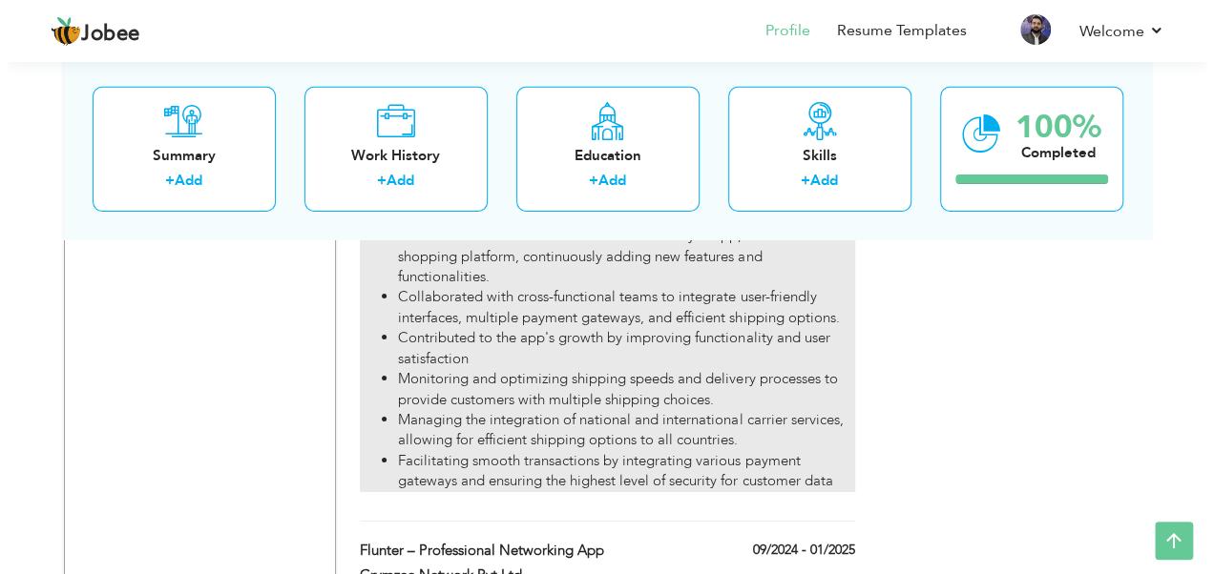
scroll to position [3011, 0]
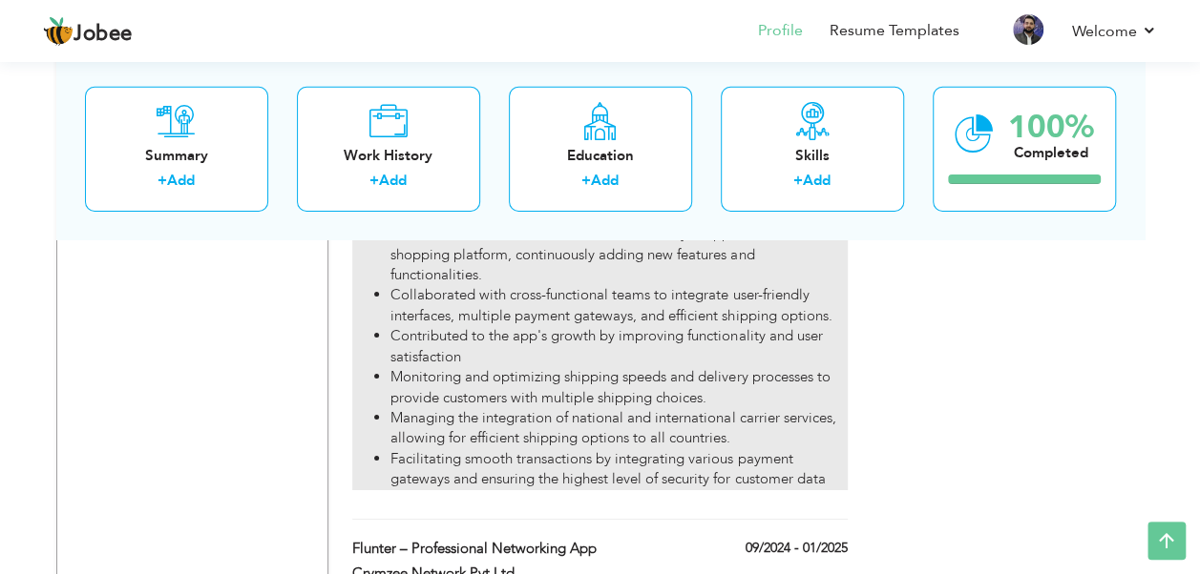
click at [700, 353] on li "Contributed to the app's growth by improving functionality and user satisfaction" at bounding box center [618, 346] width 456 height 41
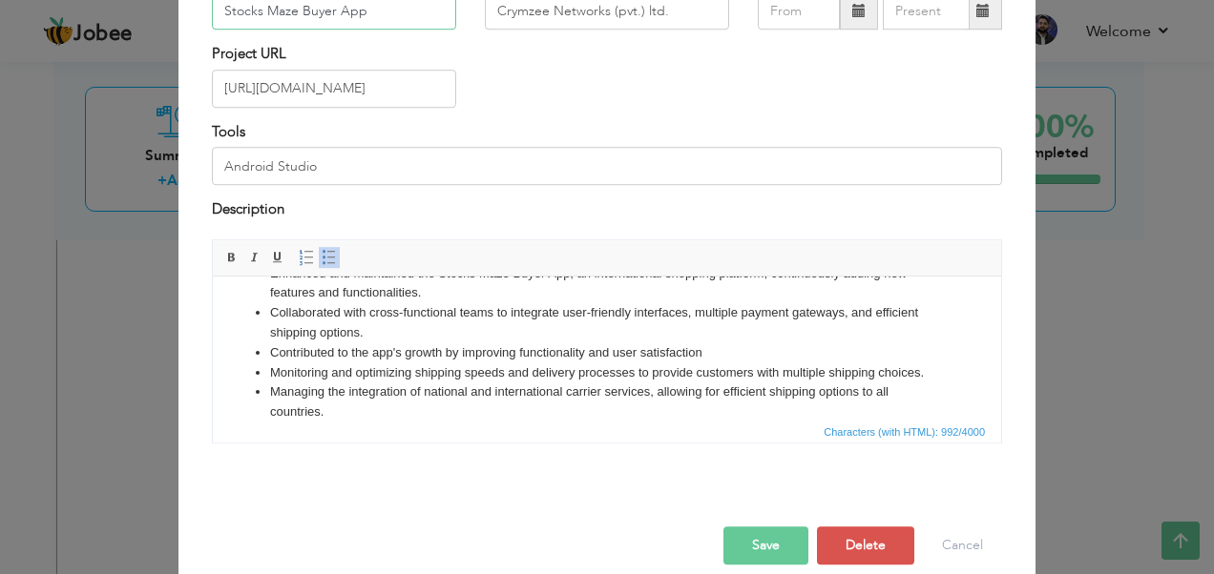
scroll to position [145, 0]
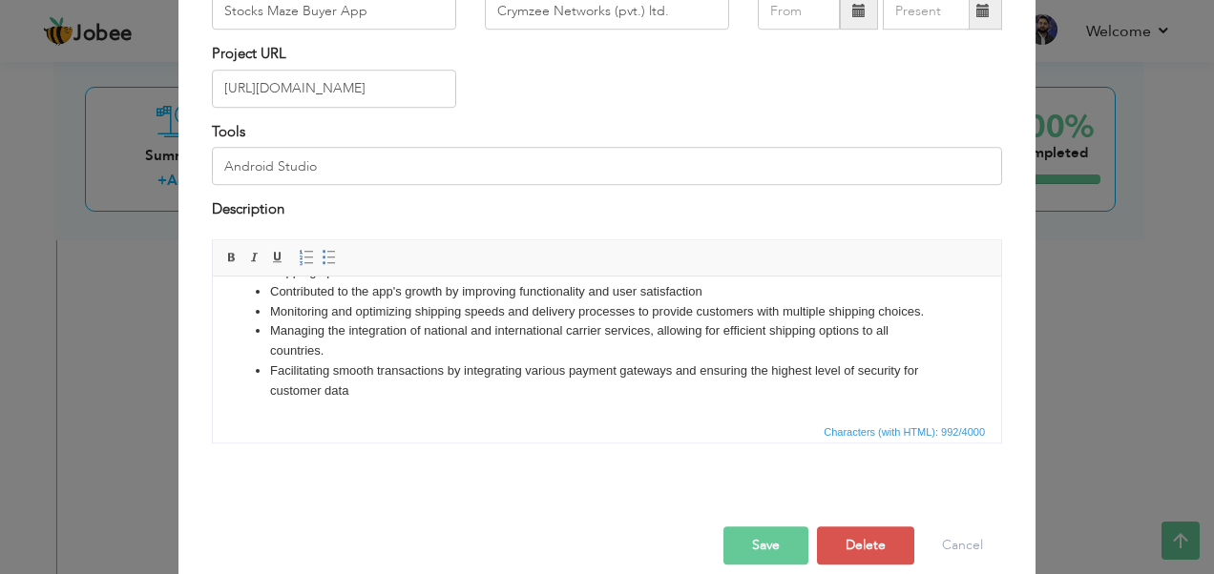
click at [404, 383] on li "Facilitating smooth transactions by integrating various payment gateways and en…" at bounding box center [607, 381] width 674 height 40
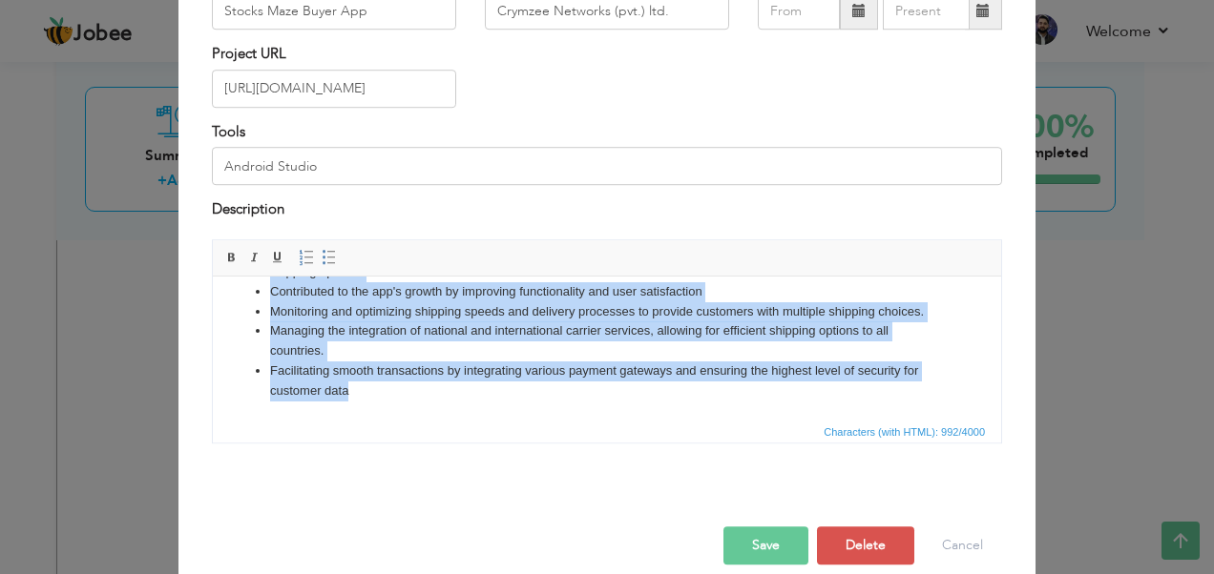
copy body "Stocks Maze offers an international shopping platform that is faster and easier…"
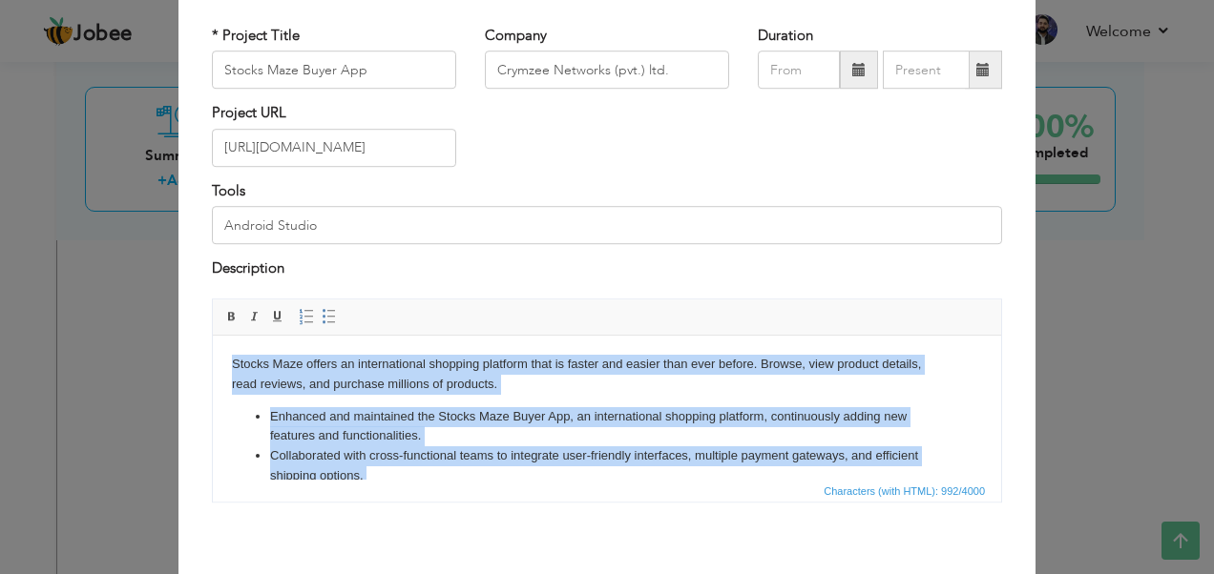
scroll to position [103, 0]
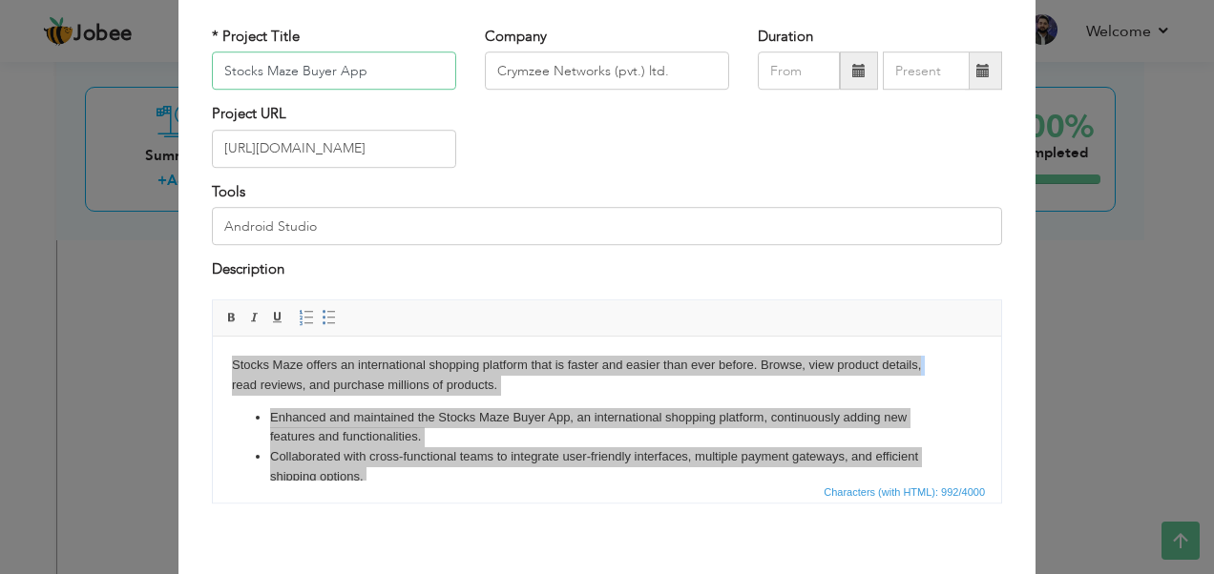
drag, startPoint x: 361, startPoint y: 72, endPoint x: 204, endPoint y: 69, distance: 156.5
click at [212, 69] on input "Stocks Maze Buyer App" at bounding box center [334, 71] width 244 height 38
paste input "– E-Commerce Platform"
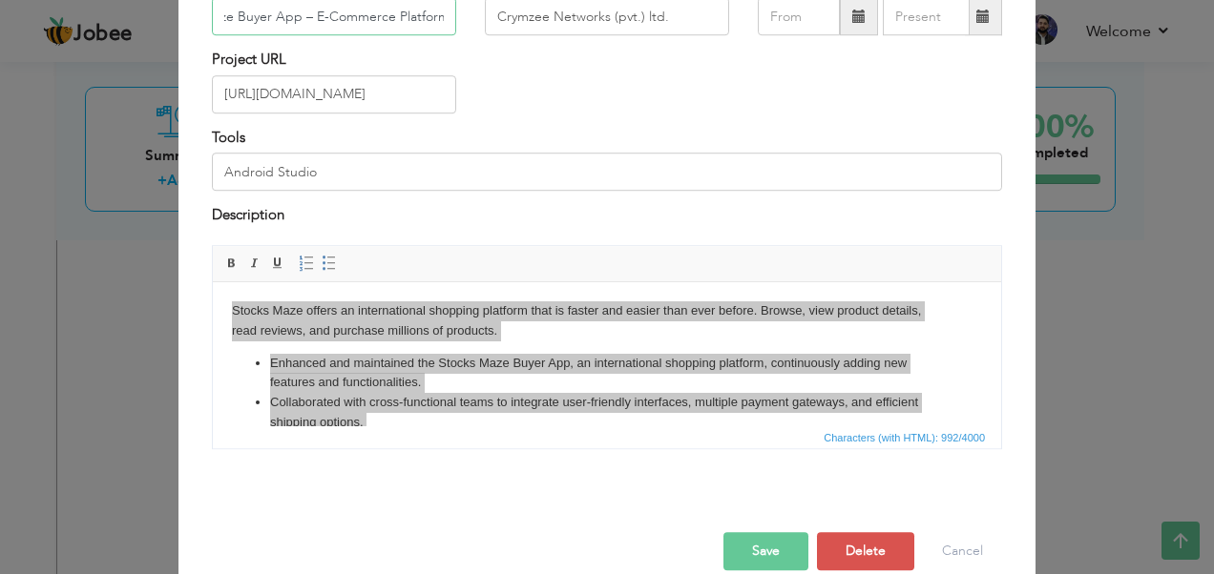
scroll to position [185, 0]
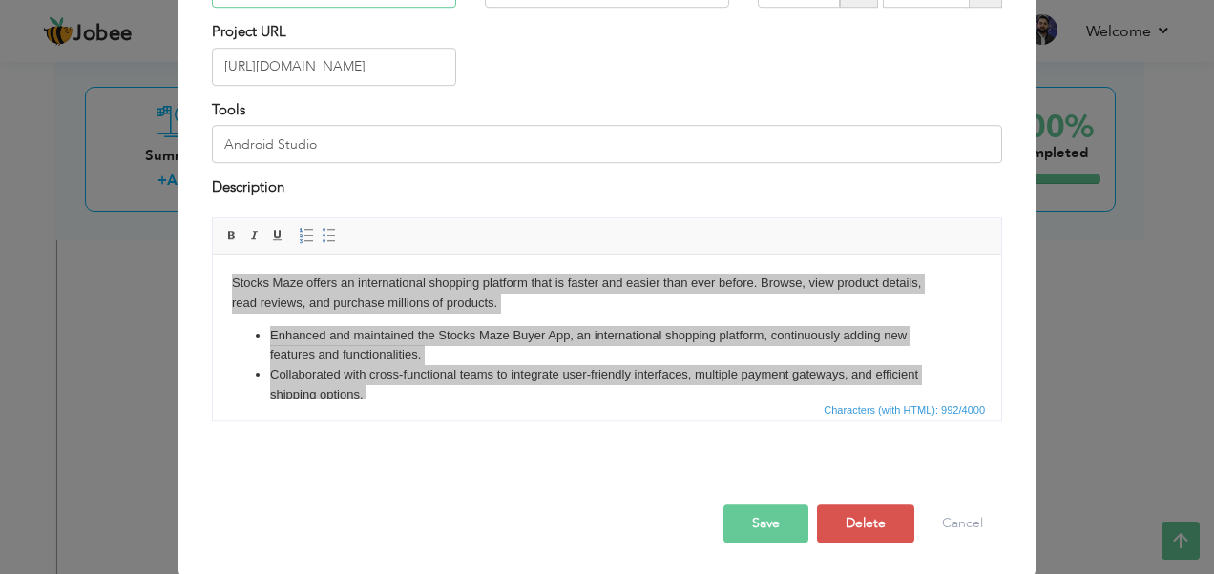
type input "Stocks Maze Buyer App – E-Commerce Platform"
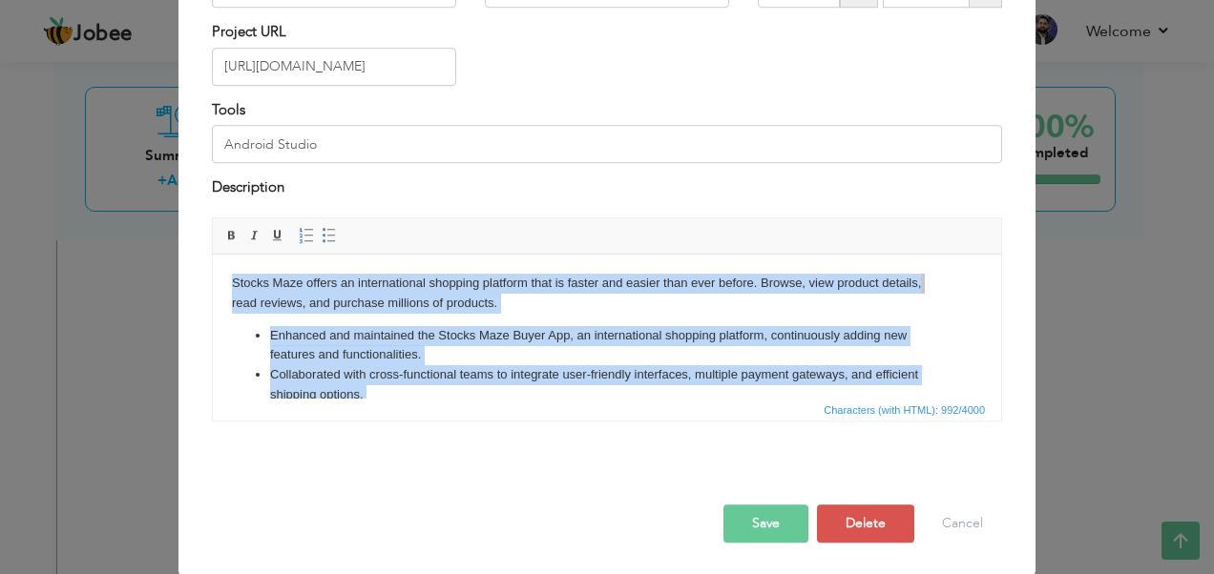
scroll to position [0, 0]
click at [398, 389] on li "Collaborated with cross-functional teams to integrate user-friendly interfaces,…" at bounding box center [607, 385] width 674 height 40
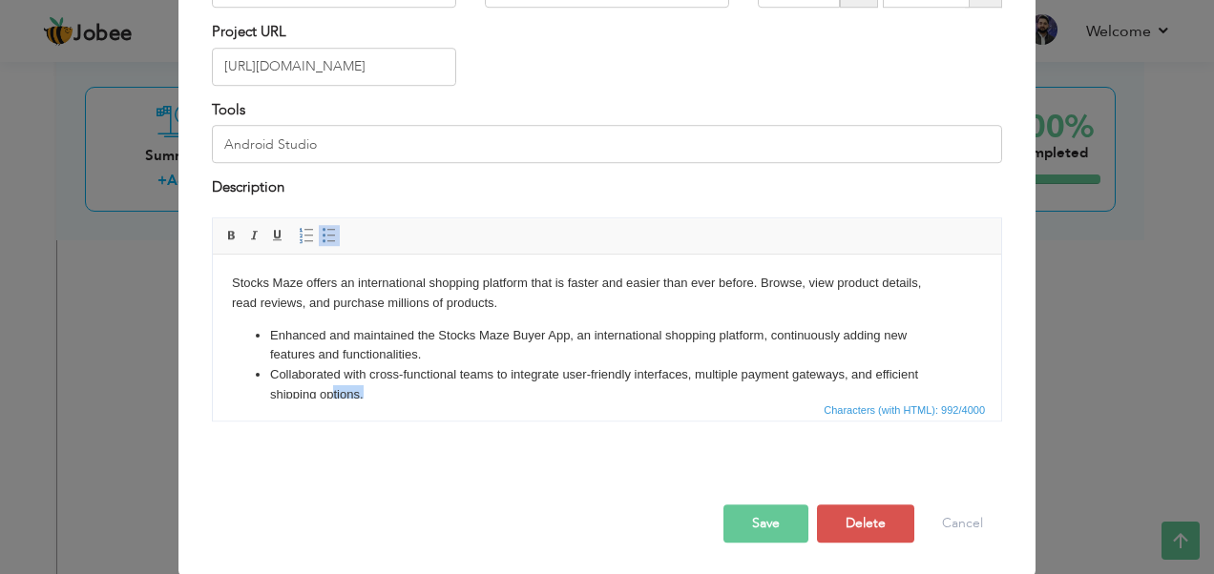
scroll to position [8, 0]
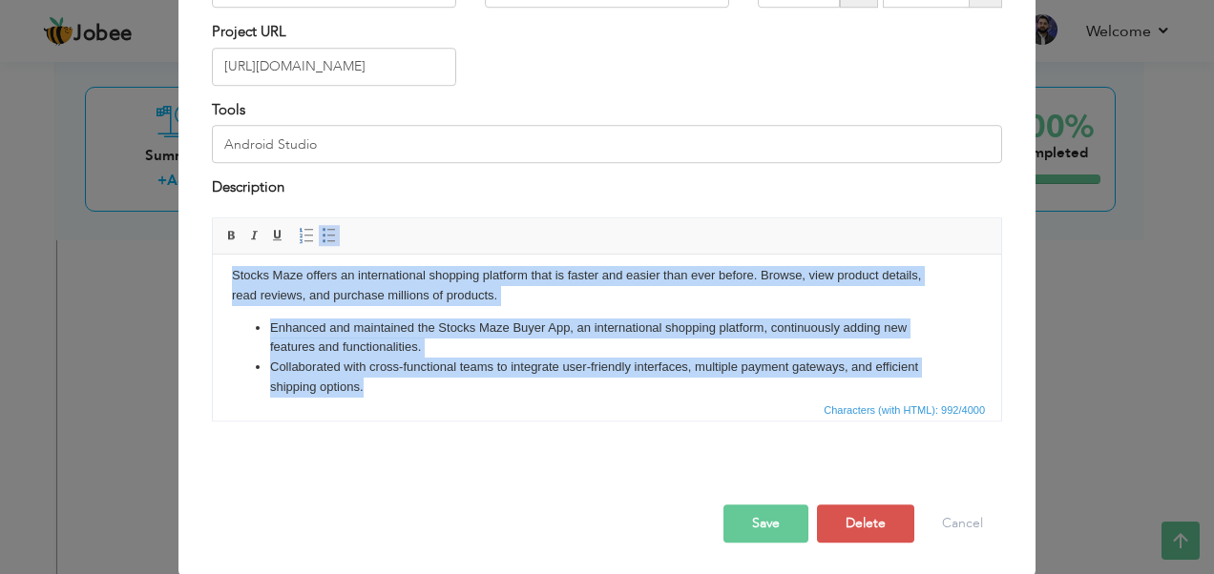
drag, startPoint x: 371, startPoint y: 394, endPoint x: 229, endPoint y: 279, distance: 183.2
click at [229, 279] on html "Stocks Maze offers an international shopping platform that is faster and easier…" at bounding box center [607, 390] width 788 height 289
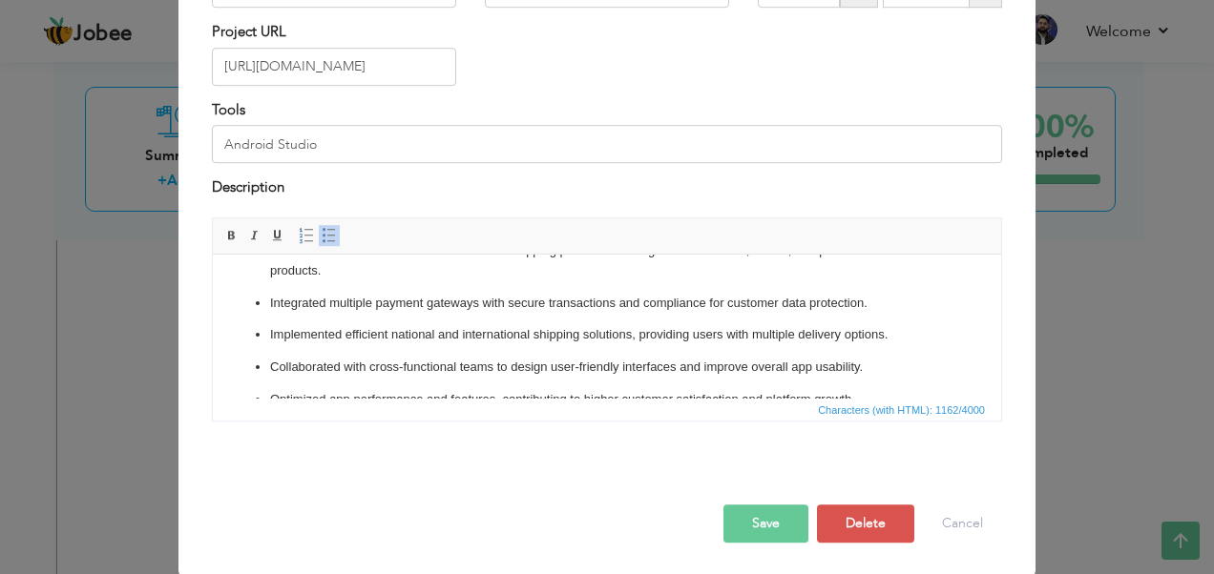
scroll to position [0, 0]
